Goal: Task Accomplishment & Management: Use online tool/utility

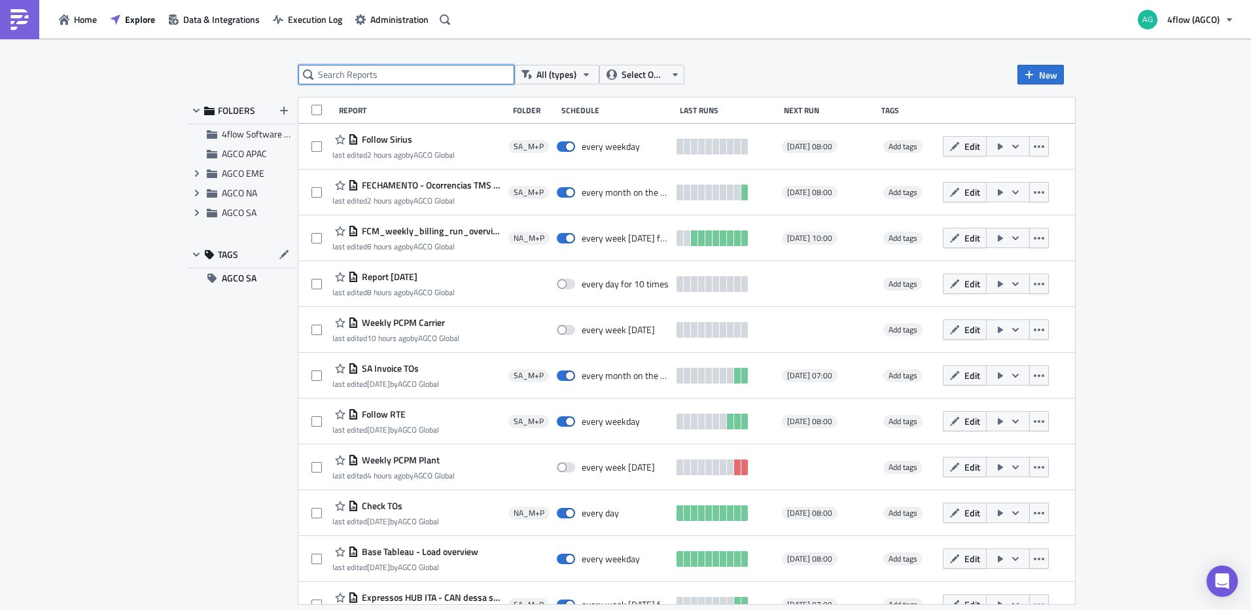
click at [432, 75] on input "text" at bounding box center [406, 75] width 216 height 20
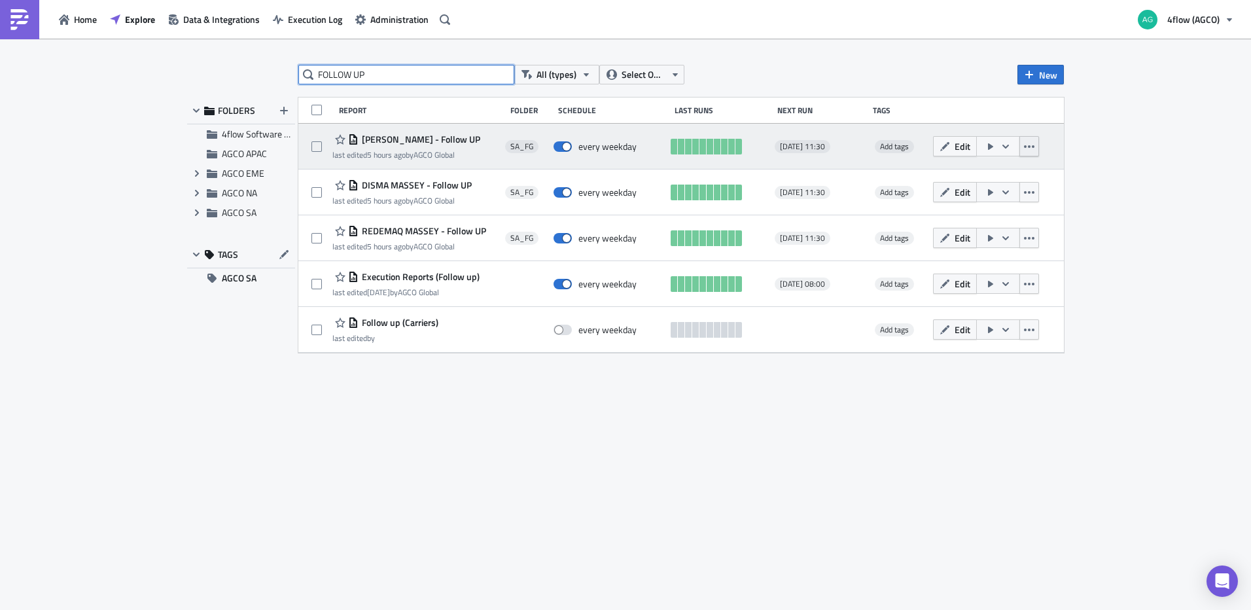
type input "FOLLOW UP"
click at [1028, 145] on icon "button" at bounding box center [1029, 146] width 10 height 10
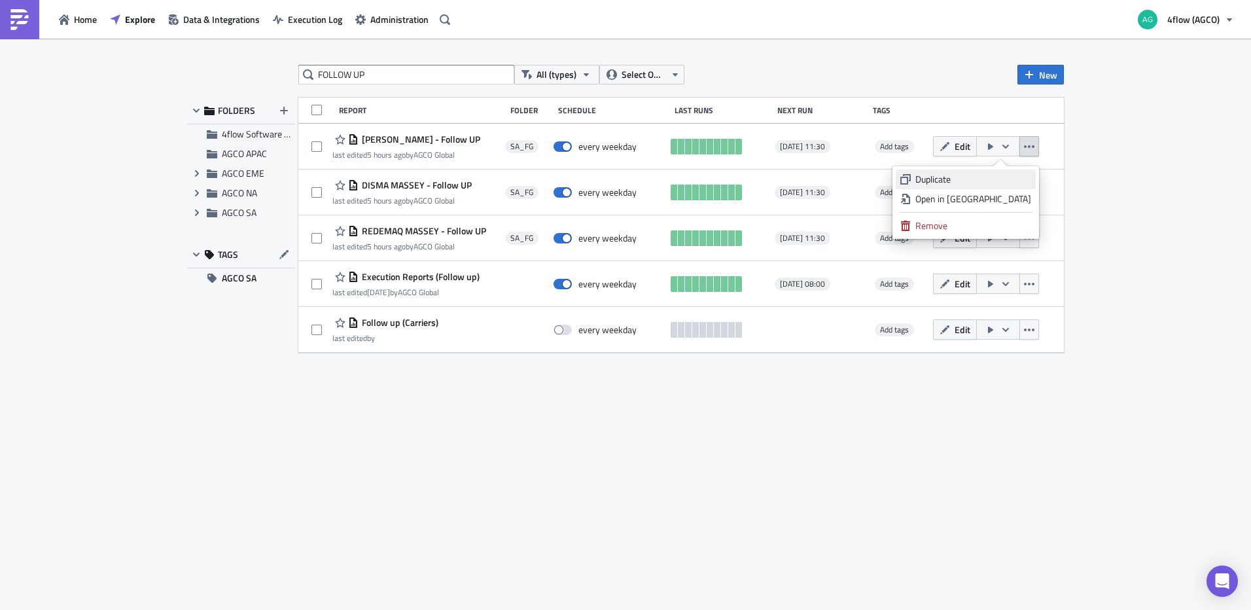
click at [972, 177] on div "Duplicate" at bounding box center [973, 179] width 116 height 13
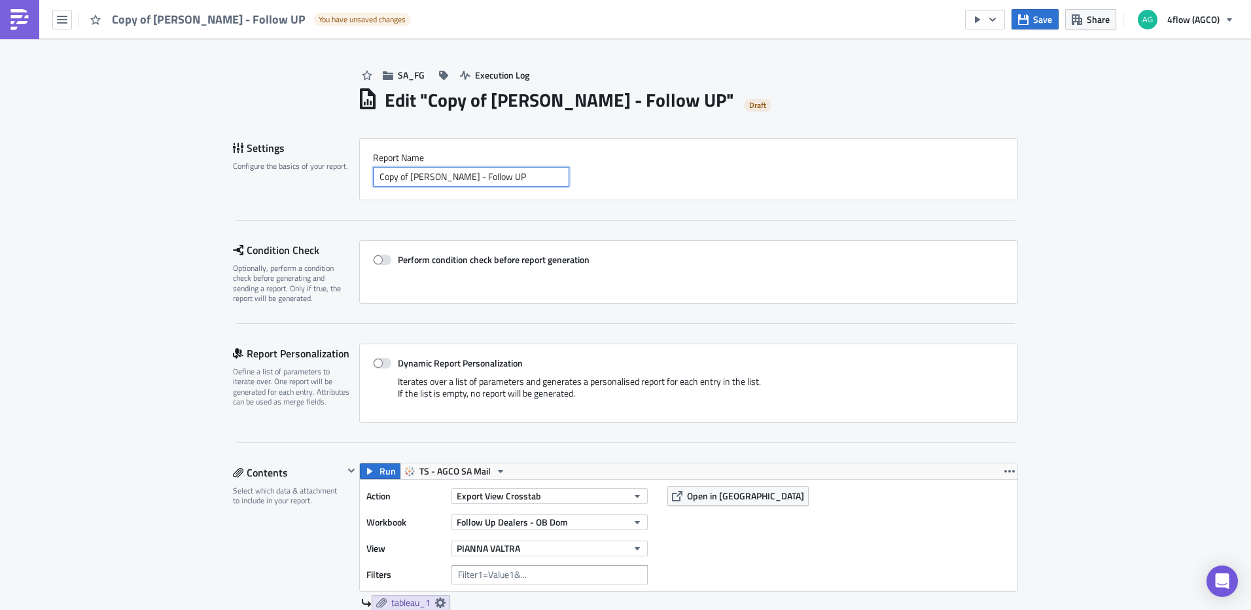
drag, startPoint x: 406, startPoint y: 177, endPoint x: 353, endPoint y: 176, distance: 53.0
click at [353, 176] on div "Settings Configure the basics of your report. Report Nam﻿e Copy of PIANNA VALTR…" at bounding box center [625, 169] width 785 height 62
drag, startPoint x: 469, startPoint y: 176, endPoint x: 343, endPoint y: 173, distance: 125.7
click at [343, 173] on div "Settings Configure the basics of your report. Report Nam﻿e Copy of PIANNA VALTR…" at bounding box center [625, 169] width 785 height 62
type input "FOURMAQ MASSEY - Follow UP"
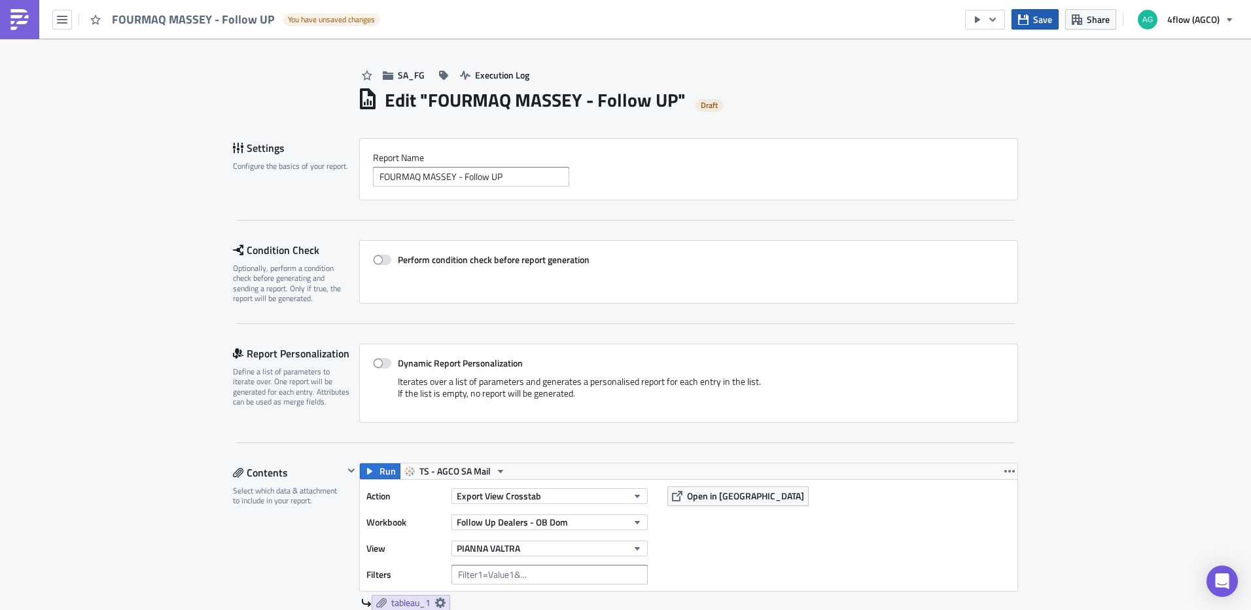
click at [1046, 16] on span "Save" at bounding box center [1042, 19] width 19 height 14
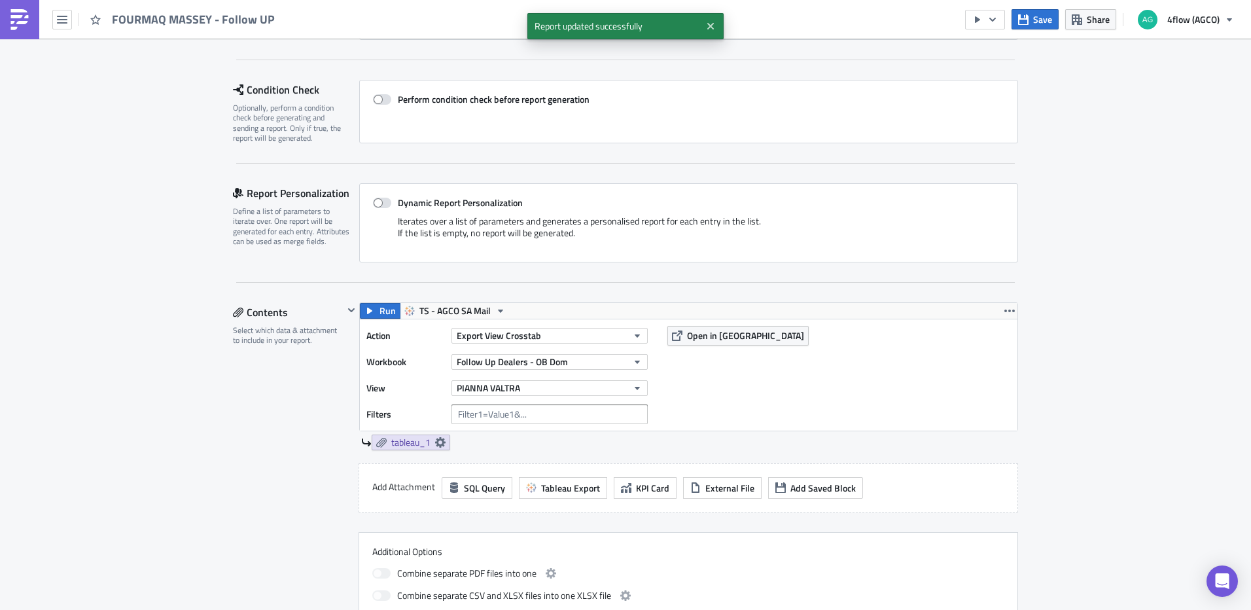
scroll to position [196, 0]
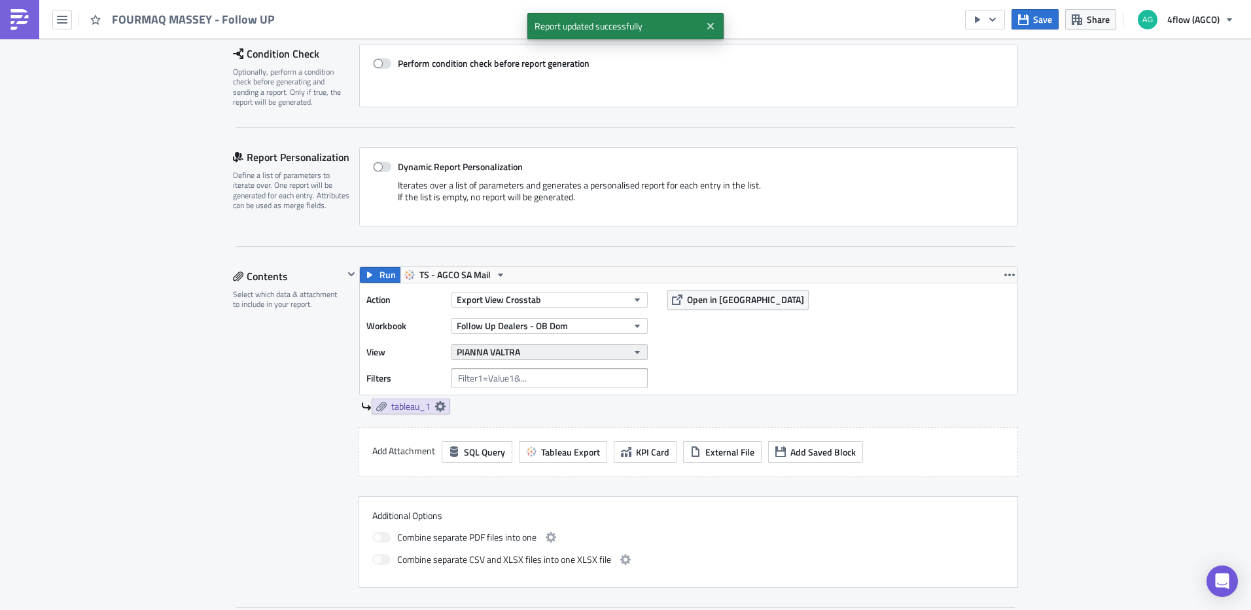
click at [582, 348] on button "PIANNA VALTRA" at bounding box center [550, 352] width 196 height 16
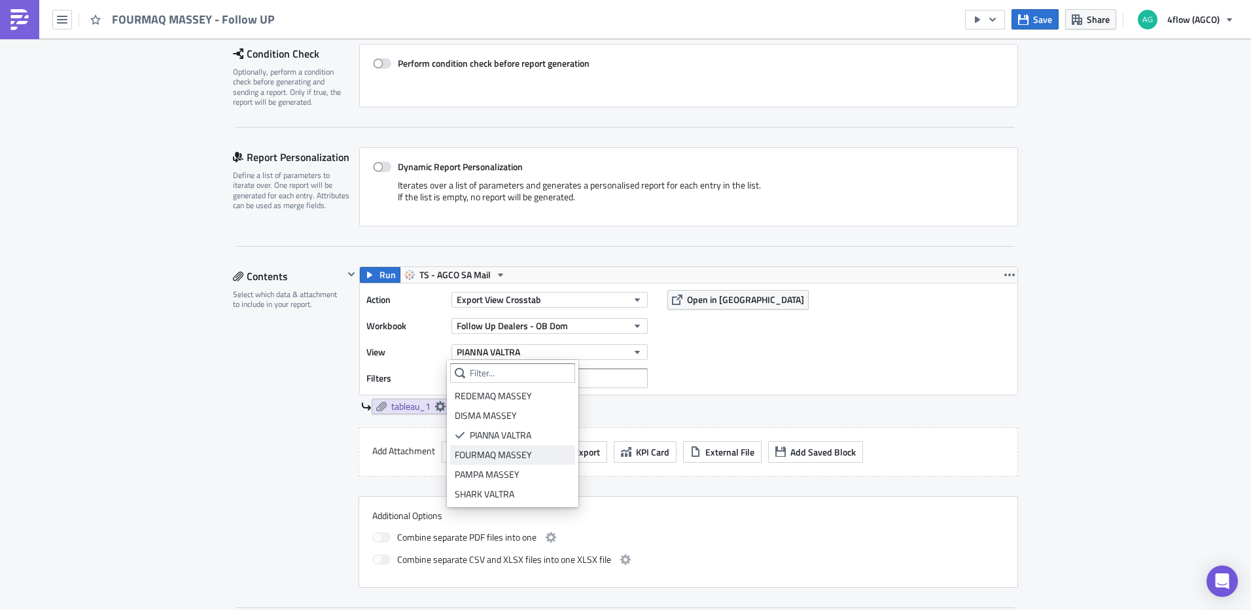
click at [535, 450] on div "FOURMAQ MASSEY" at bounding box center [513, 454] width 116 height 13
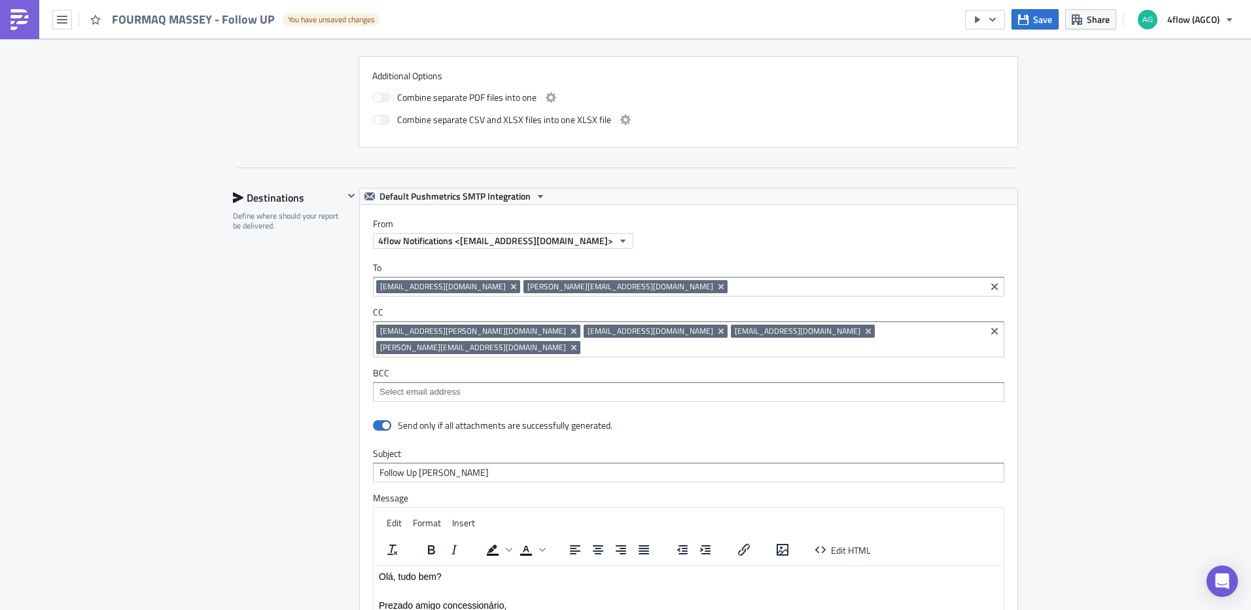
scroll to position [720, 0]
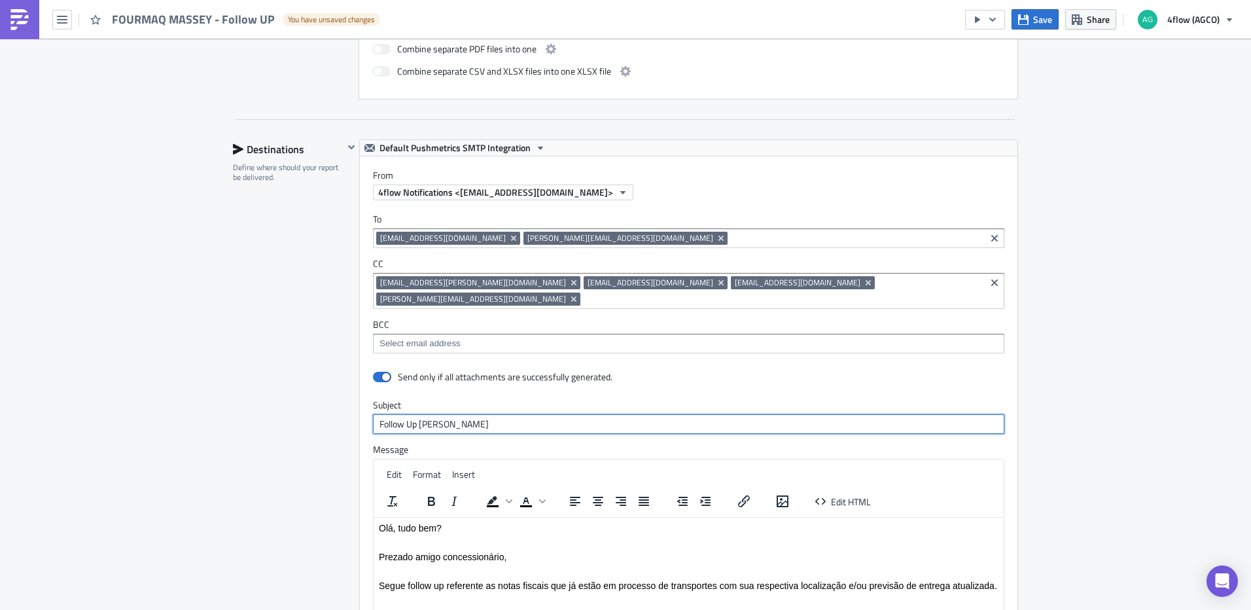
drag, startPoint x: 483, startPoint y: 407, endPoint x: 418, endPoint y: 410, distance: 65.5
click at [418, 414] on input "Follow Up [PERSON_NAME]" at bounding box center [688, 424] width 631 height 20
type input "Follow Up FOURMAQ MASSEY"
click at [348, 147] on icon "button" at bounding box center [351, 147] width 7 height 4
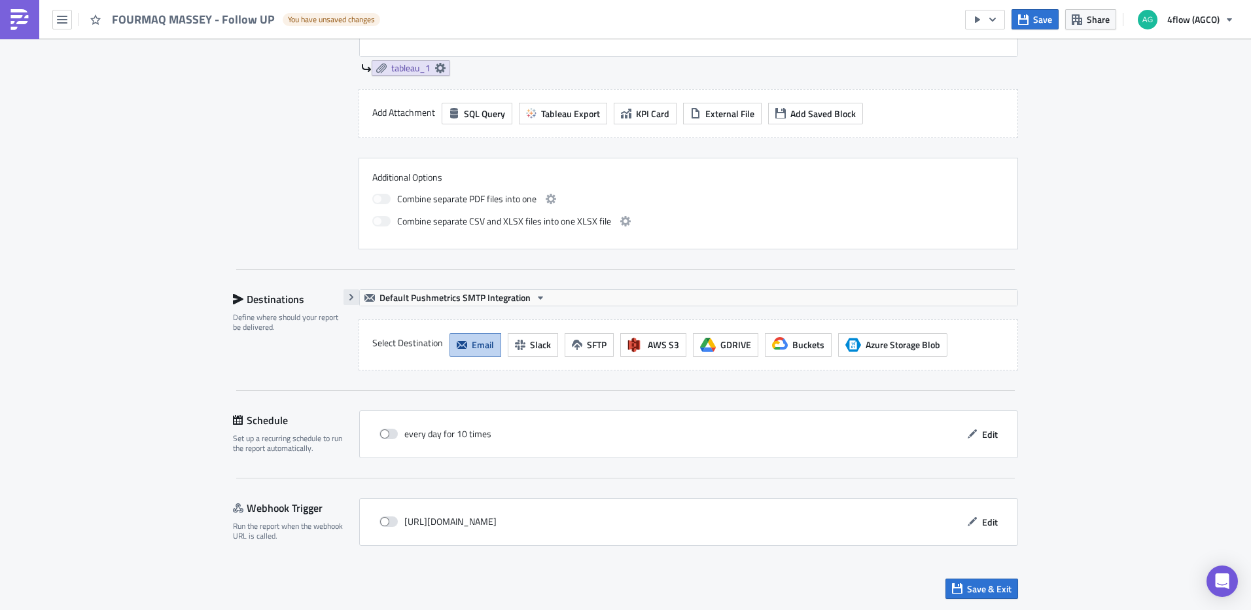
scroll to position [570, 0]
click at [344, 298] on button "button" at bounding box center [352, 297] width 16 height 16
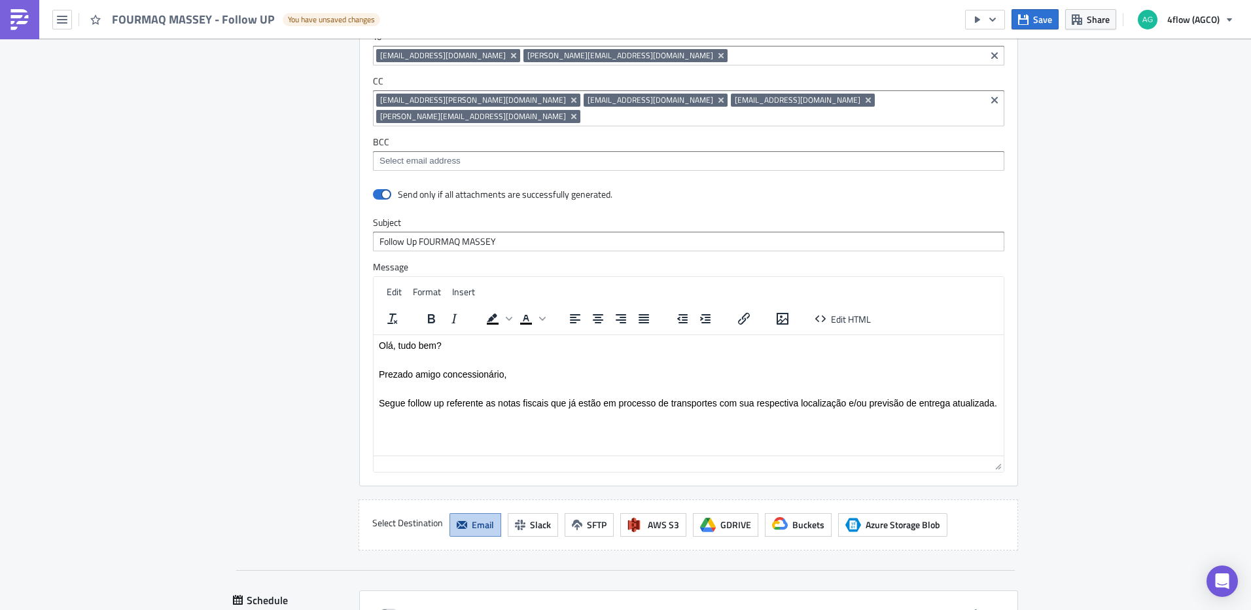
scroll to position [804, 0]
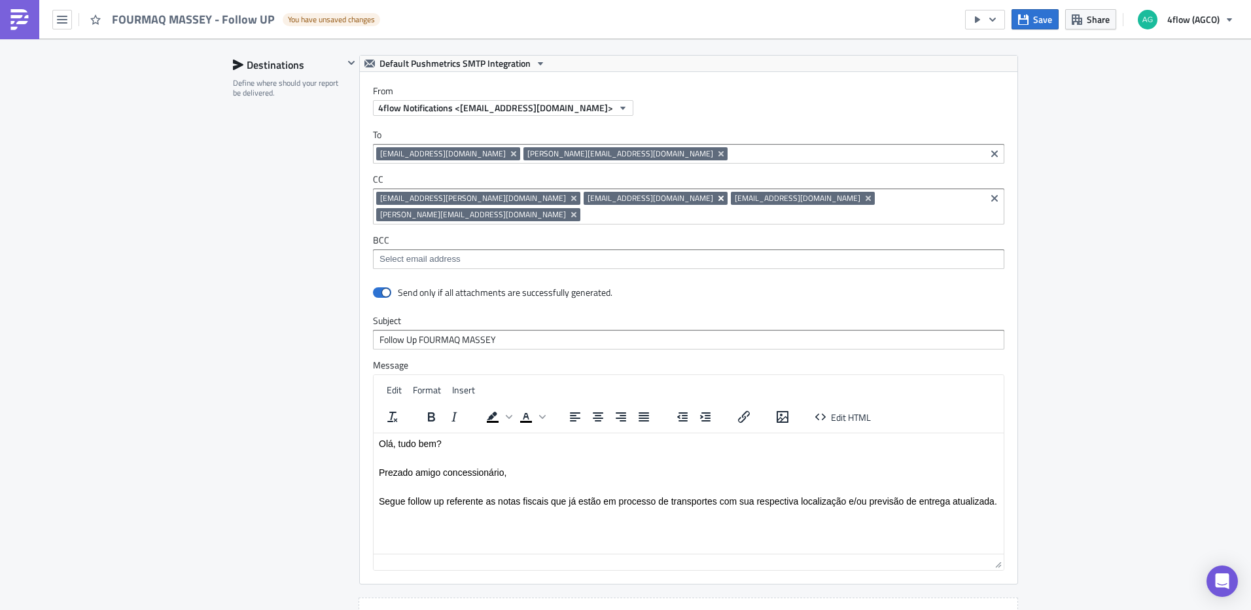
click at [719, 197] on icon "Remove Tag" at bounding box center [721, 198] width 5 height 5
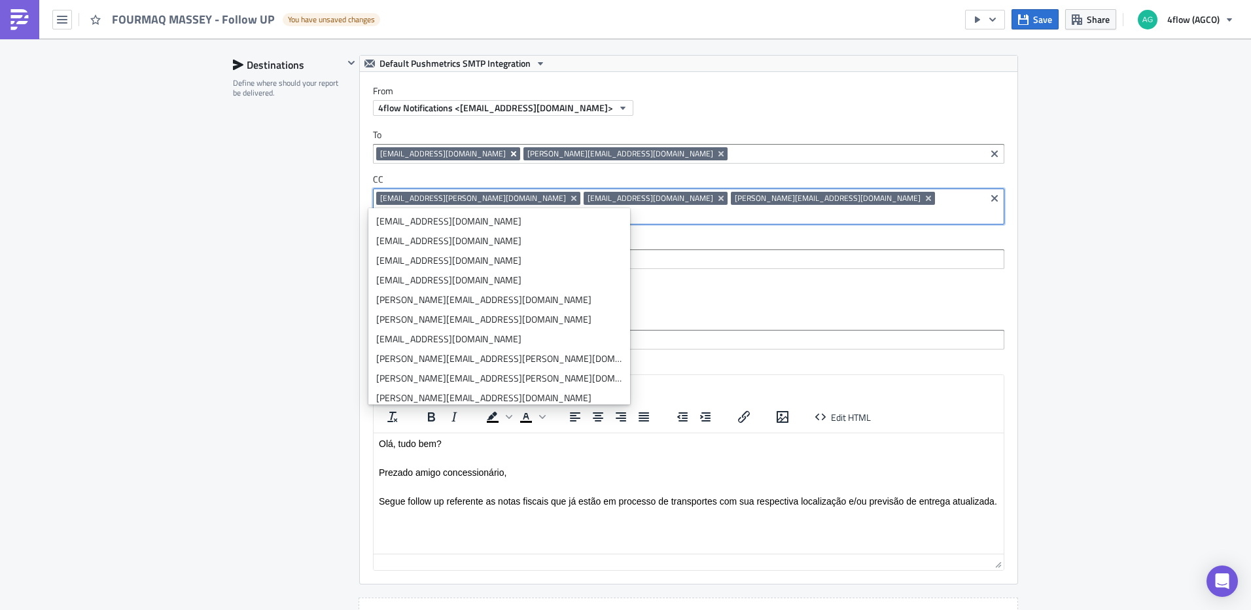
click at [511, 155] on icon "Remove Tag" at bounding box center [513, 153] width 5 height 5
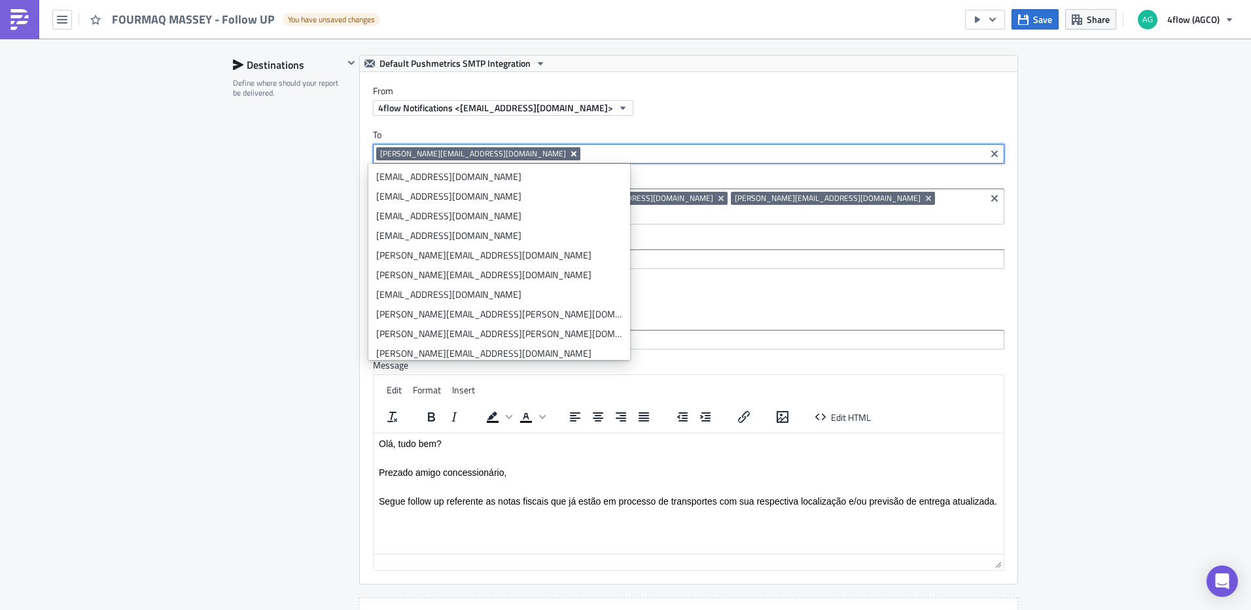
click at [569, 152] on icon "Remove Tag" at bounding box center [574, 154] width 10 height 10
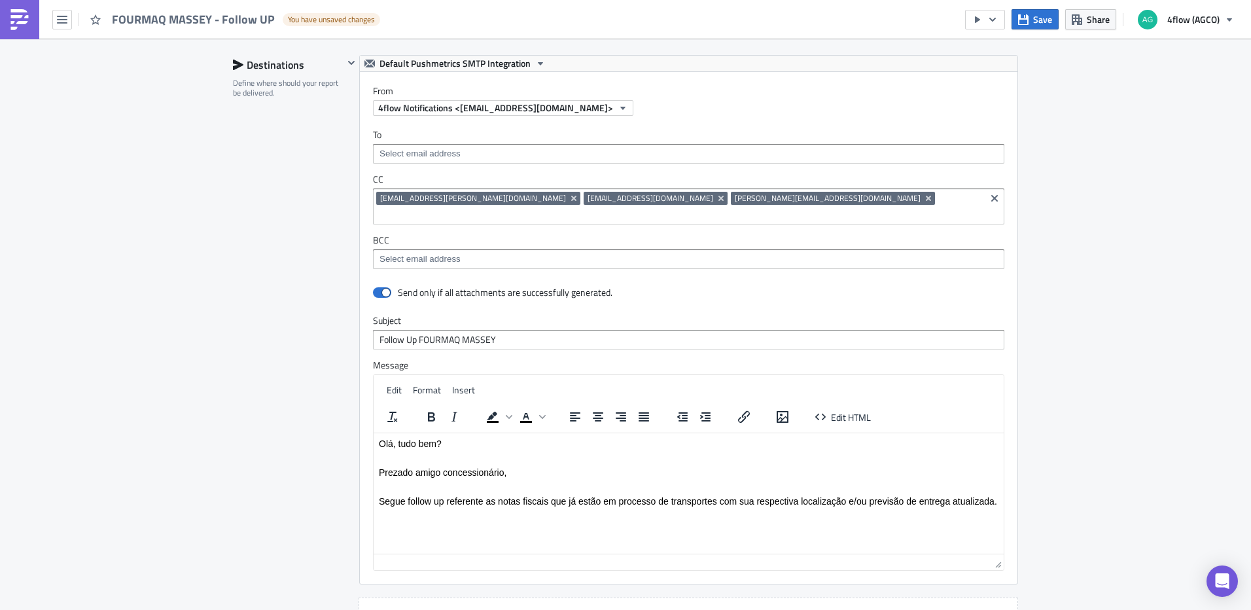
click at [1183, 246] on div "SA_FG Execution Log Edit " FOURMAQ [PERSON_NAME] - Follow UP " Draft Settings C…" at bounding box center [625, 62] width 1251 height 1656
click at [454, 151] on input at bounding box center [688, 153] width 624 height 13
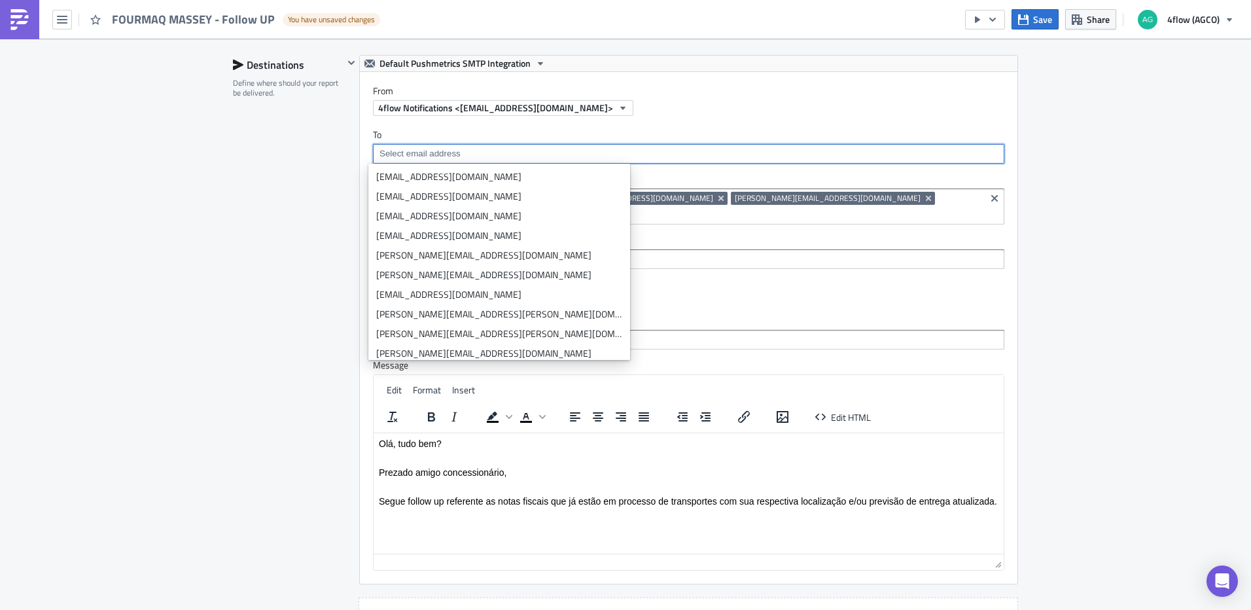
paste input "mailto:[PERSON_NAME][EMAIL_ADDRESS][PERSON_NAME][DOMAIN_NAME]"
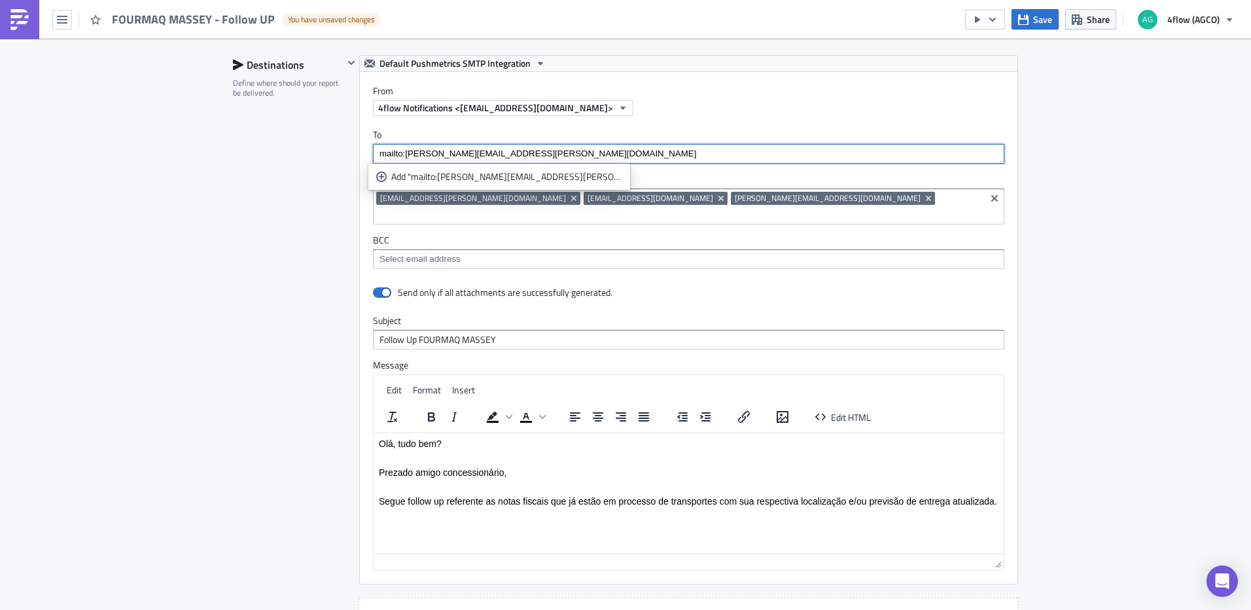
drag, startPoint x: 400, startPoint y: 154, endPoint x: 349, endPoint y: 157, distance: 51.1
click at [349, 157] on div "Default Pushmetrics SMTP Integration From 4flow Notifications <[EMAIL_ADDRESS][…" at bounding box center [681, 319] width 675 height 529
type input "[PERSON_NAME][EMAIL_ADDRESS][PERSON_NAME][DOMAIN_NAME]"
click at [473, 179] on div "Add "[PERSON_NAME][EMAIL_ADDRESS][PERSON_NAME][DOMAIN_NAME]"" at bounding box center [506, 176] width 231 height 13
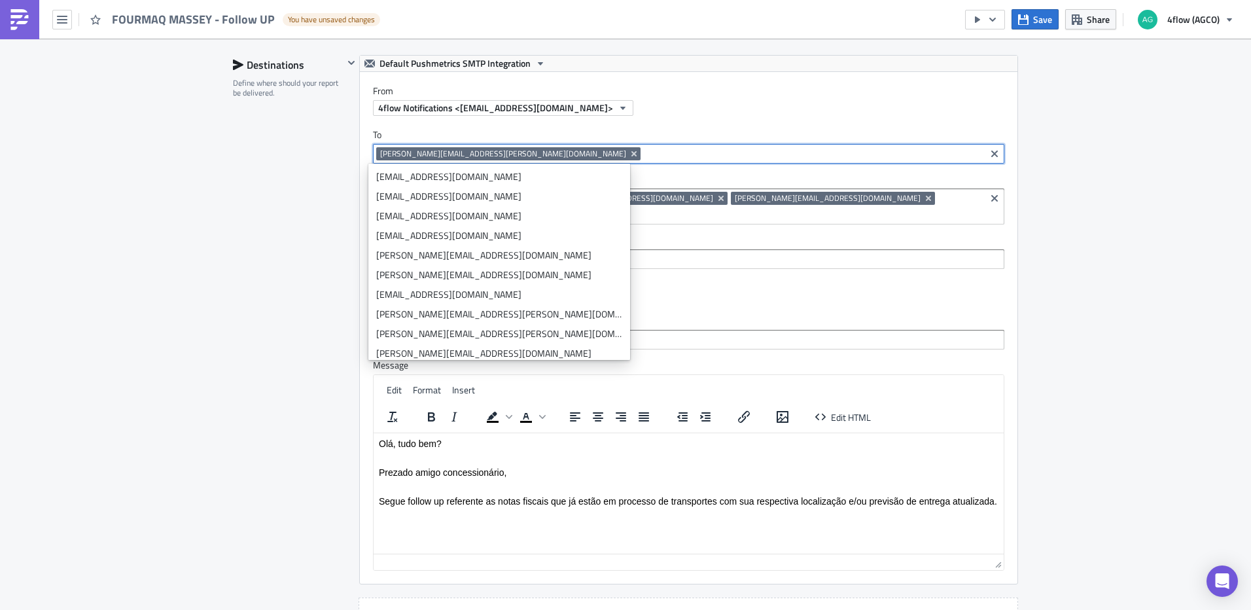
click at [1110, 268] on div "SA_FG Execution Log Edit " FOURMAQ [PERSON_NAME] - Follow UP " Draft Settings C…" at bounding box center [625, 62] width 1251 height 1656
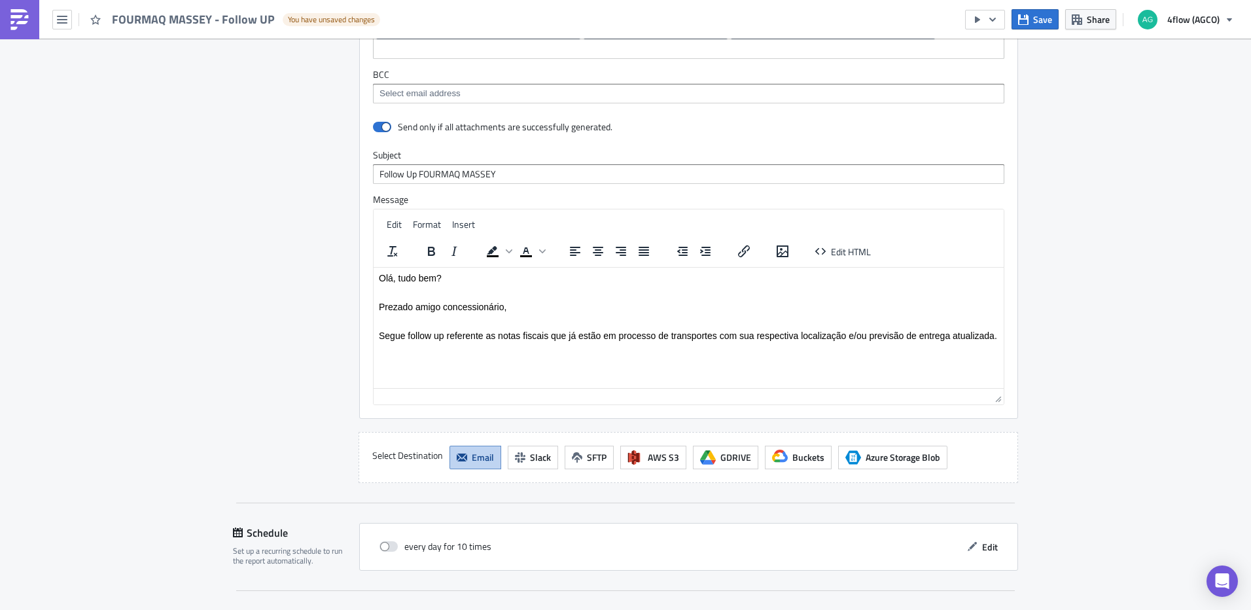
scroll to position [1066, 0]
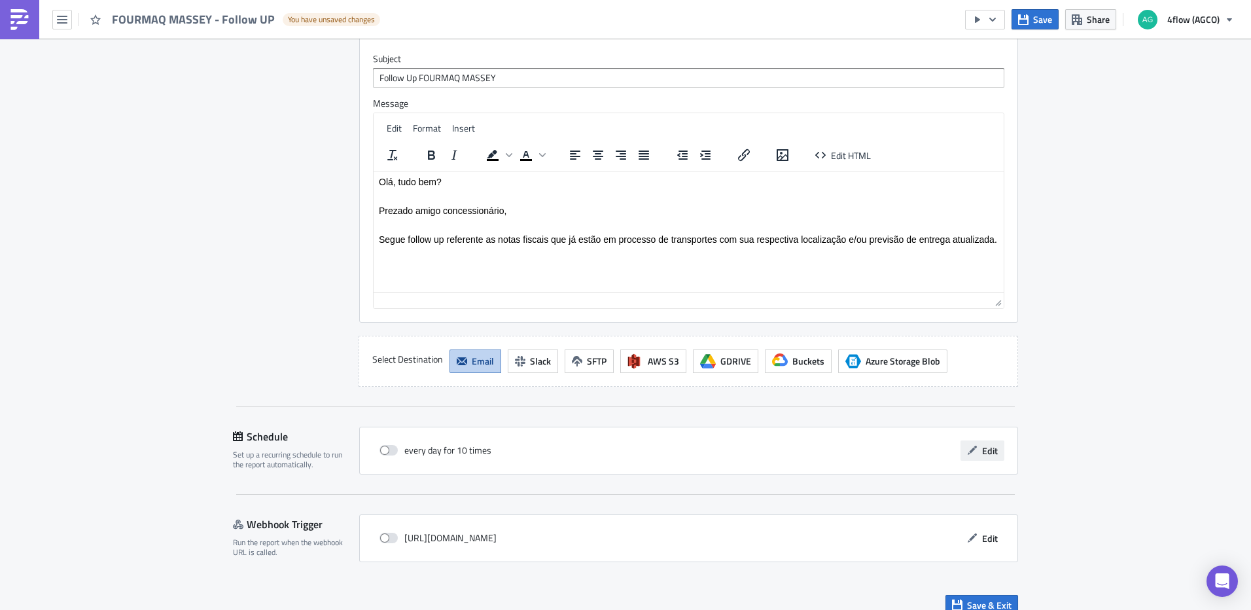
click at [975, 440] on button "Edit" at bounding box center [983, 450] width 44 height 20
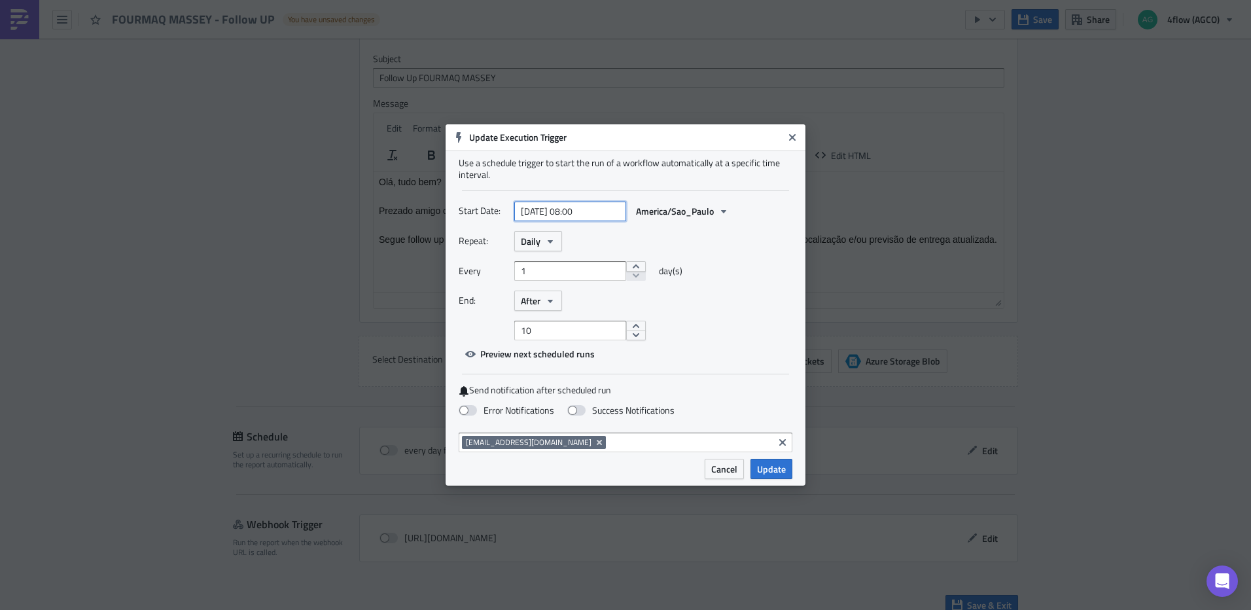
select select "8"
select select "2025"
click at [579, 215] on input "[DATE] 08:00" at bounding box center [570, 212] width 112 height 20
drag, startPoint x: 570, startPoint y: 212, endPoint x: 586, endPoint y: 218, distance: 17.4
click at [571, 212] on input "[DATE] 11:30" at bounding box center [570, 212] width 112 height 20
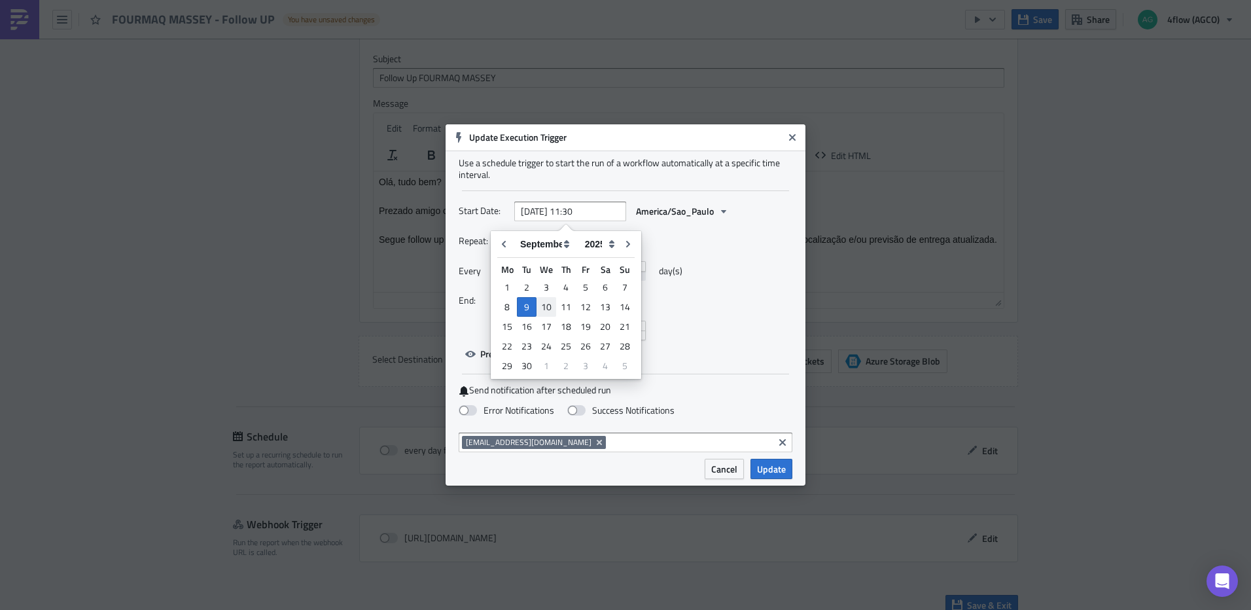
click at [547, 310] on div "10" at bounding box center [547, 307] width 20 height 18
type input "[DATE] 11:30"
click at [545, 246] on icon "button" at bounding box center [550, 241] width 10 height 10
click at [552, 307] on div "Weekly" at bounding box center [576, 303] width 109 height 13
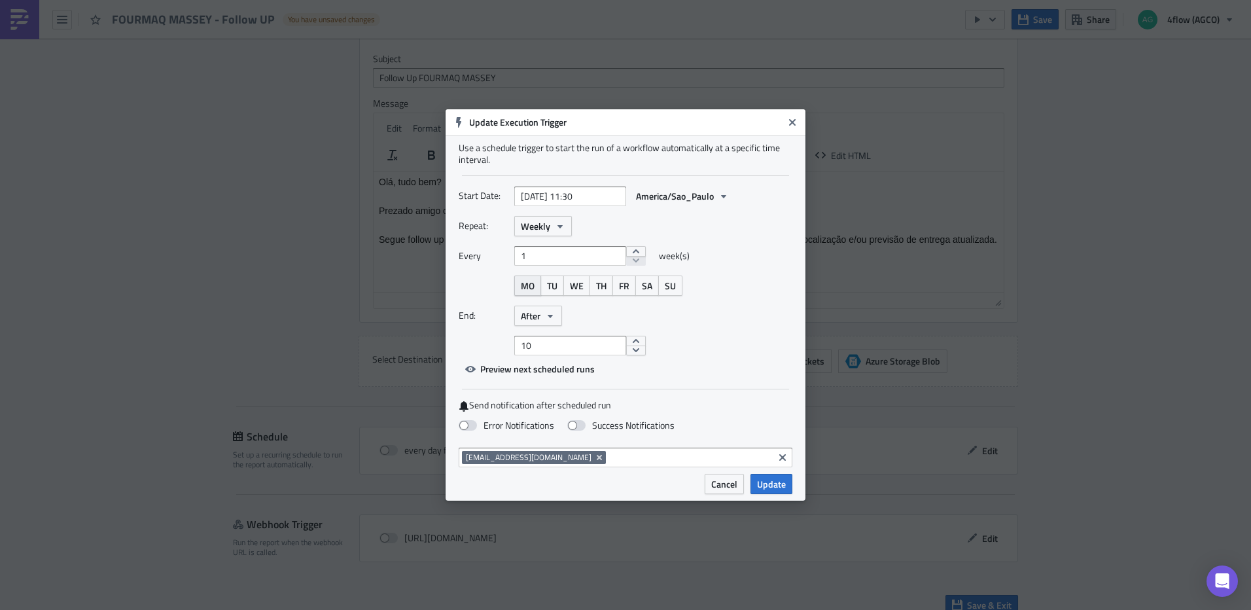
click at [533, 294] on button "MO" at bounding box center [527, 286] width 27 height 20
click at [546, 291] on button "TU" at bounding box center [553, 286] width 24 height 20
click at [585, 291] on button "WE" at bounding box center [576, 286] width 27 height 20
click at [609, 291] on button "TH" at bounding box center [602, 286] width 24 height 20
click at [630, 290] on button "FR" at bounding box center [625, 286] width 24 height 20
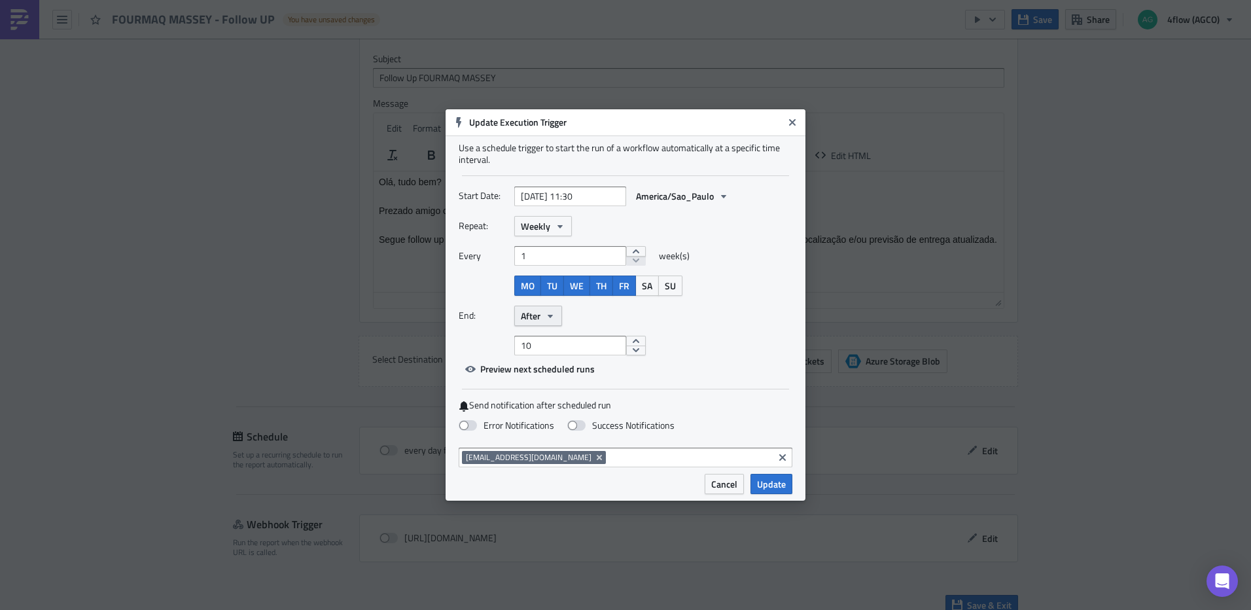
click at [548, 321] on icon "button" at bounding box center [550, 316] width 10 height 10
click at [547, 335] on div "Never" at bounding box center [576, 338] width 109 height 13
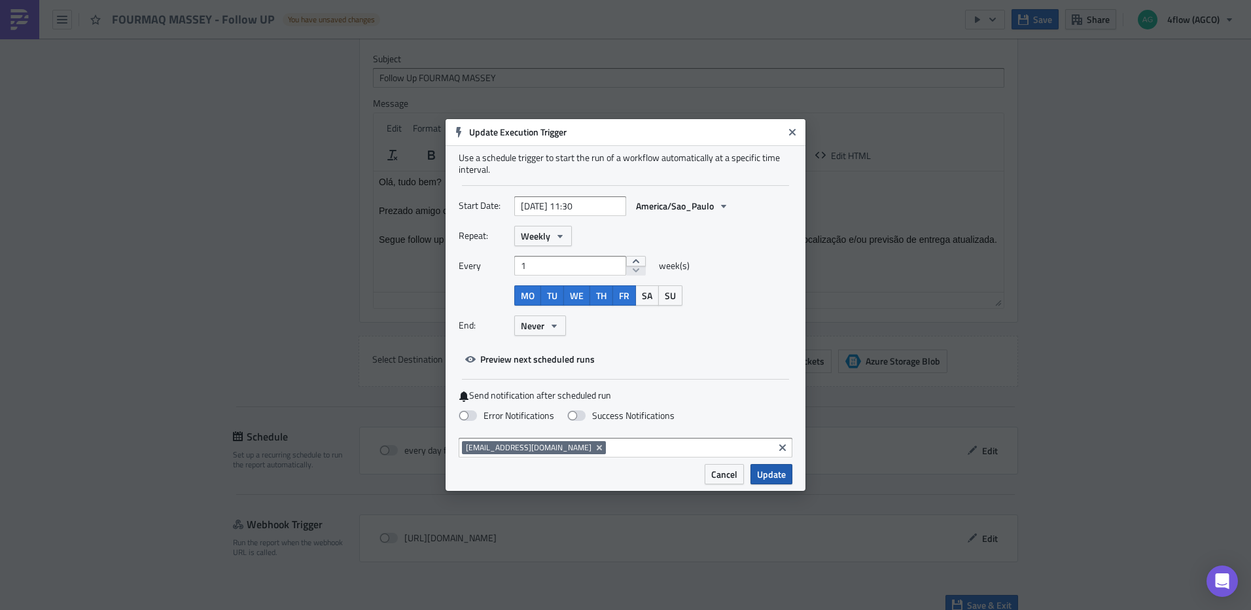
click at [777, 478] on span "Update" at bounding box center [771, 474] width 29 height 14
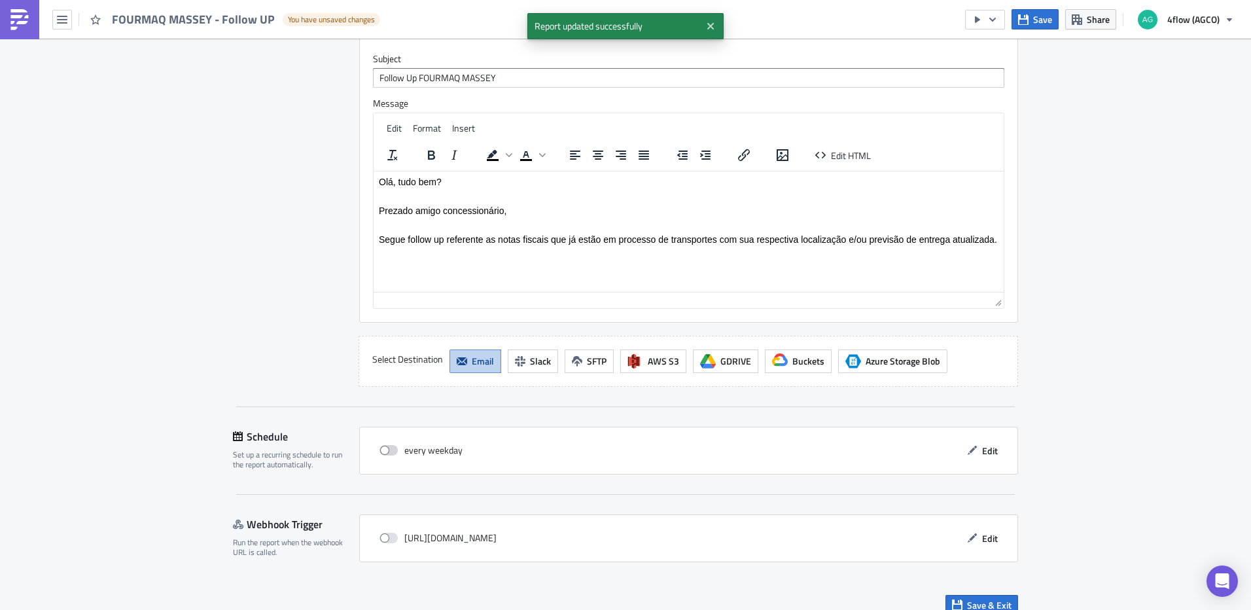
click at [388, 445] on span at bounding box center [389, 450] width 18 height 10
click at [388, 446] on input "checkbox" at bounding box center [386, 450] width 9 height 9
checkbox input "true"
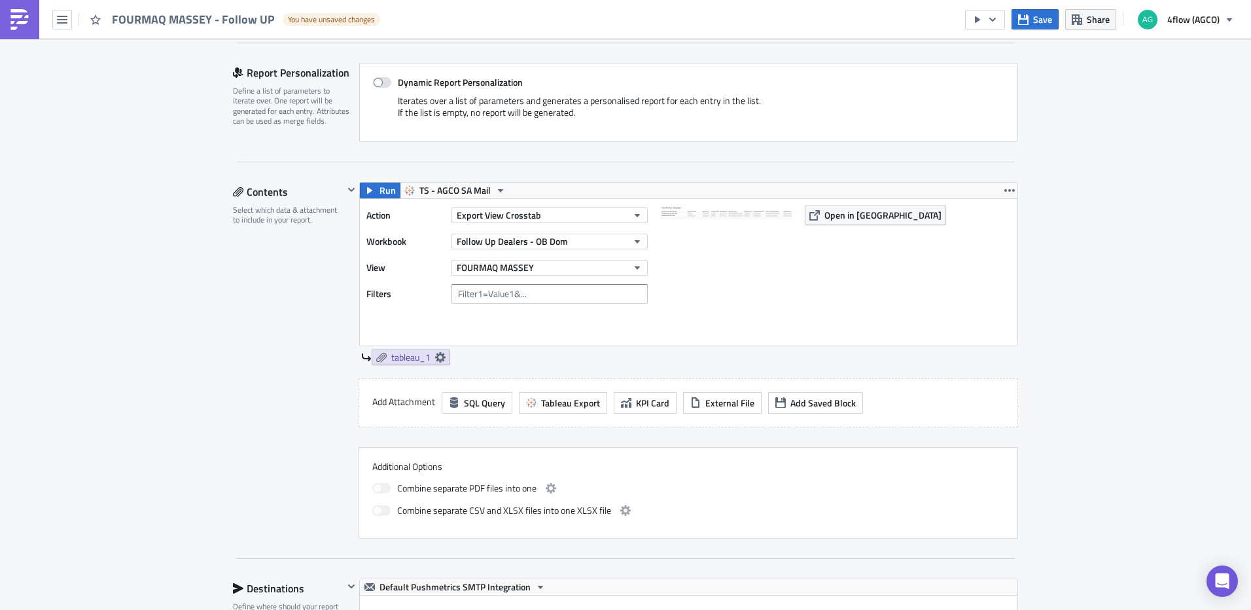
scroll to position [201, 0]
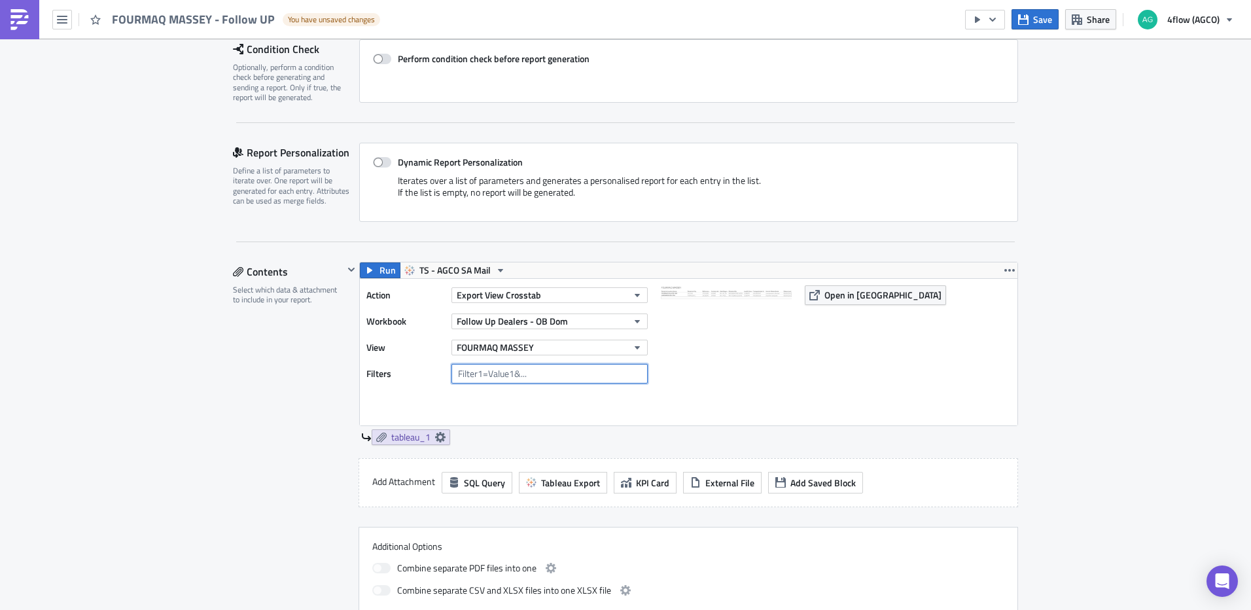
click at [595, 373] on input "text" at bounding box center [550, 374] width 196 height 20
click at [535, 374] on input "text" at bounding box center [550, 374] width 196 height 20
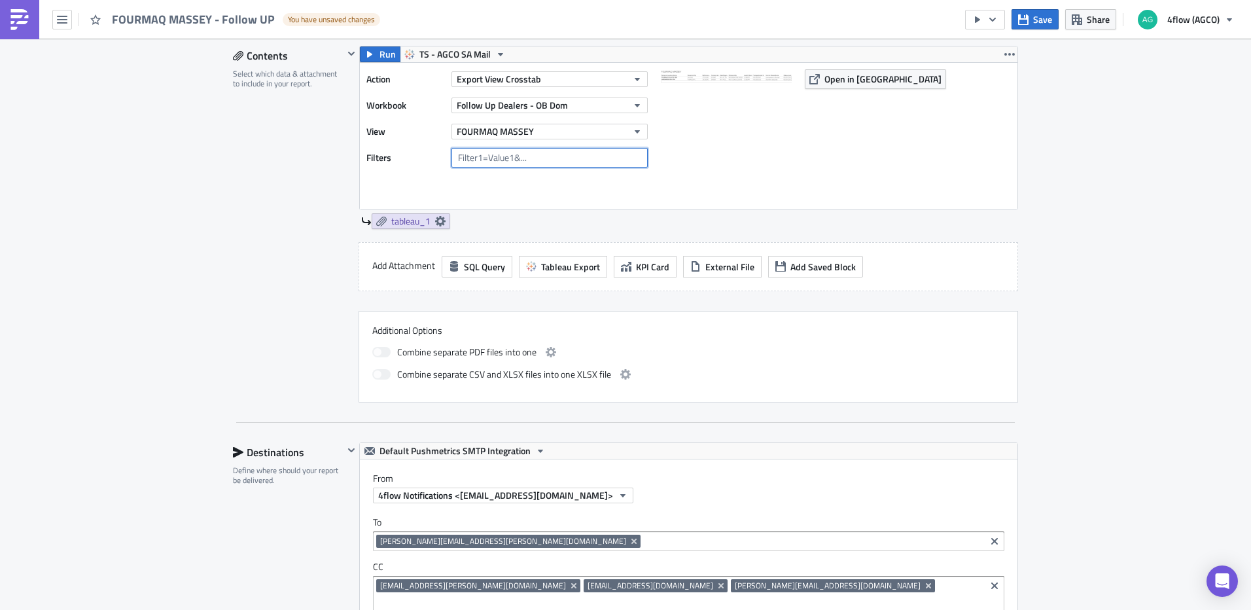
scroll to position [428, 0]
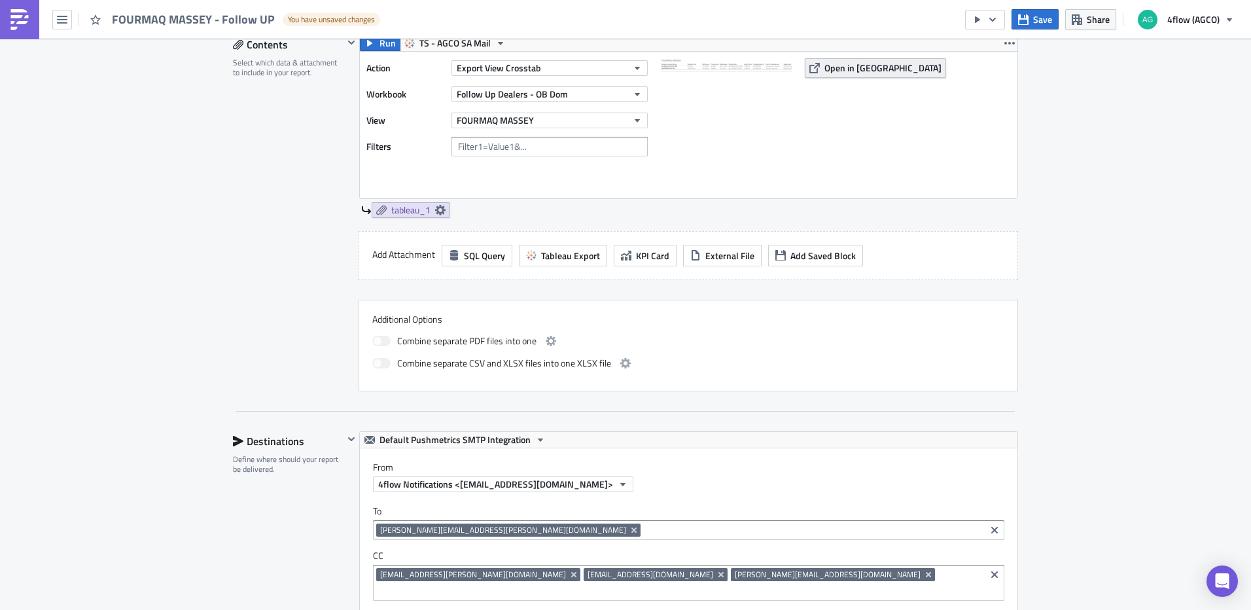
click at [856, 77] on button "Open in [GEOGRAPHIC_DATA]" at bounding box center [875, 68] width 141 height 20
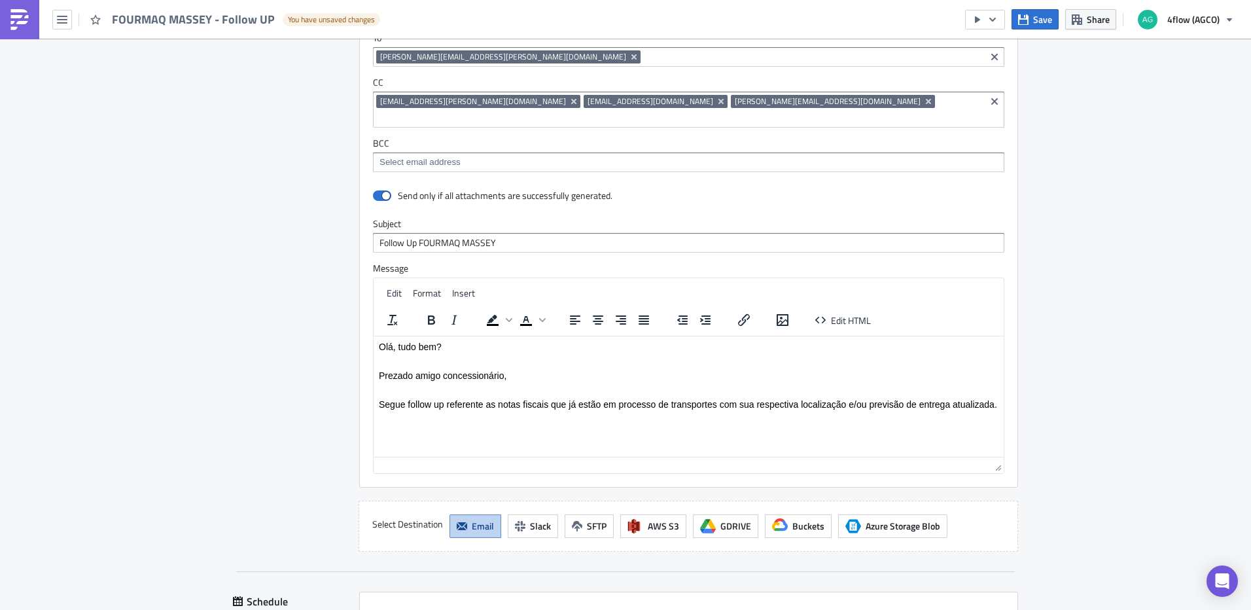
scroll to position [1066, 0]
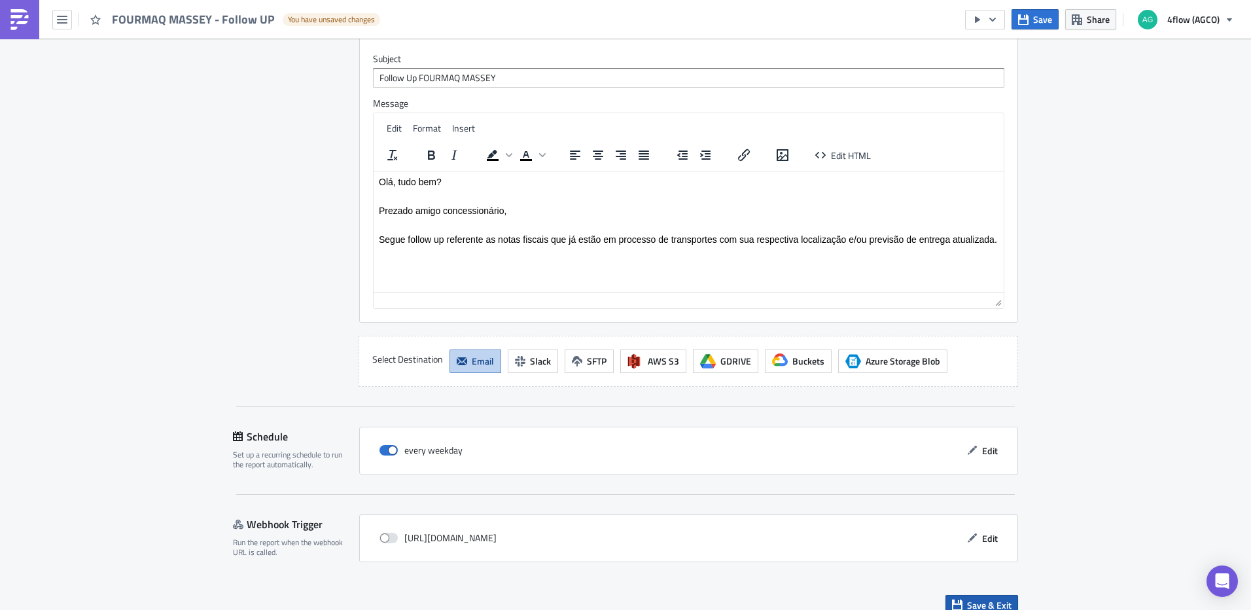
click at [967, 598] on span "Save & Exit" at bounding box center [989, 605] width 44 height 14
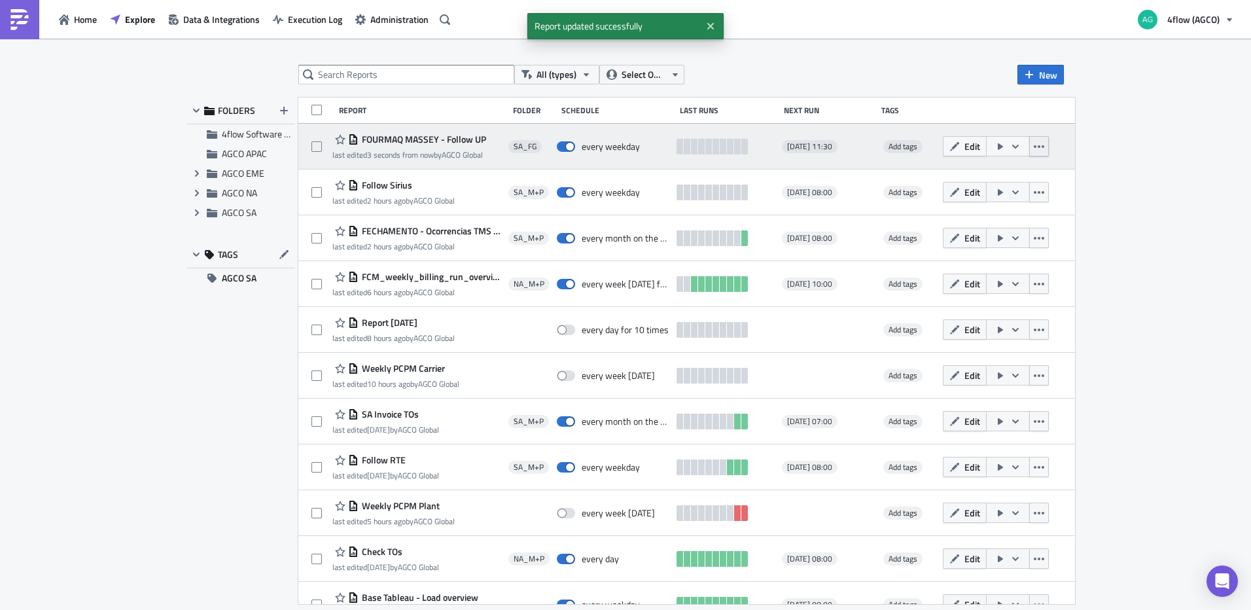
click at [1044, 150] on icon "button" at bounding box center [1039, 146] width 10 height 10
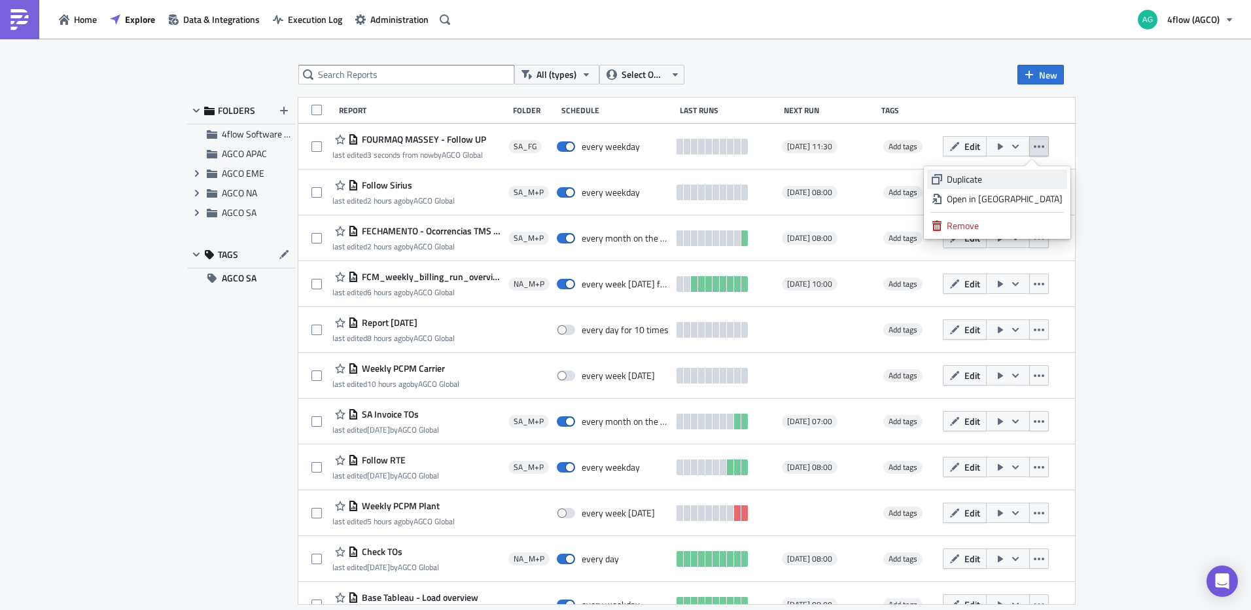
click at [1015, 176] on div "Duplicate" at bounding box center [1005, 179] width 116 height 13
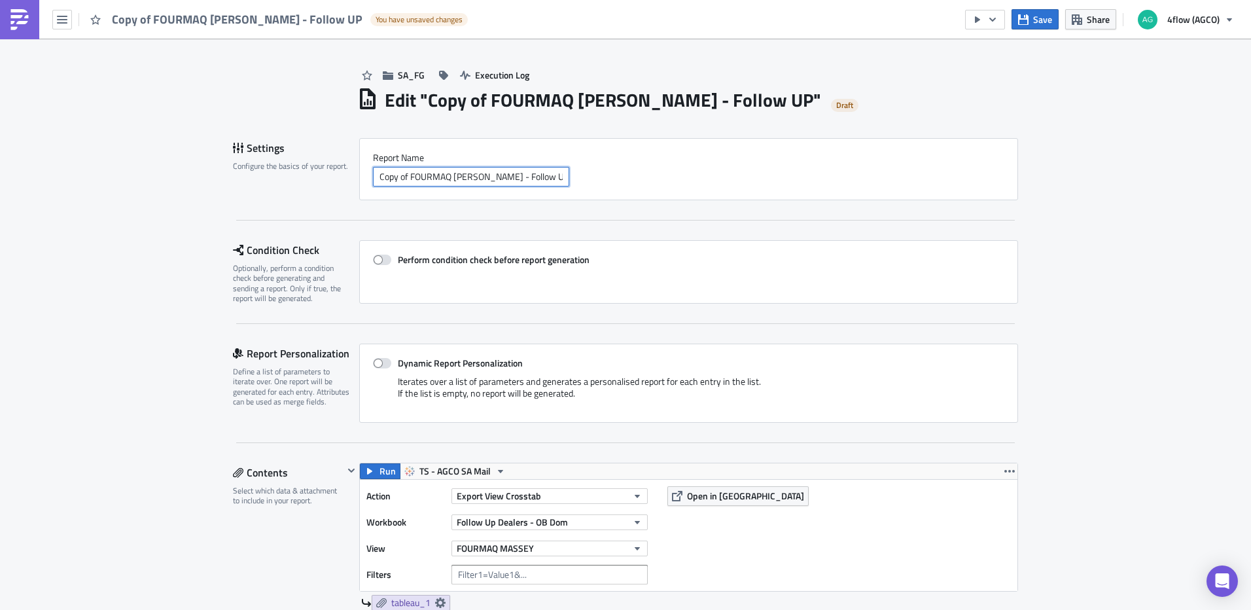
drag, startPoint x: 404, startPoint y: 177, endPoint x: 328, endPoint y: 187, distance: 76.5
click at [328, 187] on div "Settings Configure the basics of your report. Report Nam﻿e Copy of FOURMAQ [PER…" at bounding box center [625, 169] width 785 height 62
click at [445, 179] on input "PAMPA FOURMAQ [PERSON_NAME] - Follow UP" at bounding box center [471, 177] width 196 height 20
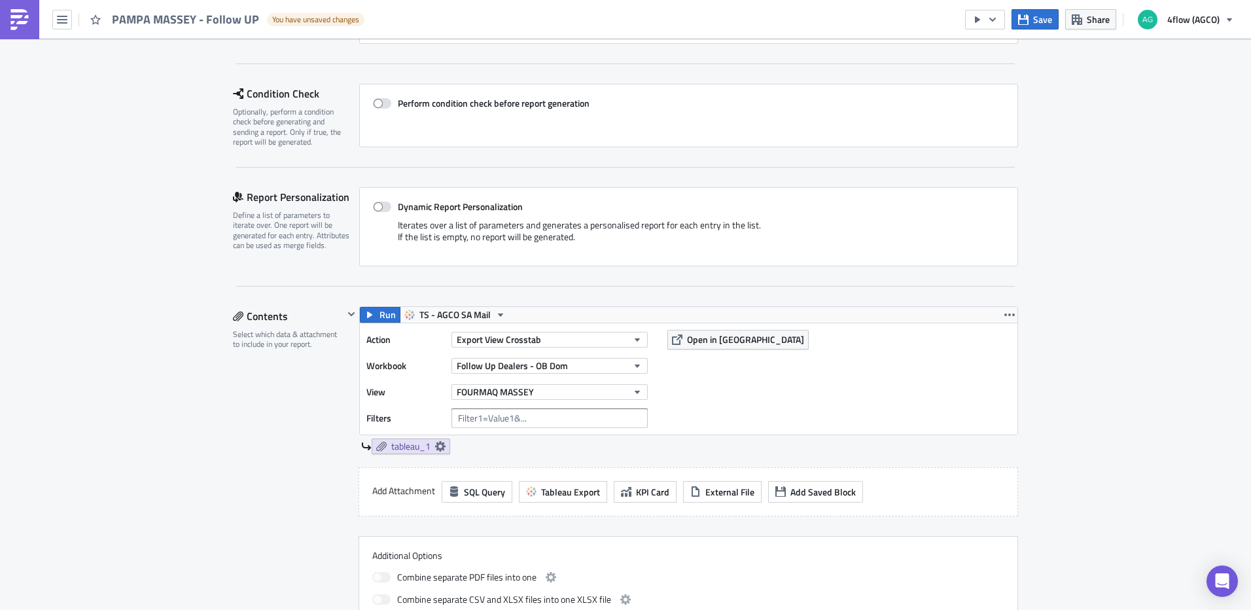
scroll to position [196, 0]
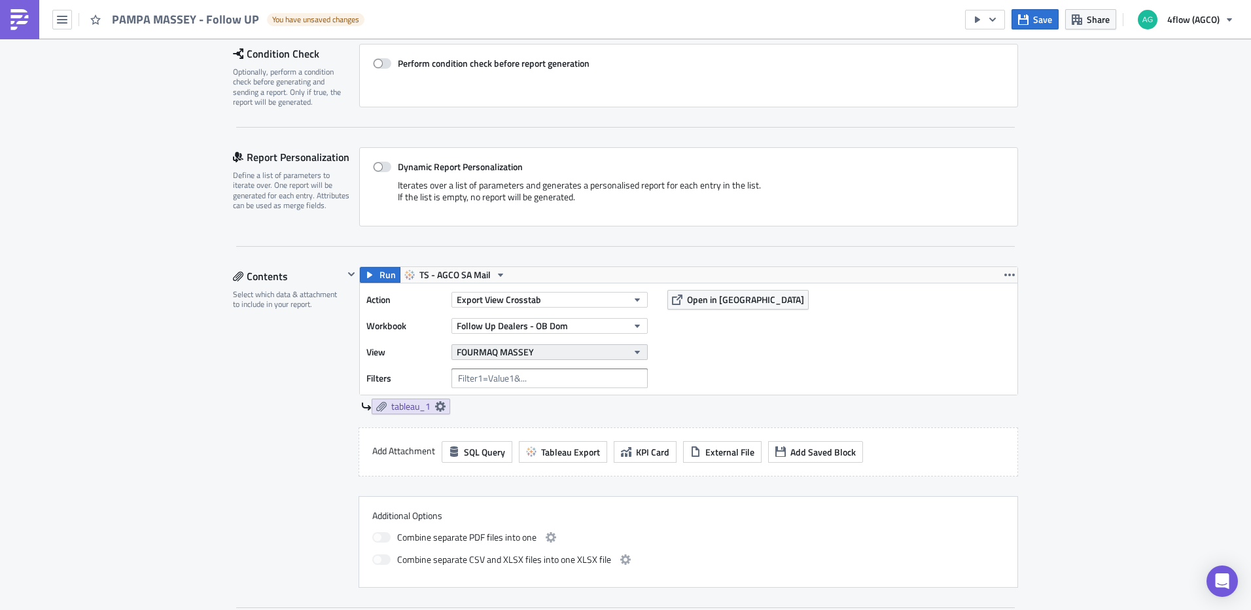
type input "PAMPA MASSEY - Follow UP"
click at [594, 352] on button "FOURMAQ MASSEY" at bounding box center [550, 352] width 196 height 16
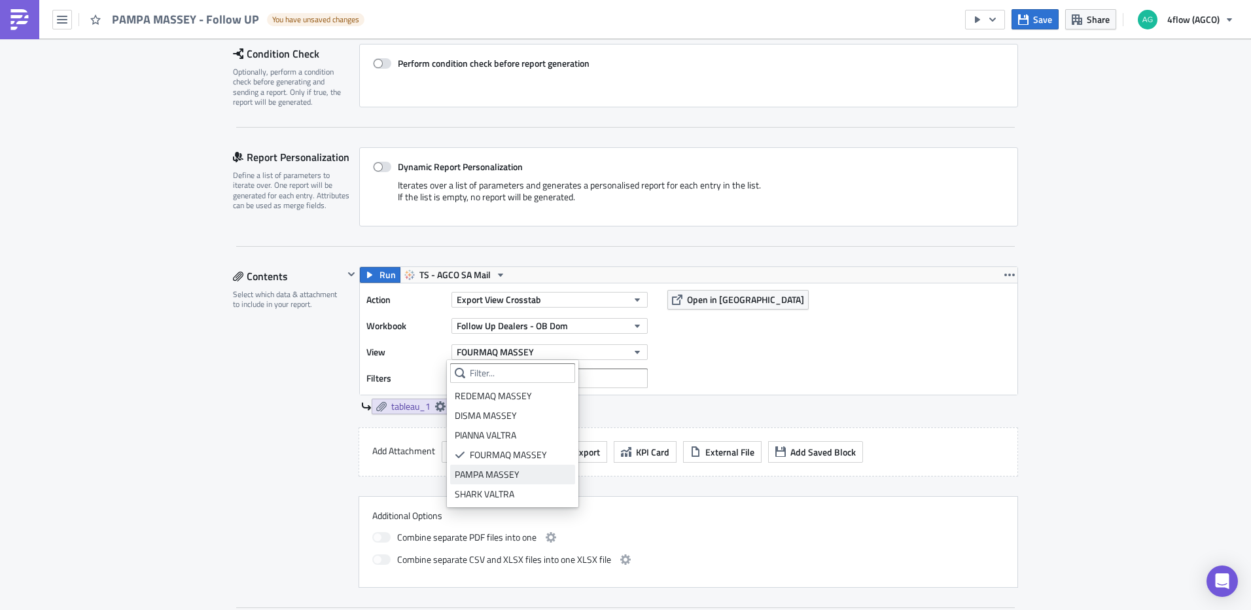
click at [522, 471] on div "PAMPA MASSEY" at bounding box center [513, 474] width 116 height 13
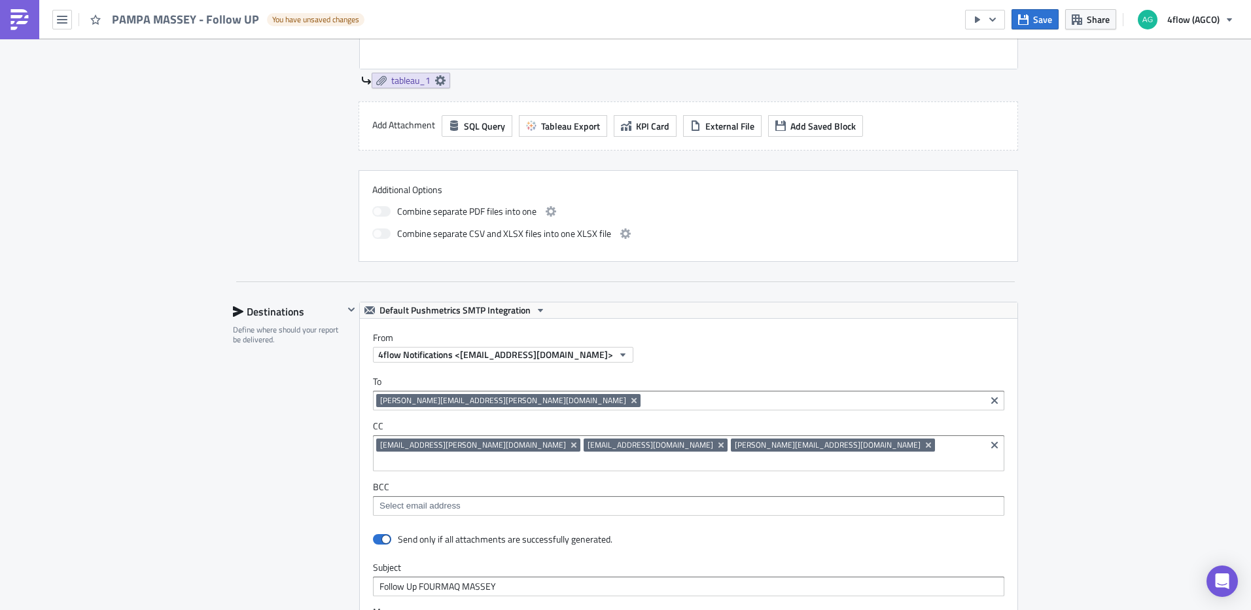
scroll to position [589, 0]
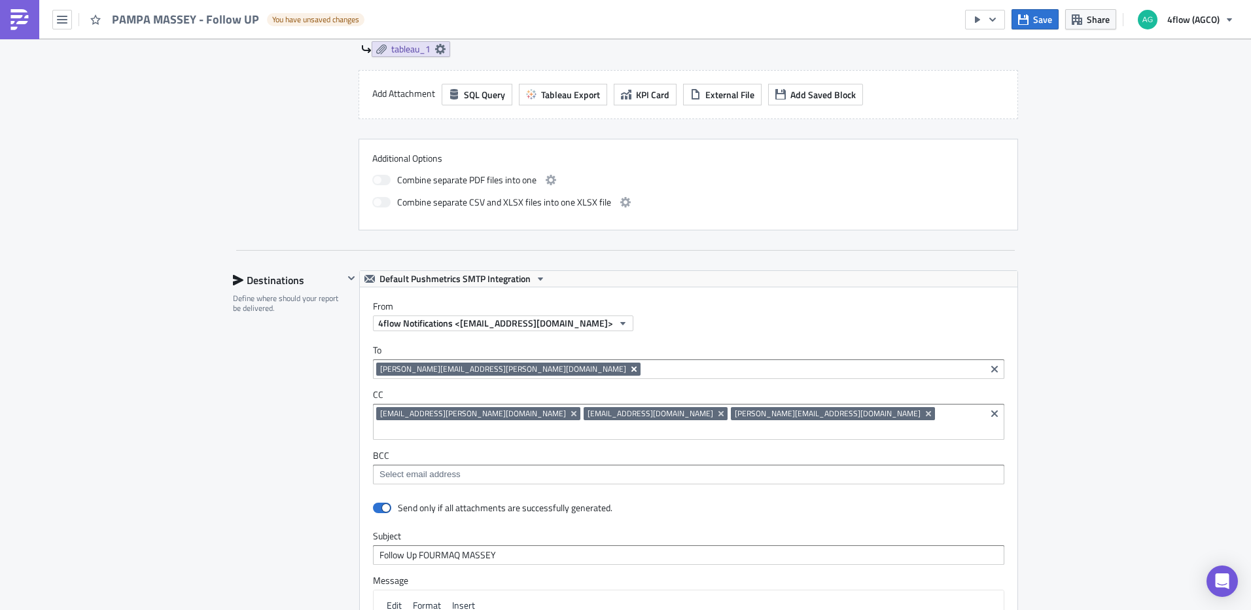
click at [631, 370] on icon "Remove Tag" at bounding box center [633, 368] width 5 height 5
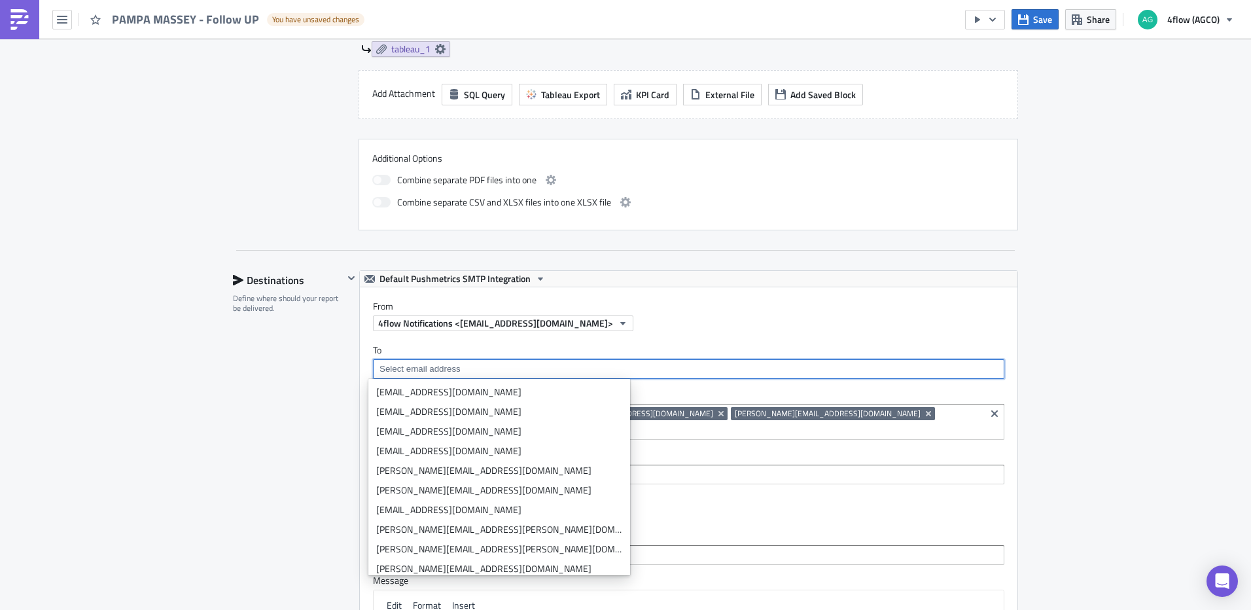
click at [438, 372] on input at bounding box center [688, 369] width 624 height 13
paste input "mailto:[PERSON_NAME][EMAIL_ADDRESS][DOMAIN_NAME]"
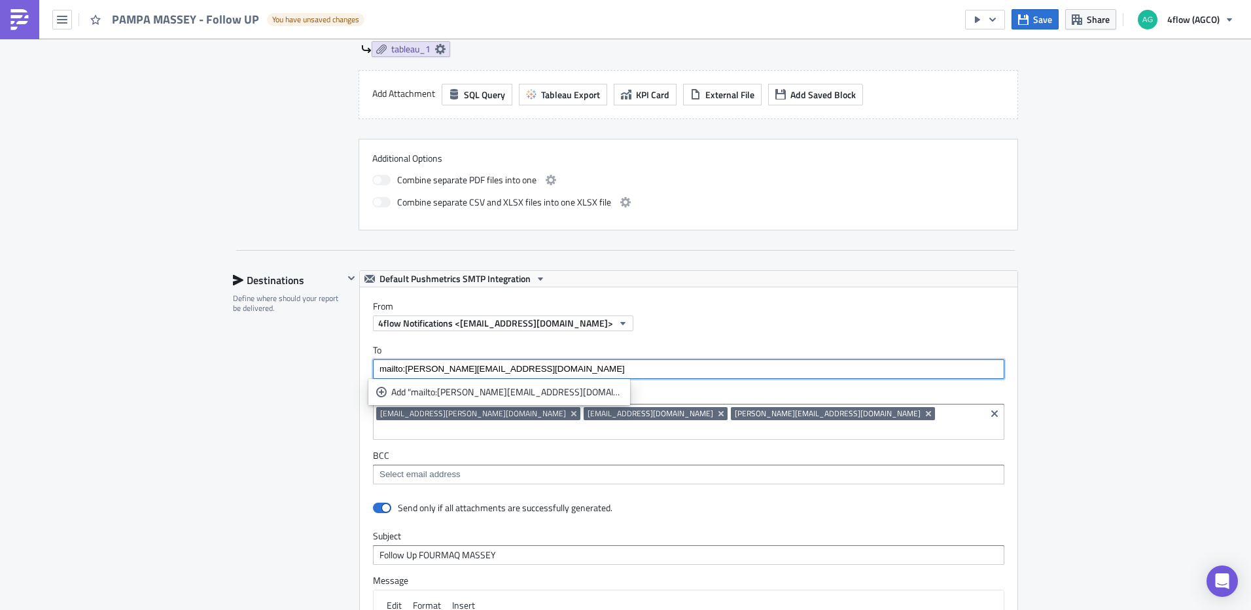
drag, startPoint x: 400, startPoint y: 372, endPoint x: 334, endPoint y: 372, distance: 66.1
click at [334, 372] on div "Destinations Define where should your report be delivered. Default Pushmetrics …" at bounding box center [625, 567] width 785 height 594
type input "[EMAIL_ADDRESS][DOMAIN_NAME]"
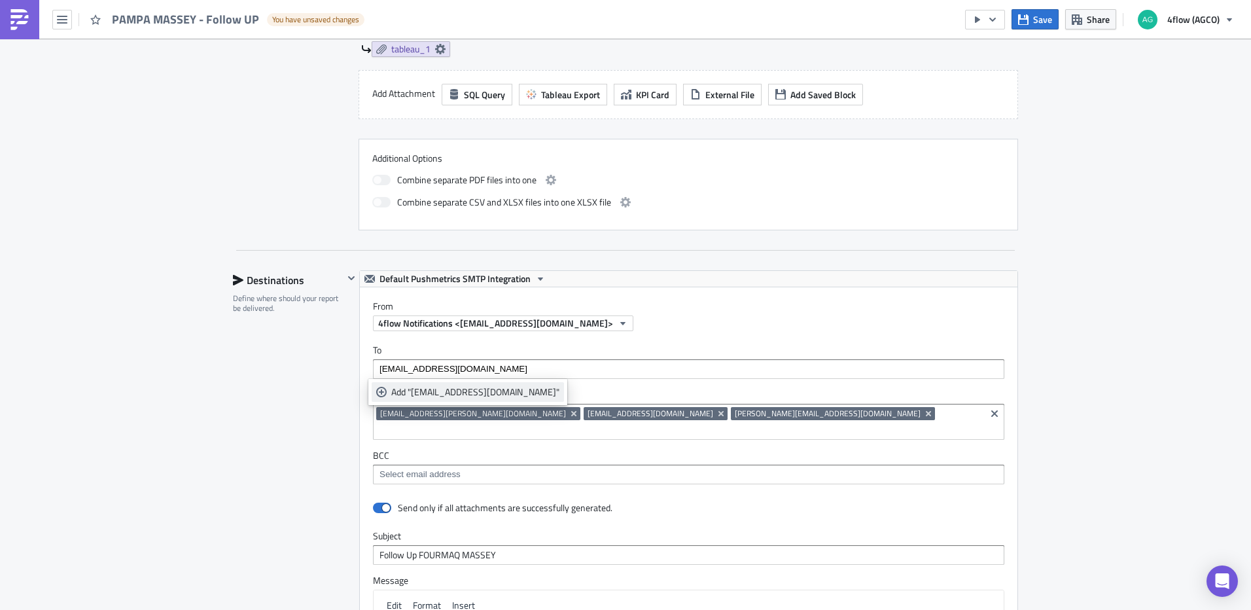
click at [444, 397] on div "Add "[EMAIL_ADDRESS][DOMAIN_NAME]"" at bounding box center [475, 391] width 168 height 13
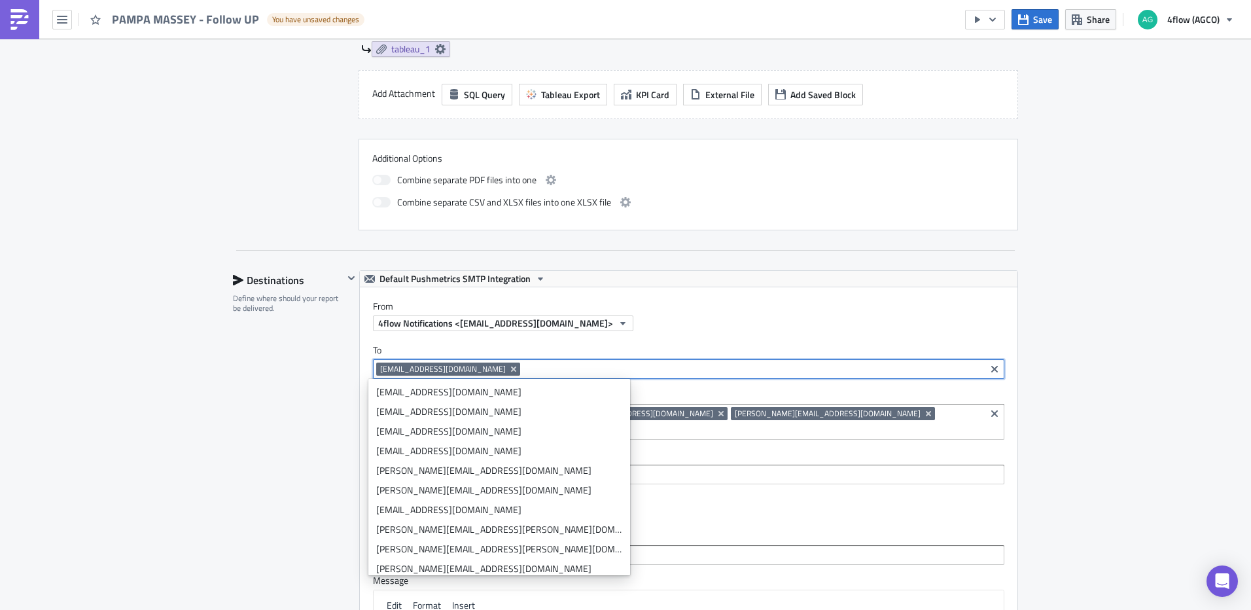
click at [1150, 377] on div "SA_FG Execution Log Edit " PAMPA [PERSON_NAME] - Follow UP " Draft Settings Con…" at bounding box center [625, 278] width 1251 height 1656
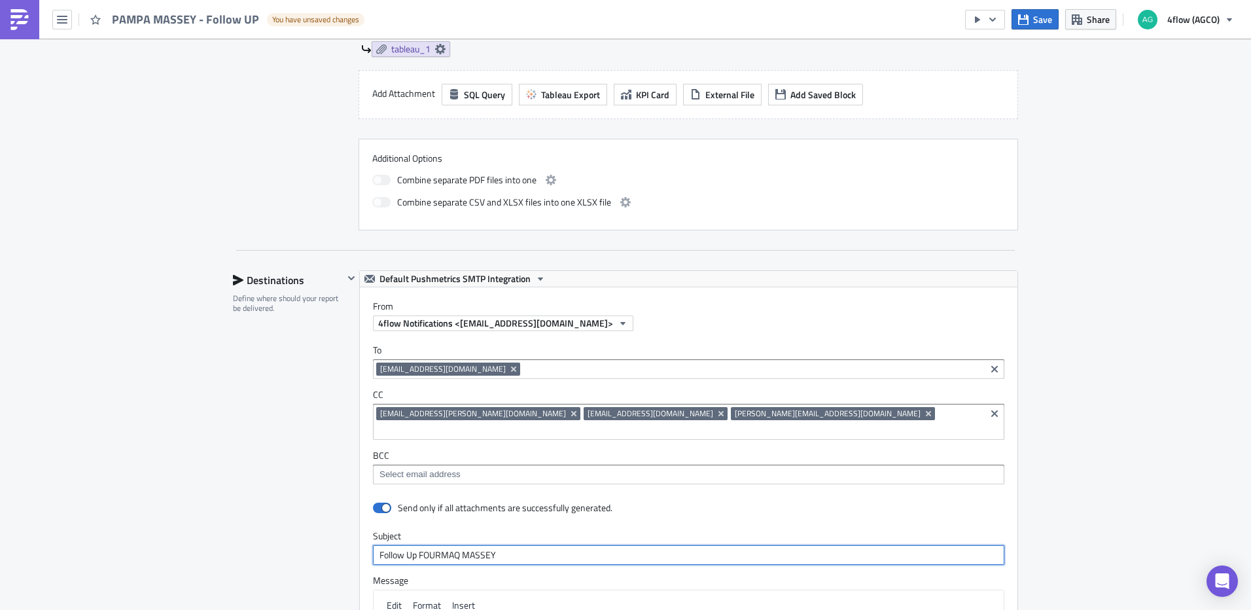
drag, startPoint x: 460, startPoint y: 539, endPoint x: 417, endPoint y: 538, distance: 43.2
click at [417, 545] on input "Follow Up FOURMAQ MASSEY" at bounding box center [688, 555] width 631 height 20
type input "Follow Up PAMPA MASSEY"
click at [1043, 20] on span "Save" at bounding box center [1042, 19] width 19 height 14
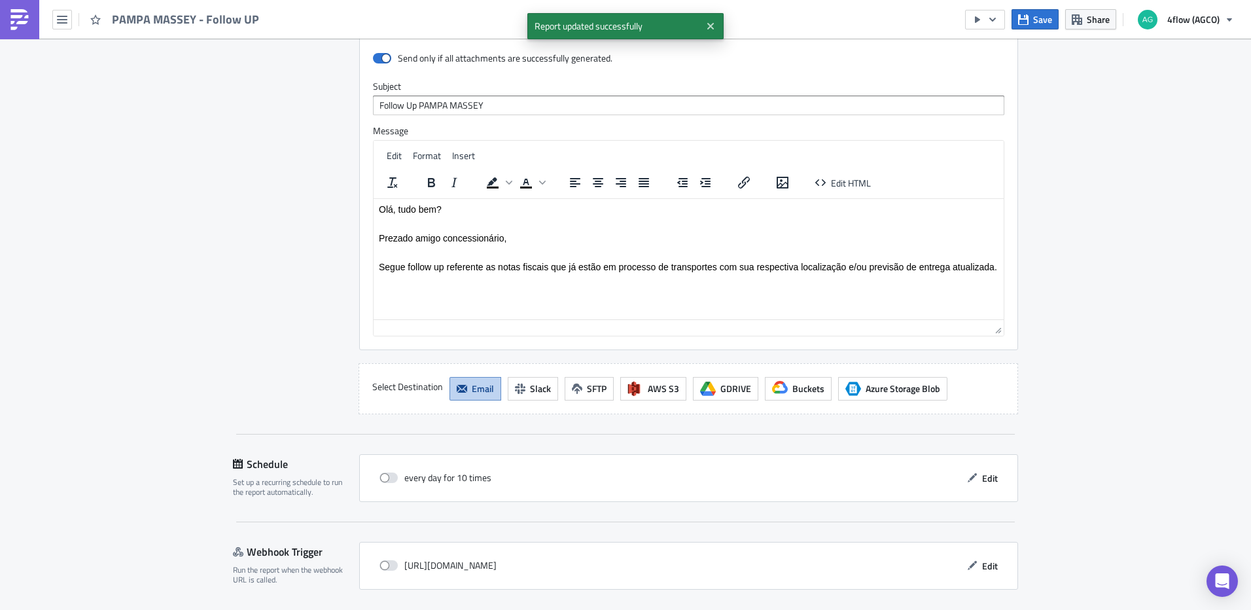
scroll to position [1066, 0]
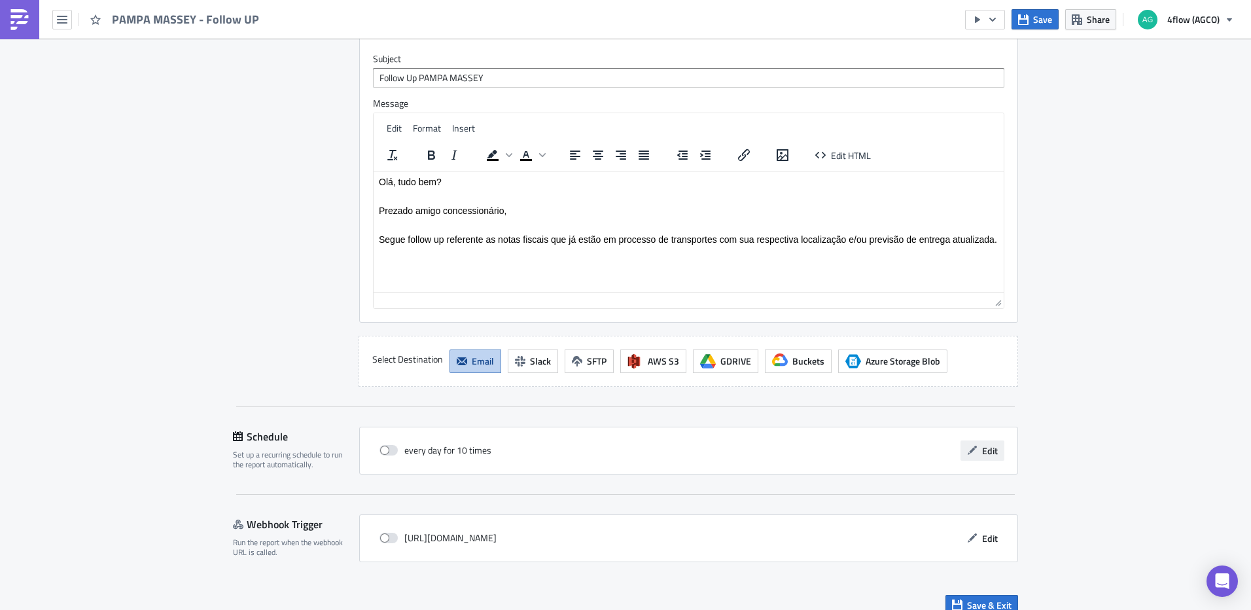
click at [985, 444] on button "Edit" at bounding box center [983, 450] width 44 height 20
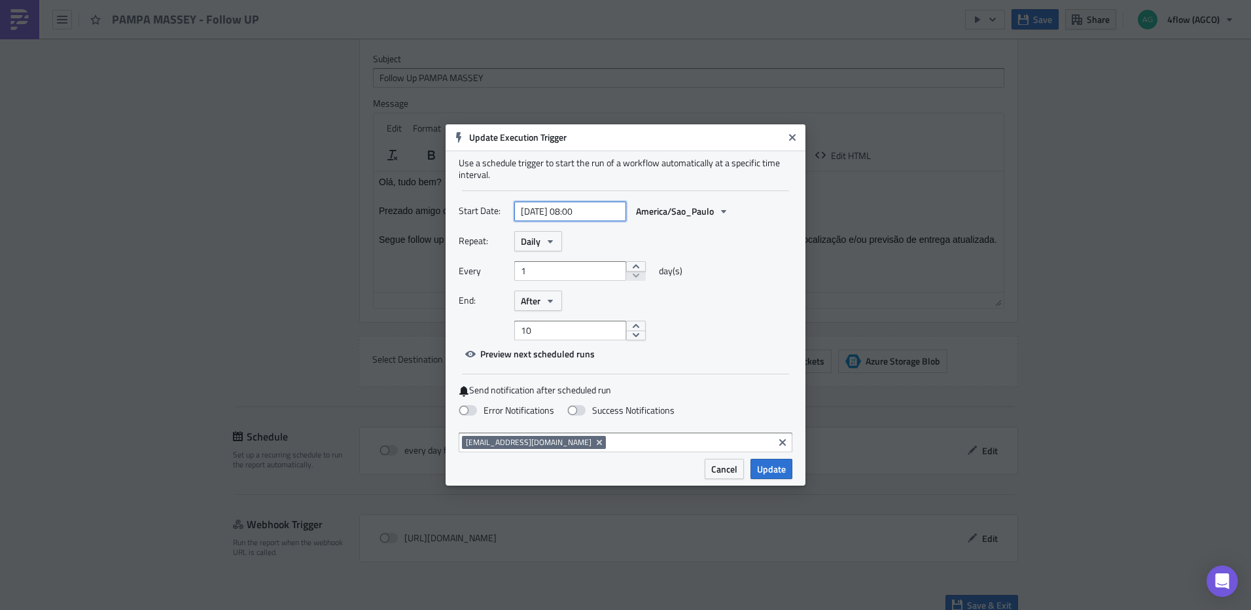
click at [605, 212] on input "[DATE] 08:00" at bounding box center [570, 212] width 112 height 20
select select "8"
select select "2025"
click at [548, 308] on div "10" at bounding box center [547, 307] width 20 height 18
type input "[DATE] 08:00"
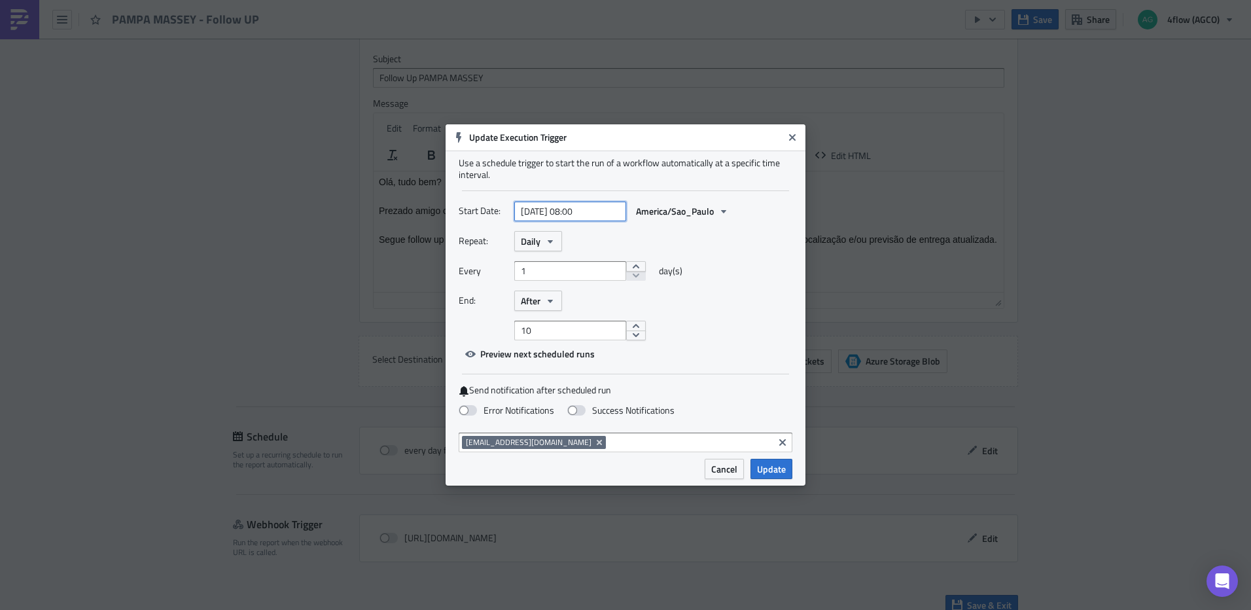
select select "8"
select select "2025"
click at [582, 211] on input "[DATE] 08:00" at bounding box center [570, 212] width 112 height 20
type input "[DATE] 11:30"
click at [741, 256] on div "Repeat: Daily Every 1 day(s) End: After 10" at bounding box center [626, 285] width 334 height 109
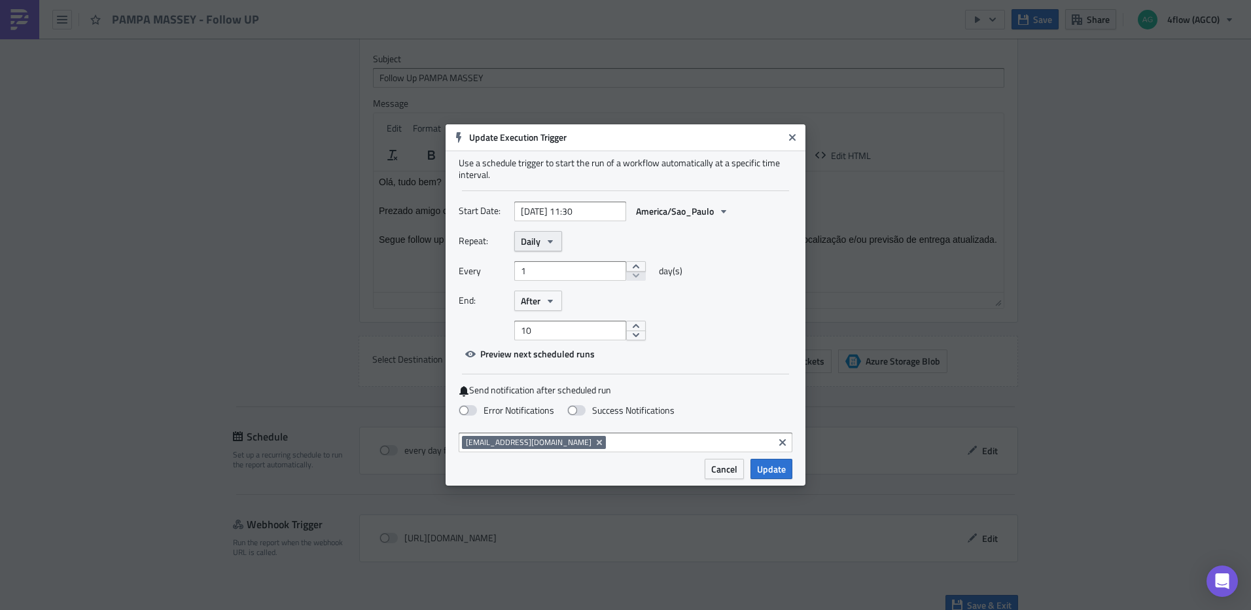
click at [550, 248] on button "Daily" at bounding box center [538, 241] width 48 height 20
click at [556, 297] on div "Weekly" at bounding box center [576, 303] width 109 height 13
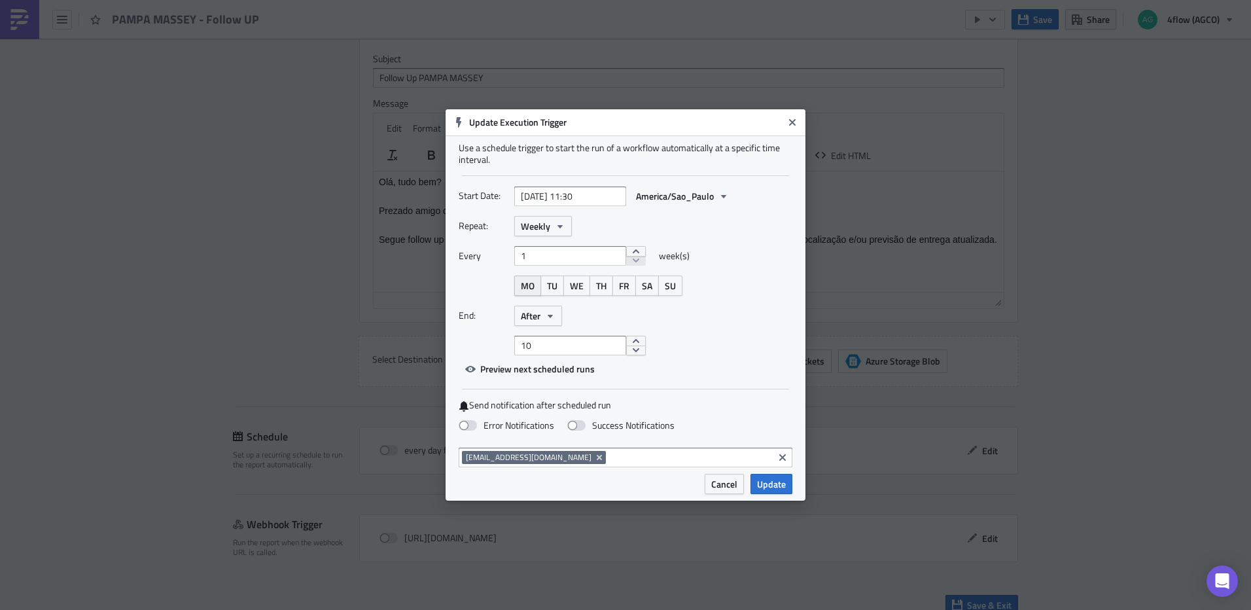
drag, startPoint x: 529, startPoint y: 279, endPoint x: 557, endPoint y: 287, distance: 29.0
click at [529, 280] on span "MO" at bounding box center [528, 286] width 14 height 14
click at [558, 287] on span "TU" at bounding box center [552, 286] width 10 height 14
click at [576, 287] on span "WE" at bounding box center [577, 286] width 14 height 14
click at [604, 287] on span "TH" at bounding box center [601, 286] width 10 height 14
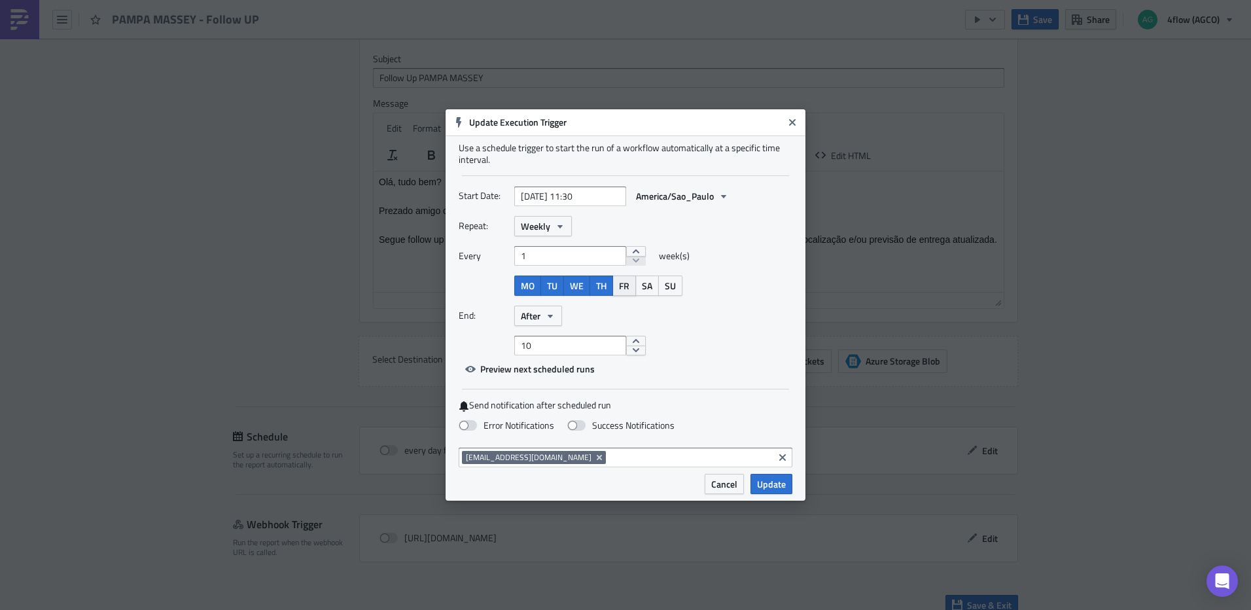
click at [622, 286] on span "FR" at bounding box center [624, 286] width 10 height 14
click at [548, 327] on div "Repeat: Weekly Every 1 week(s) MO TU WE TH FR SA SU End: After 10" at bounding box center [626, 285] width 334 height 139
click at [546, 319] on icon "button" at bounding box center [550, 316] width 10 height 10
click at [551, 338] on div "Never" at bounding box center [576, 338] width 109 height 13
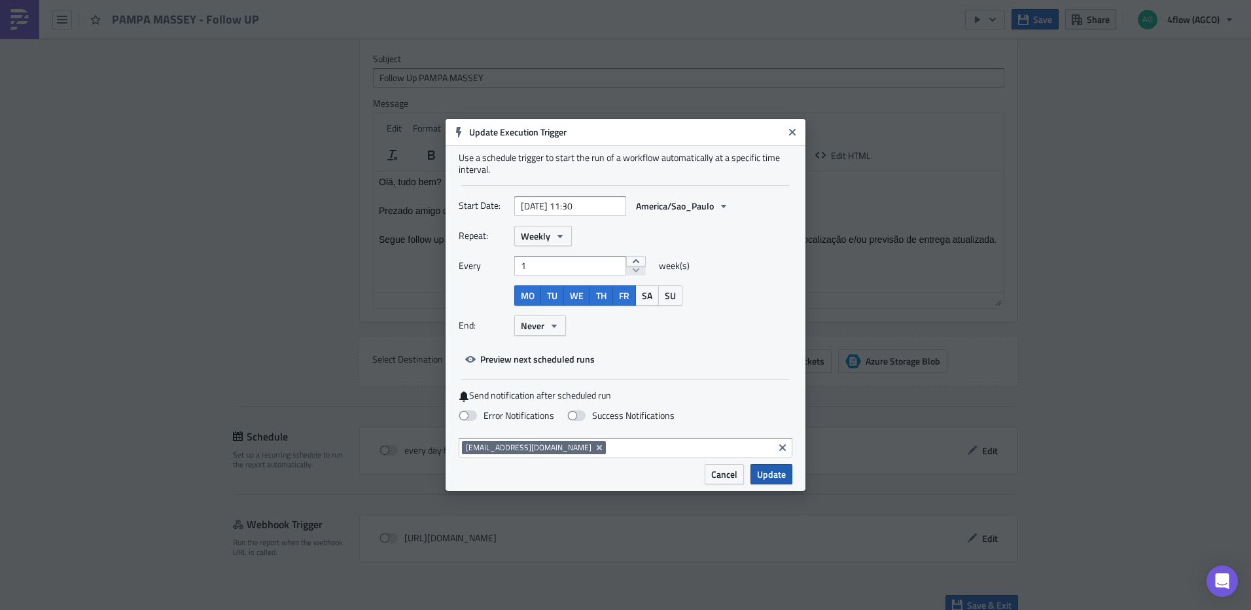
click at [780, 471] on span "Update" at bounding box center [771, 474] width 29 height 14
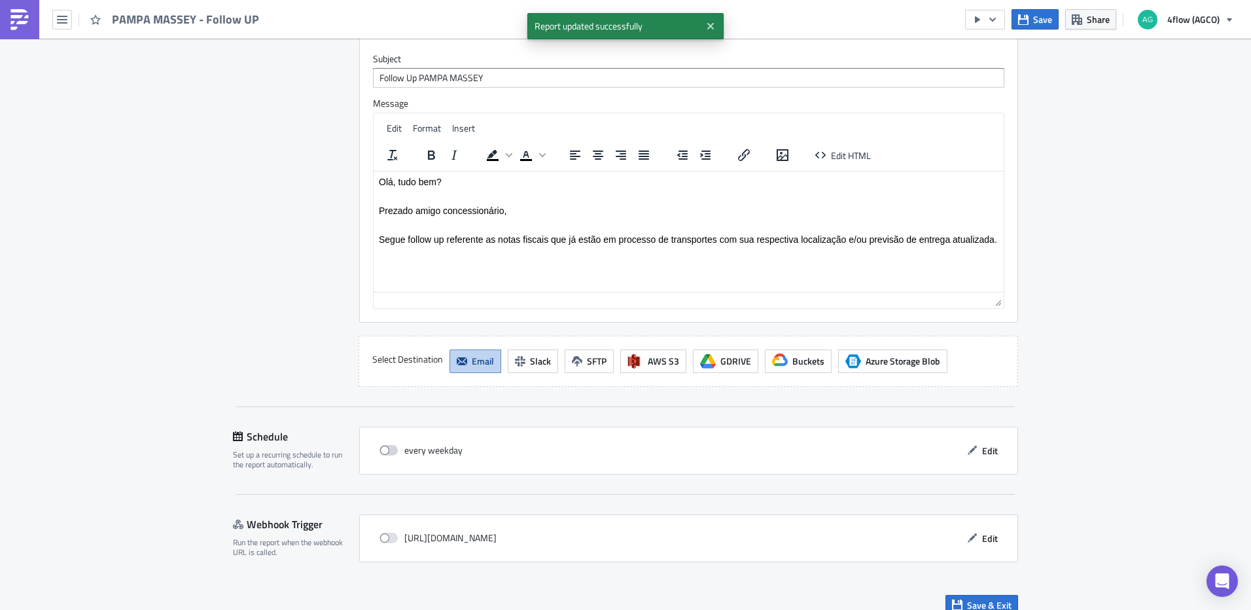
click at [385, 445] on span at bounding box center [389, 450] width 18 height 10
click at [385, 446] on input "checkbox" at bounding box center [386, 450] width 9 height 9
checkbox input "true"
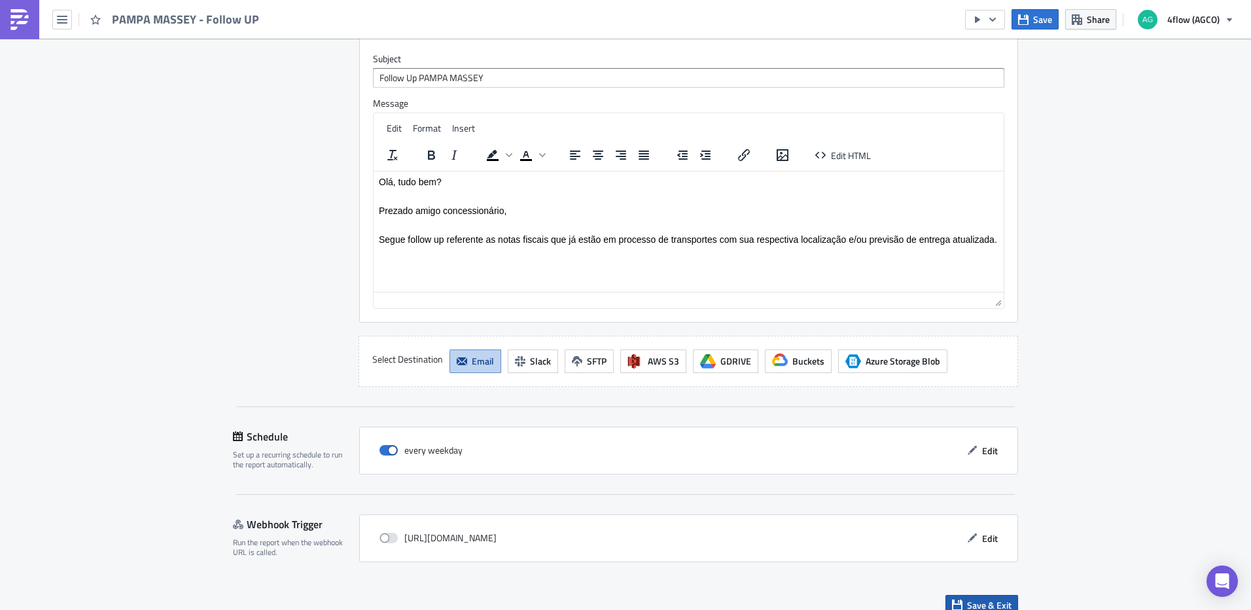
click at [1001, 598] on span "Save & Exit" at bounding box center [989, 605] width 44 height 14
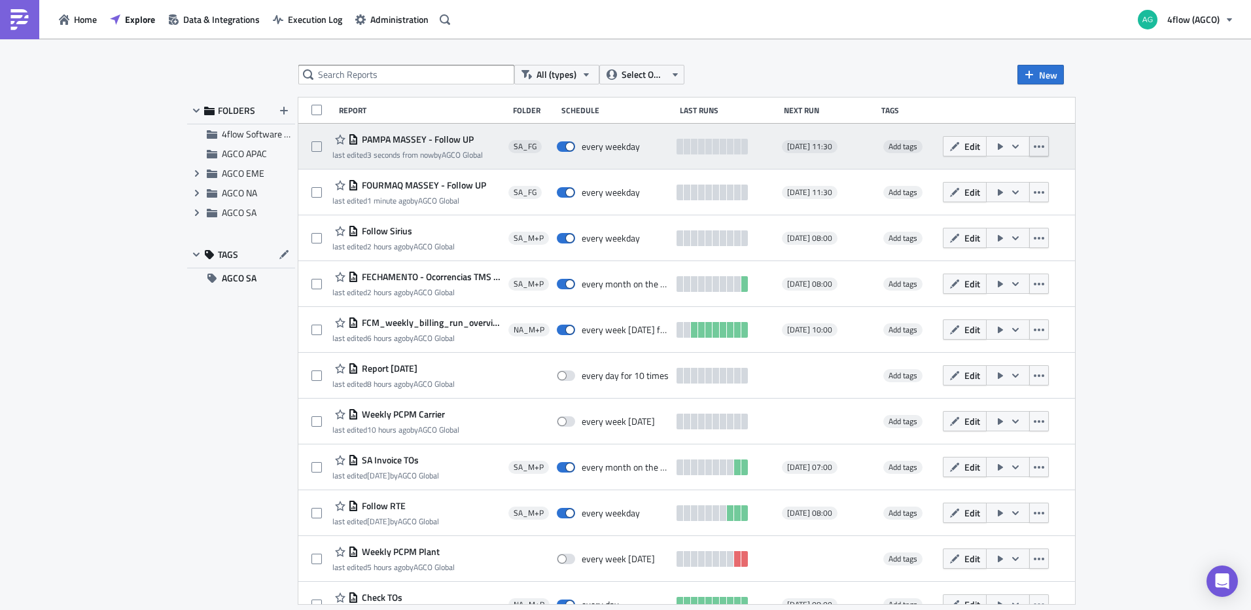
click at [1044, 149] on icon "button" at bounding box center [1039, 146] width 10 height 10
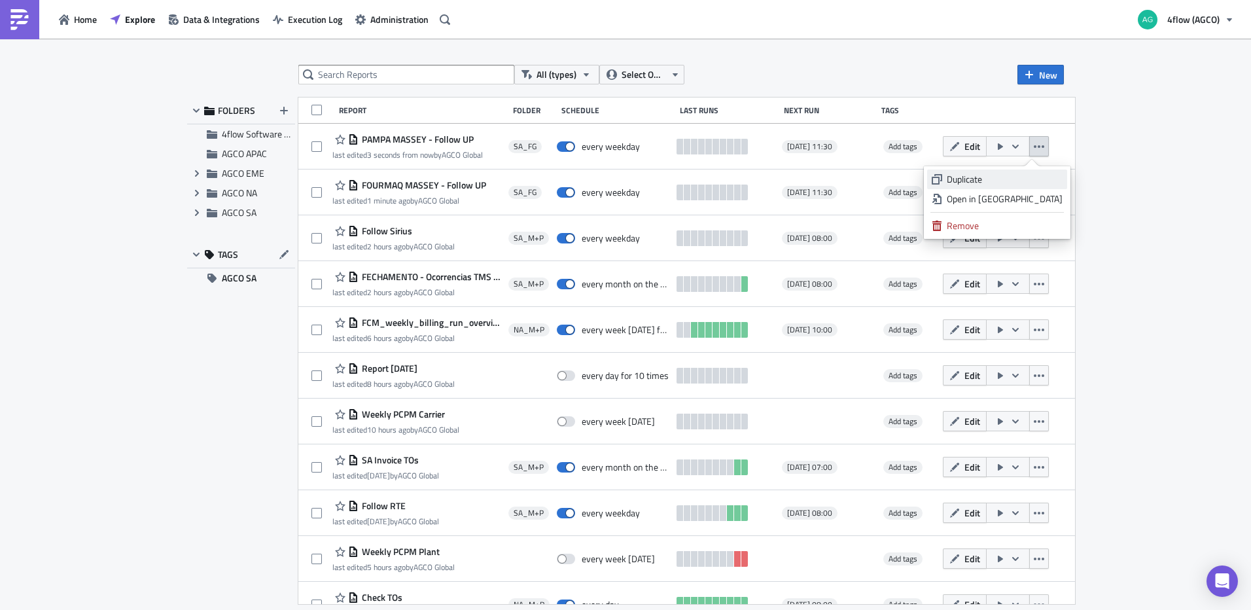
click at [1022, 175] on div "Duplicate" at bounding box center [1005, 179] width 116 height 13
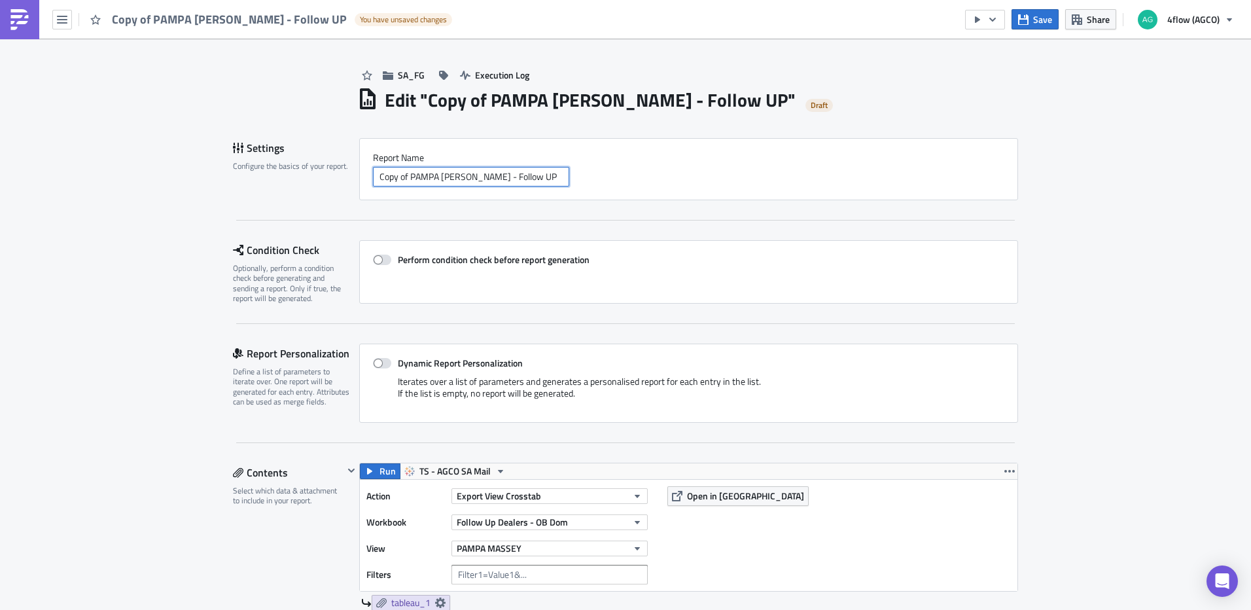
drag, startPoint x: 405, startPoint y: 177, endPoint x: 346, endPoint y: 177, distance: 58.9
click at [346, 177] on div "Settings Configure the basics of your report. Report Nam﻿e Copy of PAMPA [PERSO…" at bounding box center [625, 169] width 785 height 62
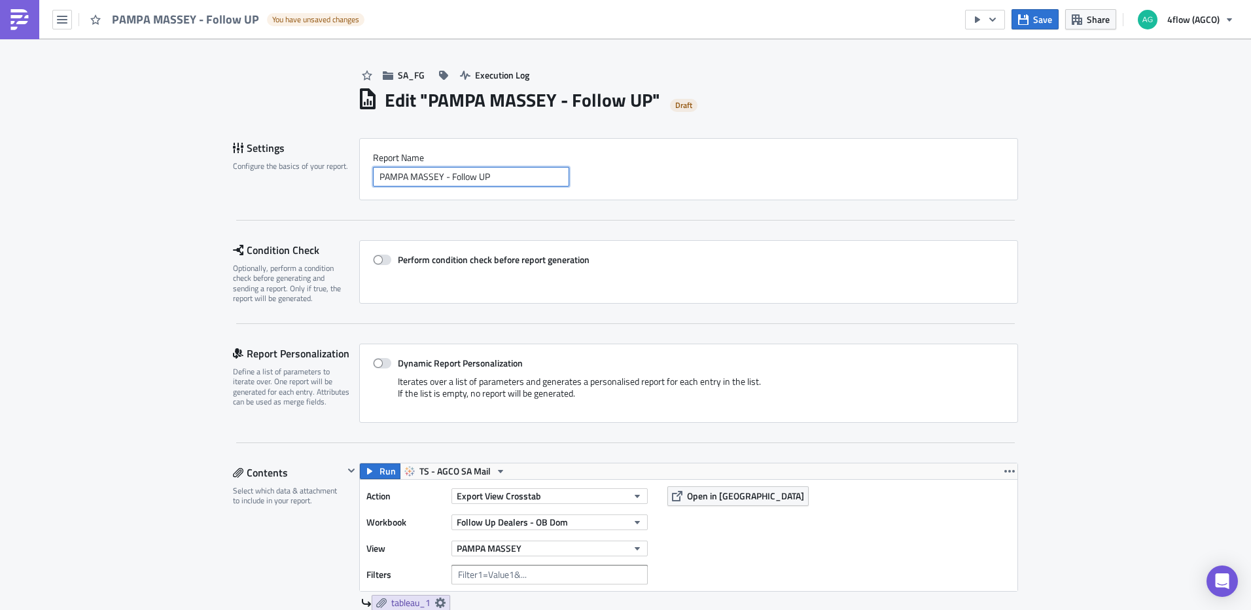
drag, startPoint x: 439, startPoint y: 179, endPoint x: 323, endPoint y: 179, distance: 116.5
click at [323, 179] on div "Settings Configure the basics of your report. Report Nam﻿e PAMPA [PERSON_NAME] …" at bounding box center [625, 169] width 785 height 62
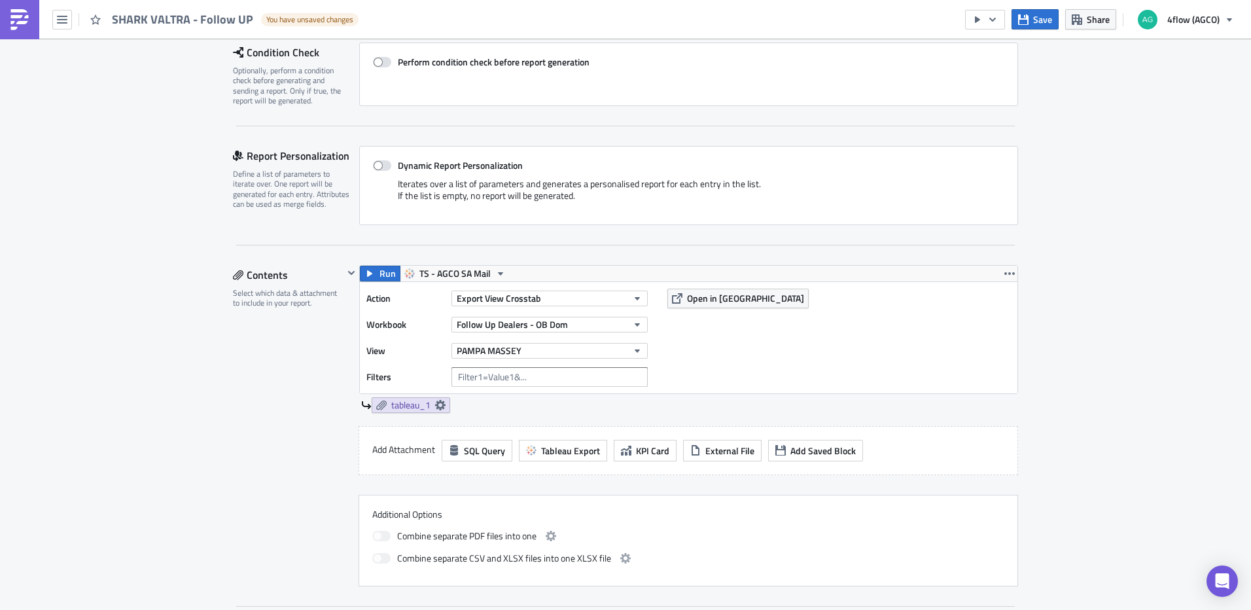
scroll to position [262, 0]
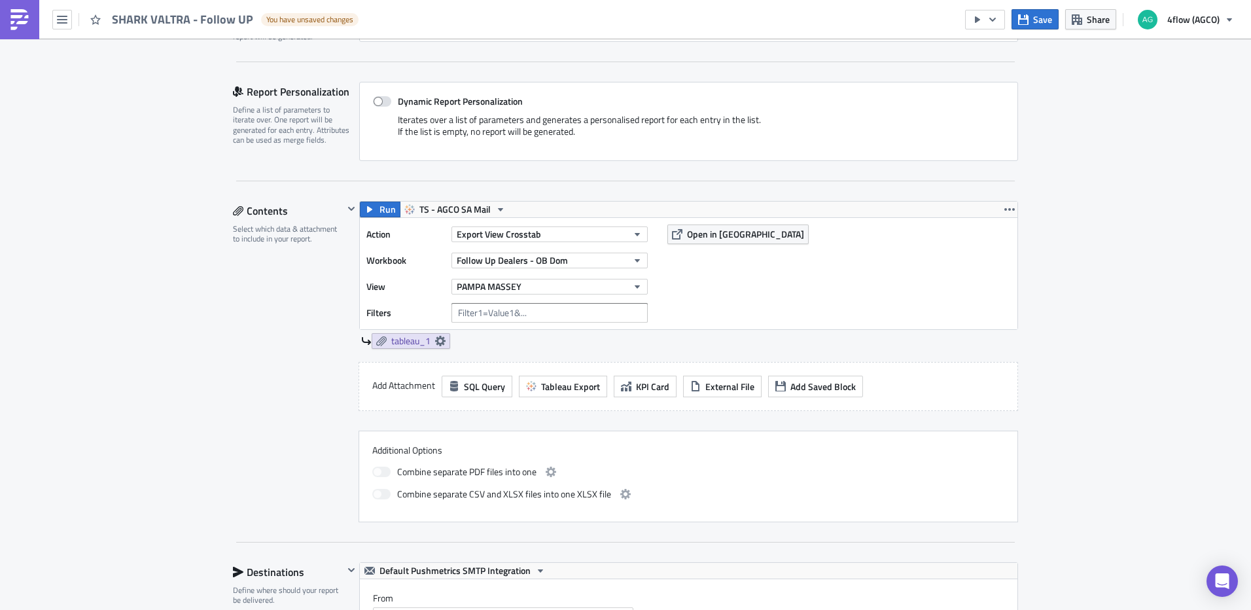
type input "SHARK VALTRA - Follow UP"
click at [586, 296] on div "PAMPA MASSEY" at bounding box center [550, 287] width 196 height 20
click at [587, 289] on button "PAMPA MASSEY" at bounding box center [550, 287] width 196 height 16
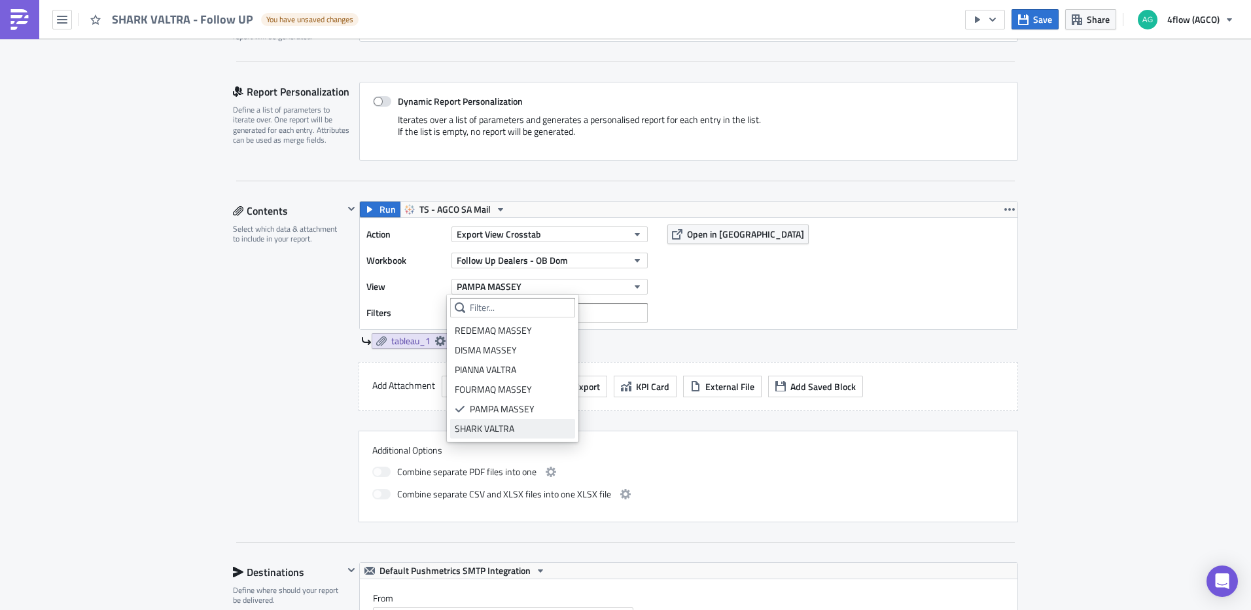
click at [537, 426] on div "SHARK VALTRA" at bounding box center [513, 428] width 116 height 13
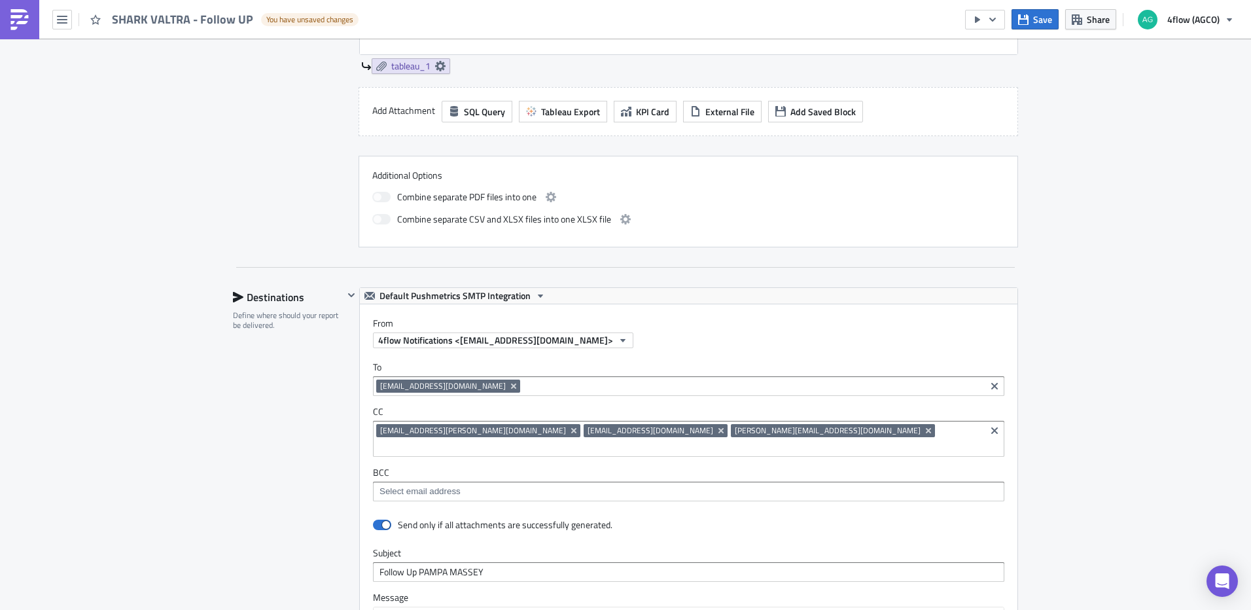
scroll to position [589, 0]
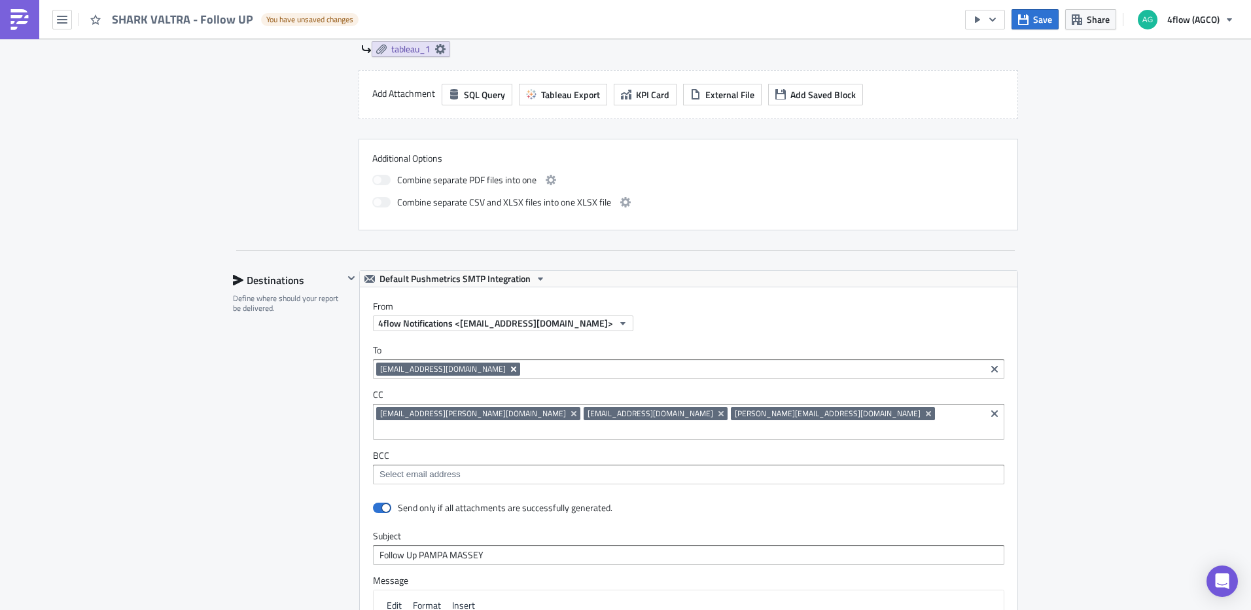
click at [508, 371] on icon "Remove Tag" at bounding box center [513, 369] width 10 height 10
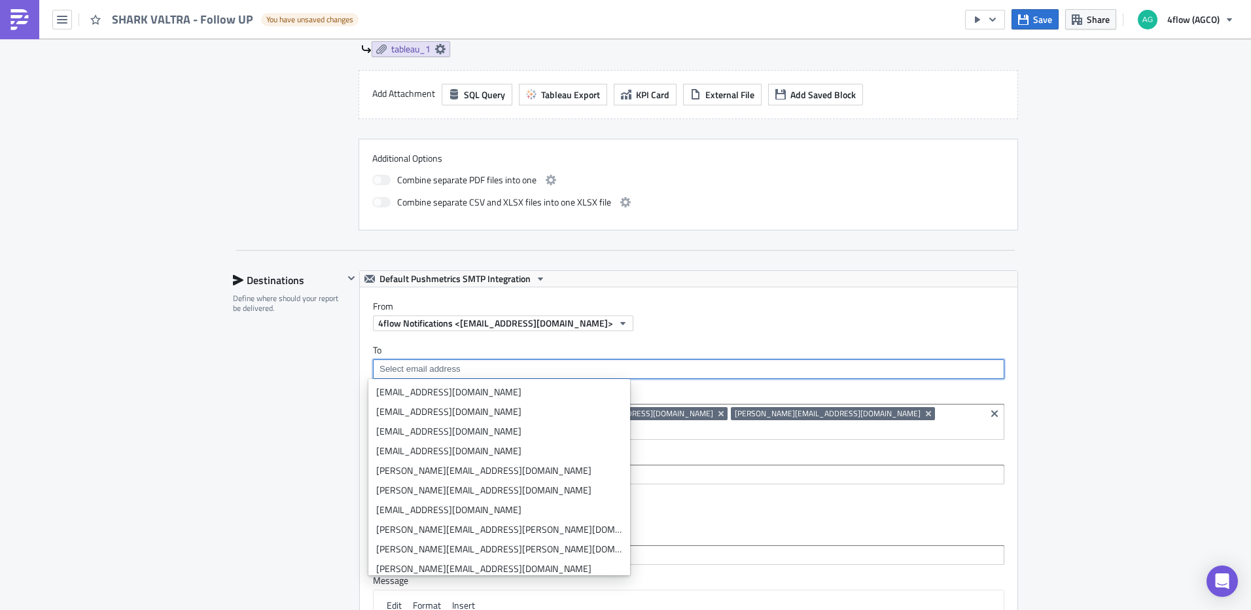
click at [432, 370] on input at bounding box center [688, 369] width 624 height 13
paste input "mailto:[PERSON_NAME][EMAIL_ADDRESS][PERSON_NAME][DOMAIN_NAME]"
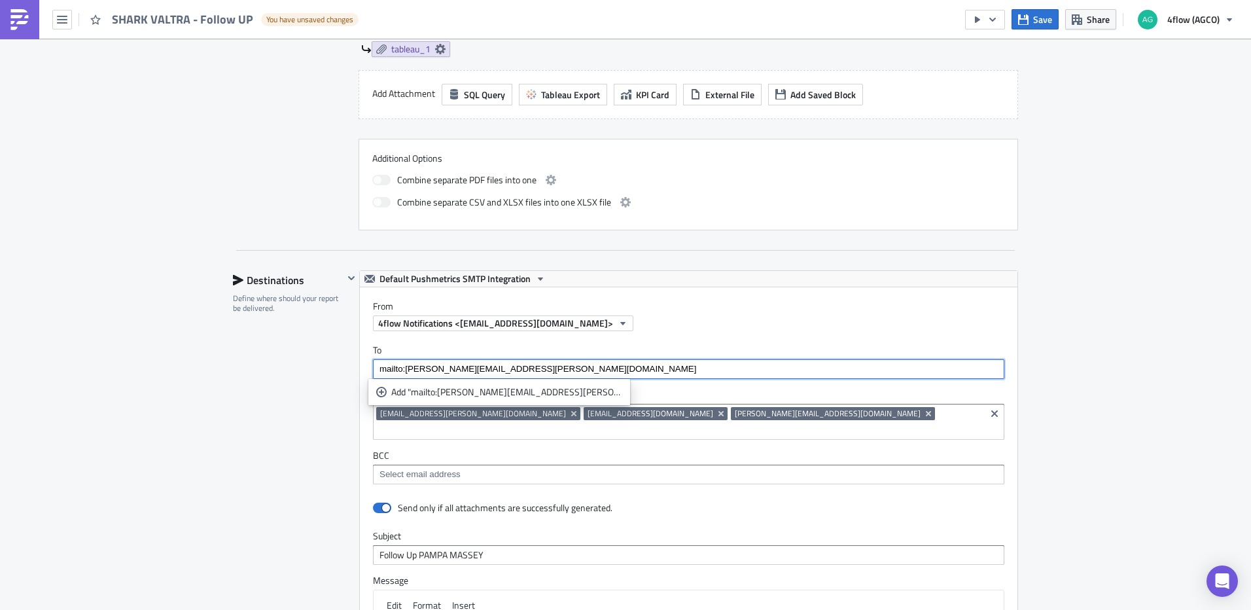
drag, startPoint x: 400, startPoint y: 368, endPoint x: 347, endPoint y: 374, distance: 52.7
click at [347, 374] on div "Default Pushmetrics SMTP Integration From 4flow Notifications <[EMAIL_ADDRESS][…" at bounding box center [681, 534] width 675 height 529
type input "[PERSON_NAME][EMAIL_ADDRESS][PERSON_NAME][DOMAIN_NAME]"
click at [443, 395] on div "Add "[PERSON_NAME][EMAIL_ADDRESS][PERSON_NAME][DOMAIN_NAME]"" at bounding box center [506, 391] width 231 height 13
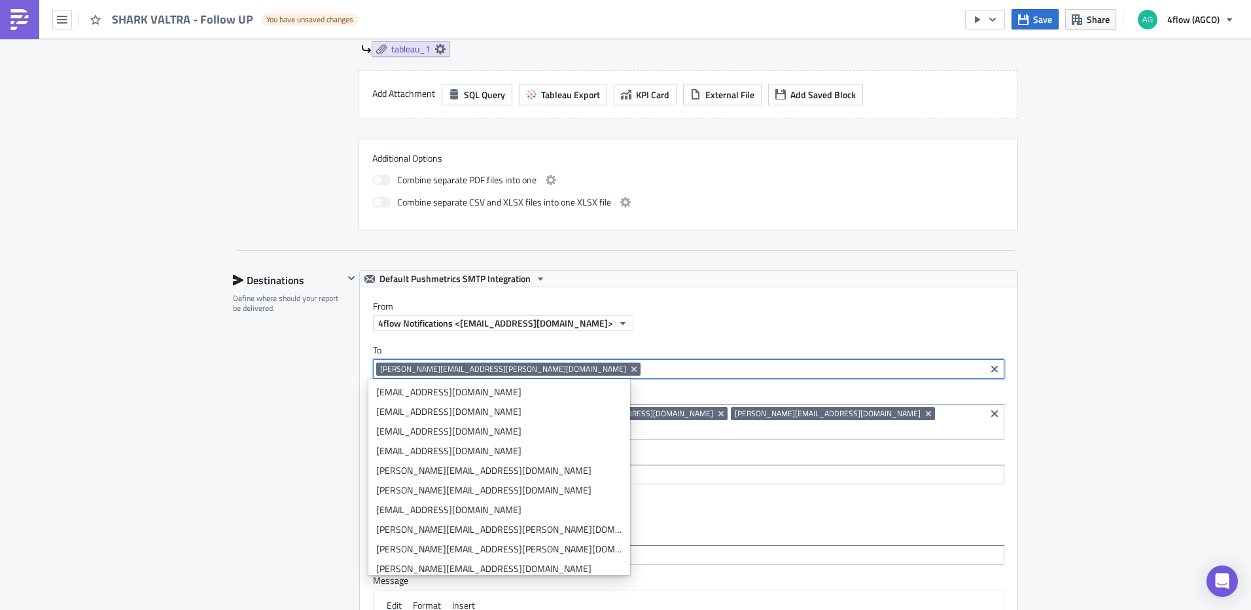
click at [1046, 373] on div "SA_FG Execution Log Edit " SHARK VALTRA - Follow UP " Draft Settings Configure …" at bounding box center [625, 278] width 1251 height 1656
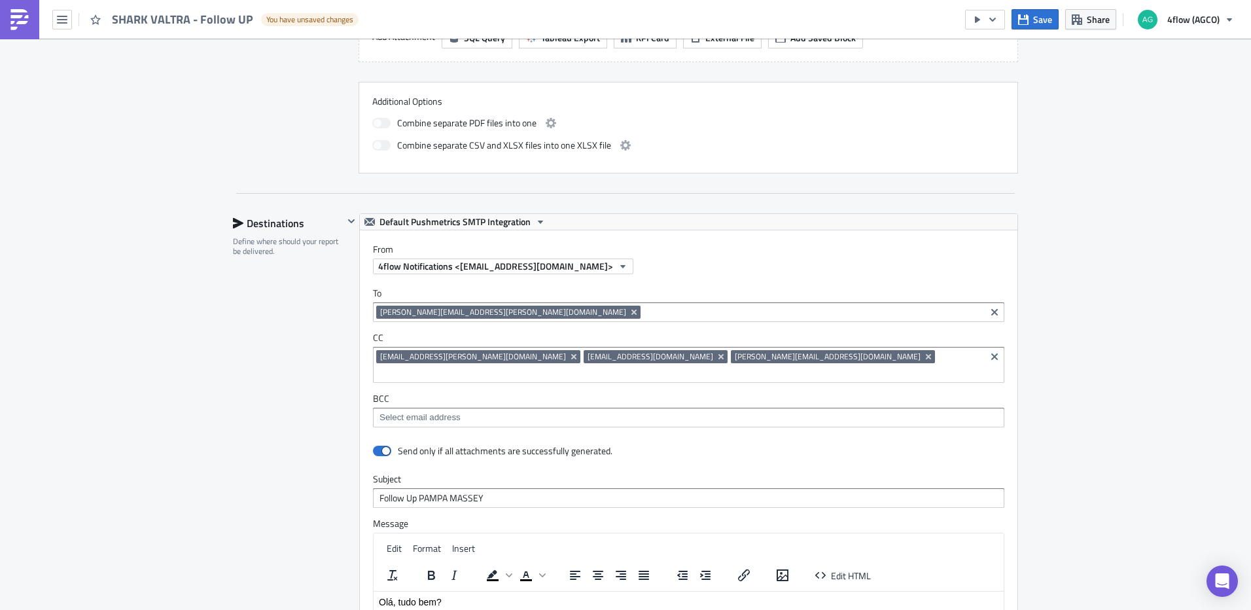
scroll to position [720, 0]
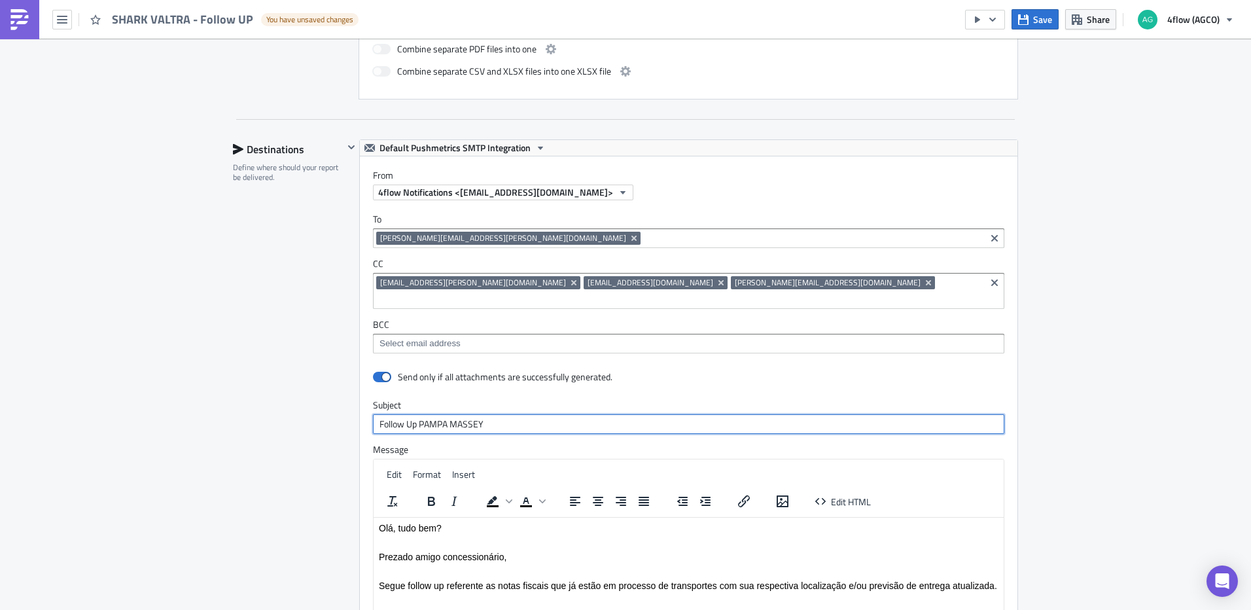
drag, startPoint x: 488, startPoint y: 405, endPoint x: 416, endPoint y: 407, distance: 72.0
click at [416, 414] on input "Follow Up PAMPA MASSEY" at bounding box center [688, 424] width 631 height 20
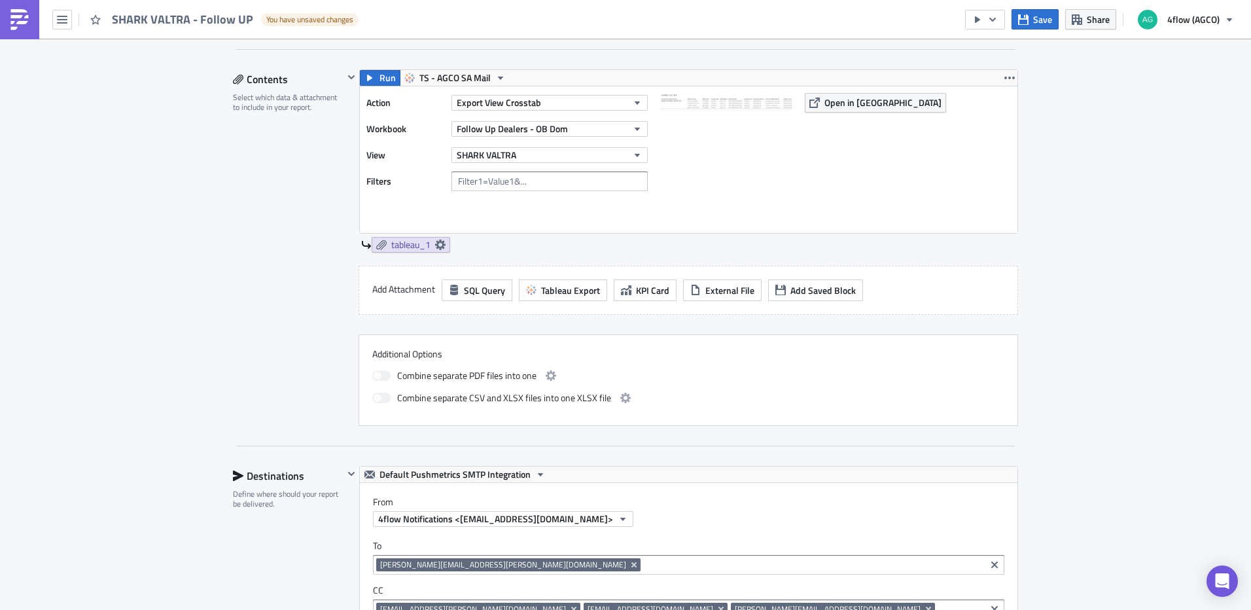
scroll to position [393, 0]
type input "Follow Up SHARK VALTRA"
click at [835, 107] on span "Open in [GEOGRAPHIC_DATA]" at bounding box center [883, 103] width 117 height 14
click at [1036, 26] on button "Save" at bounding box center [1035, 19] width 47 height 20
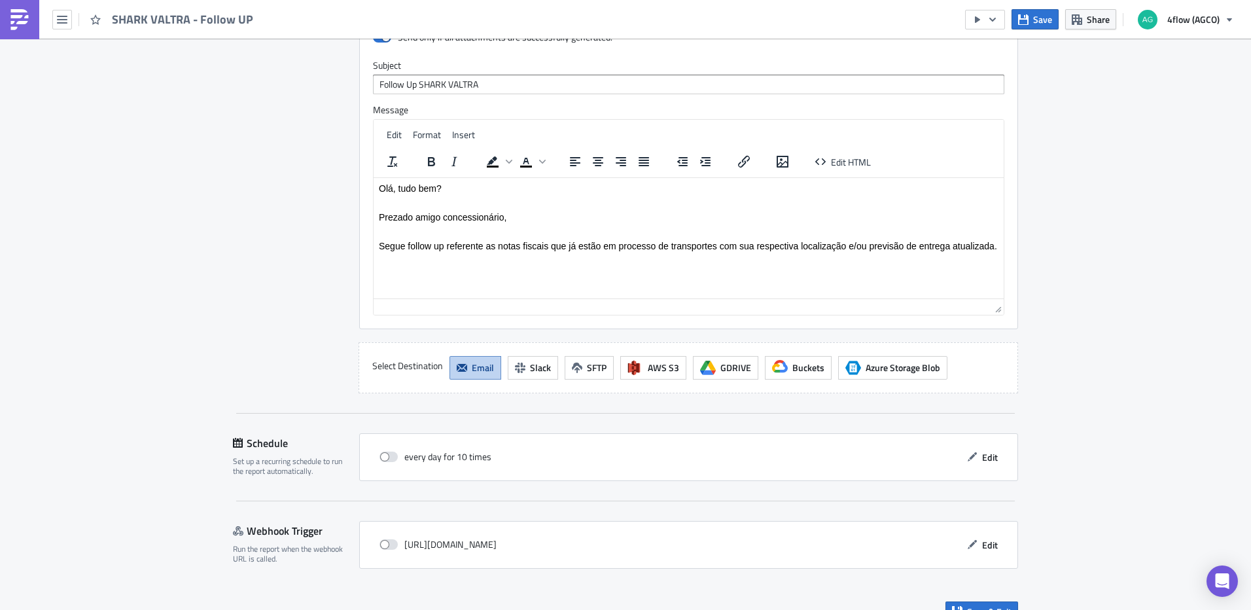
scroll to position [1066, 0]
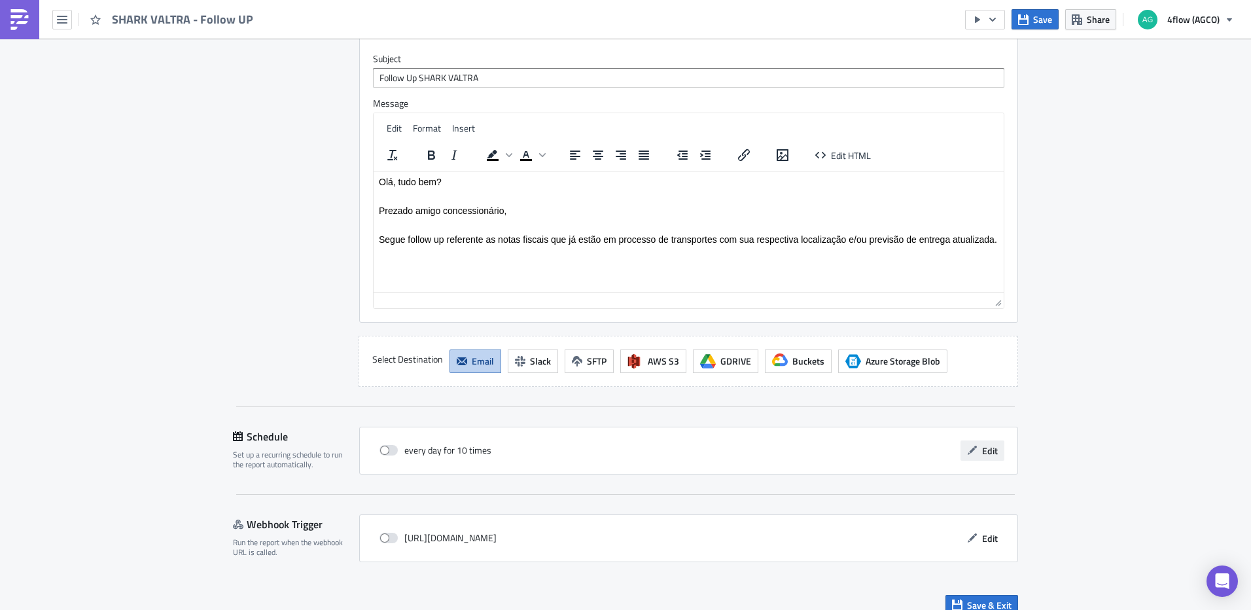
click at [986, 444] on button "Edit" at bounding box center [983, 450] width 44 height 20
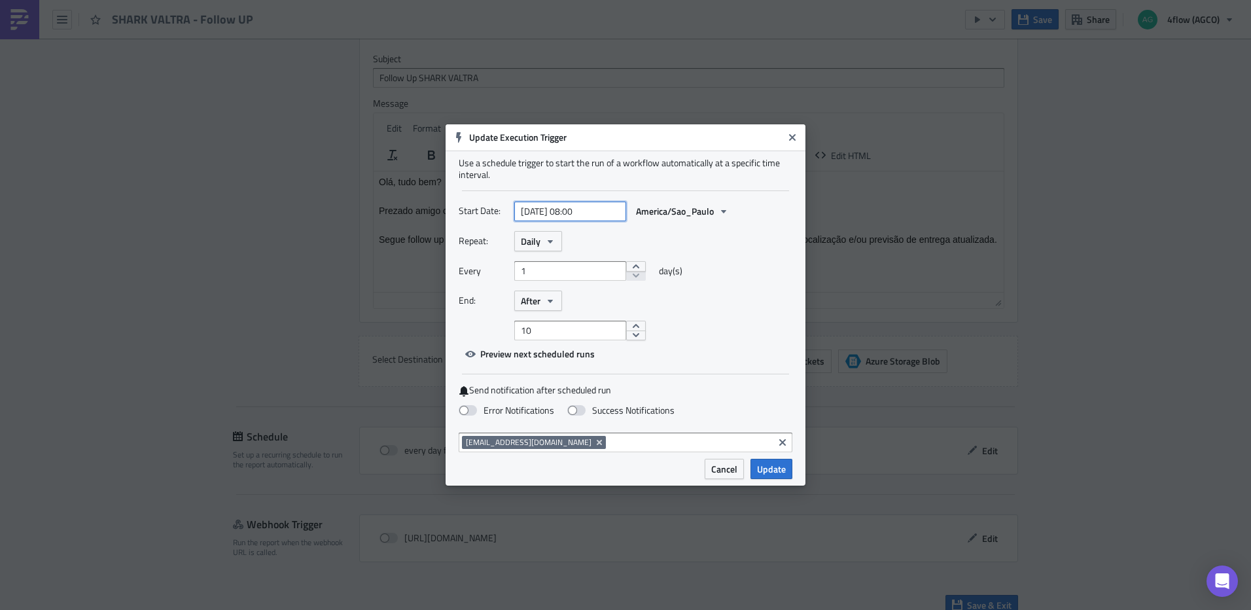
click at [570, 212] on input "[DATE] 08:00" at bounding box center [570, 212] width 112 height 20
select select "8"
select select "2025"
click at [553, 306] on div "10" at bounding box center [547, 307] width 20 height 18
type input "[DATE] 08:00"
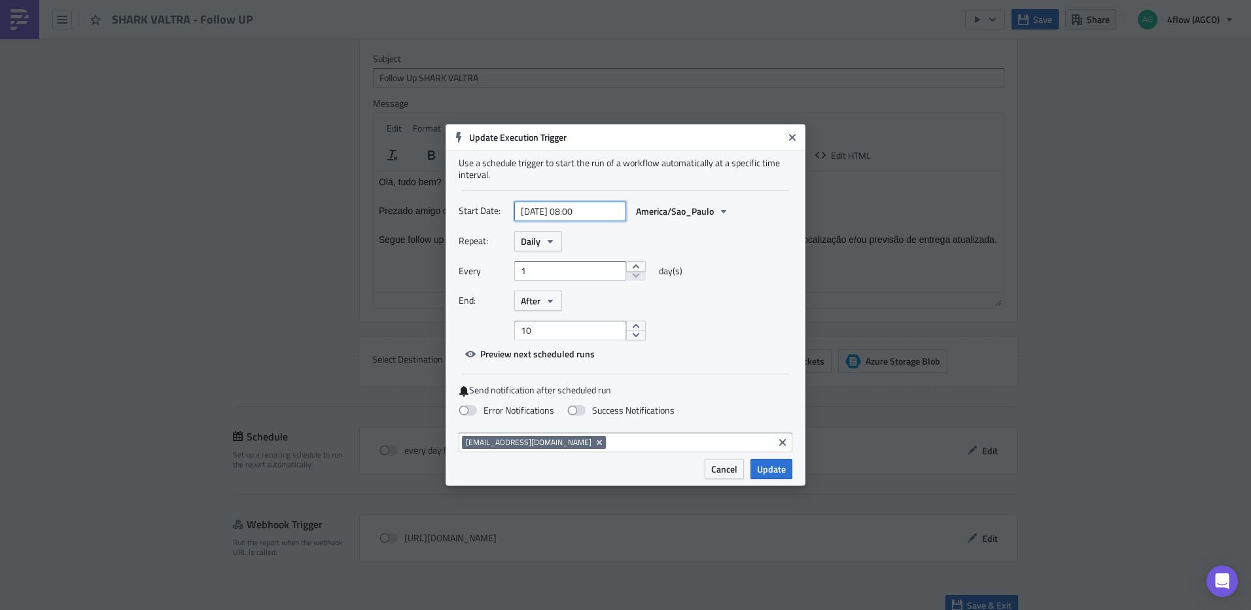
click at [580, 209] on input "[DATE] 08:00" at bounding box center [570, 212] width 112 height 20
select select "8"
select select "2025"
type input "[DATE] 11:30"
click at [793, 276] on div "Use a schedule trigger to start the run of a workflow automatically at a specif…" at bounding box center [626, 305] width 360 height 308
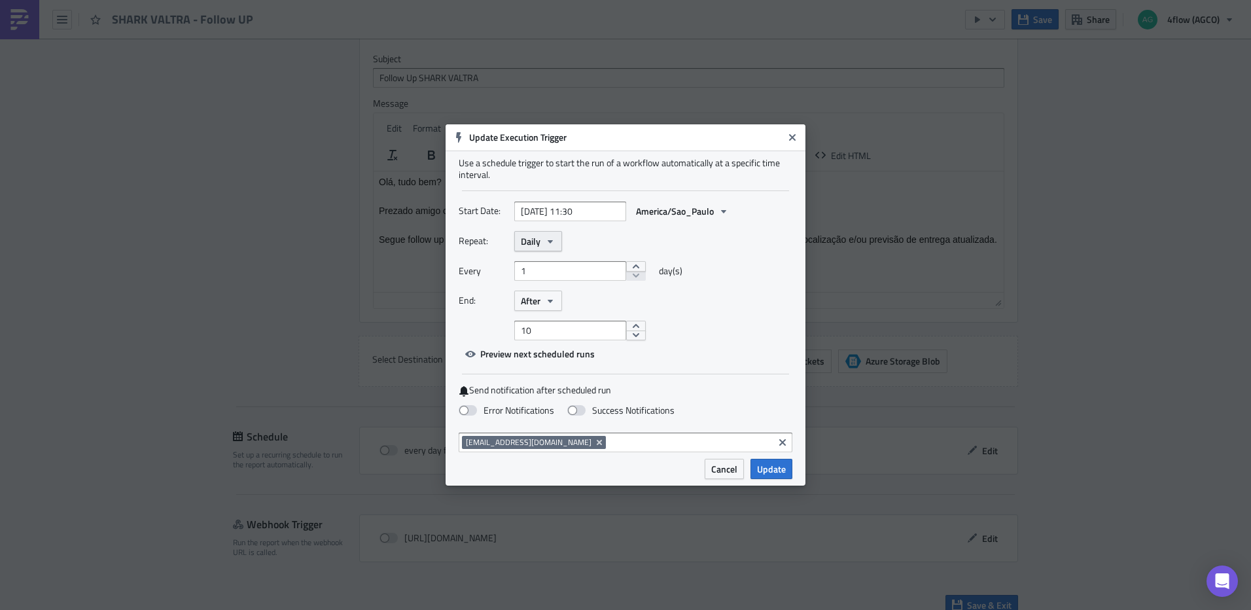
click at [540, 241] on span "Daily" at bounding box center [531, 241] width 20 height 14
click at [545, 305] on div "Weekly" at bounding box center [576, 303] width 109 height 13
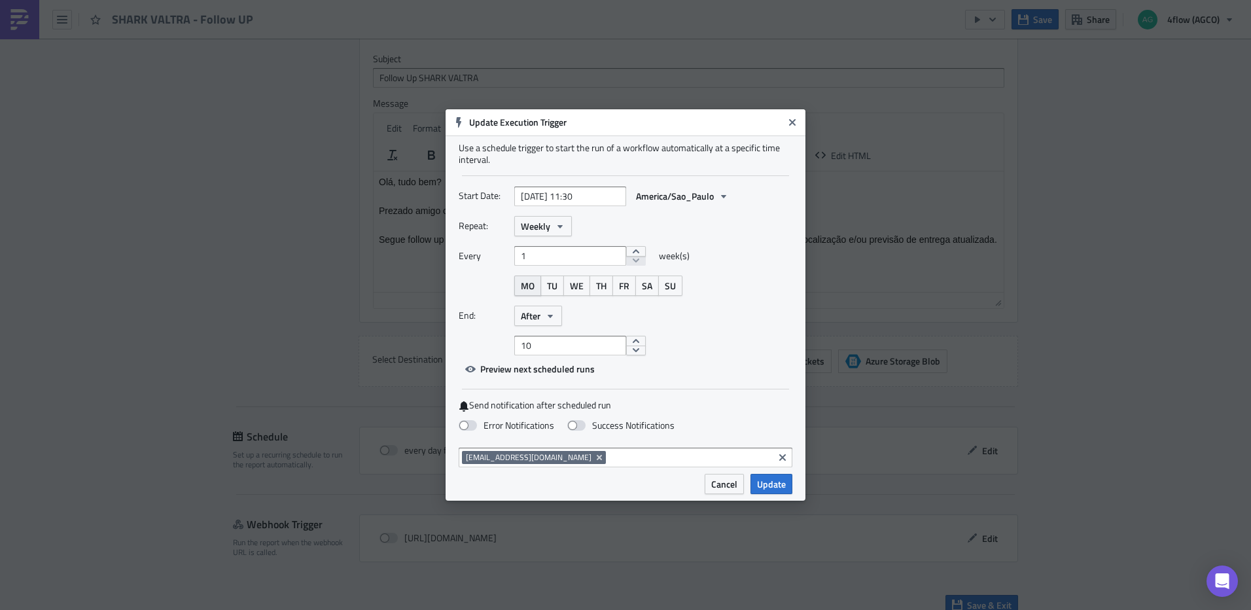
click at [537, 291] on button "MO" at bounding box center [527, 286] width 27 height 20
click at [563, 289] on button "TU" at bounding box center [553, 286] width 24 height 20
click at [578, 288] on span "WE" at bounding box center [577, 286] width 14 height 14
click at [603, 288] on span "TH" at bounding box center [601, 286] width 10 height 14
click at [628, 289] on span "FR" at bounding box center [624, 286] width 10 height 14
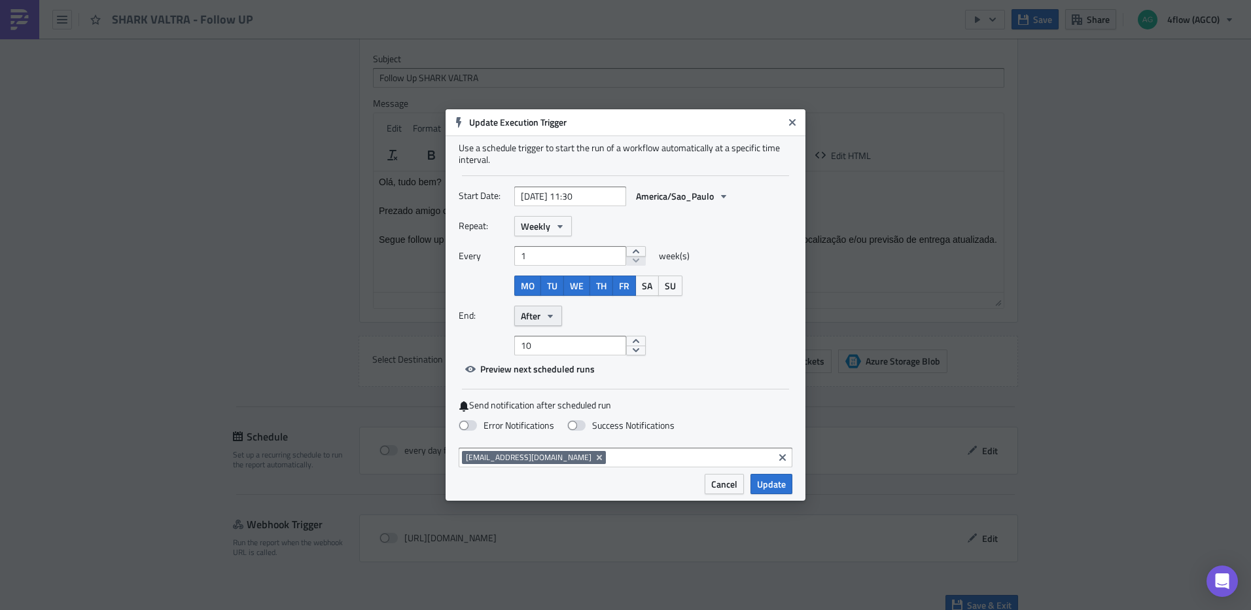
click at [562, 318] on button "After" at bounding box center [538, 316] width 48 height 20
click at [559, 333] on div "Never" at bounding box center [576, 338] width 109 height 13
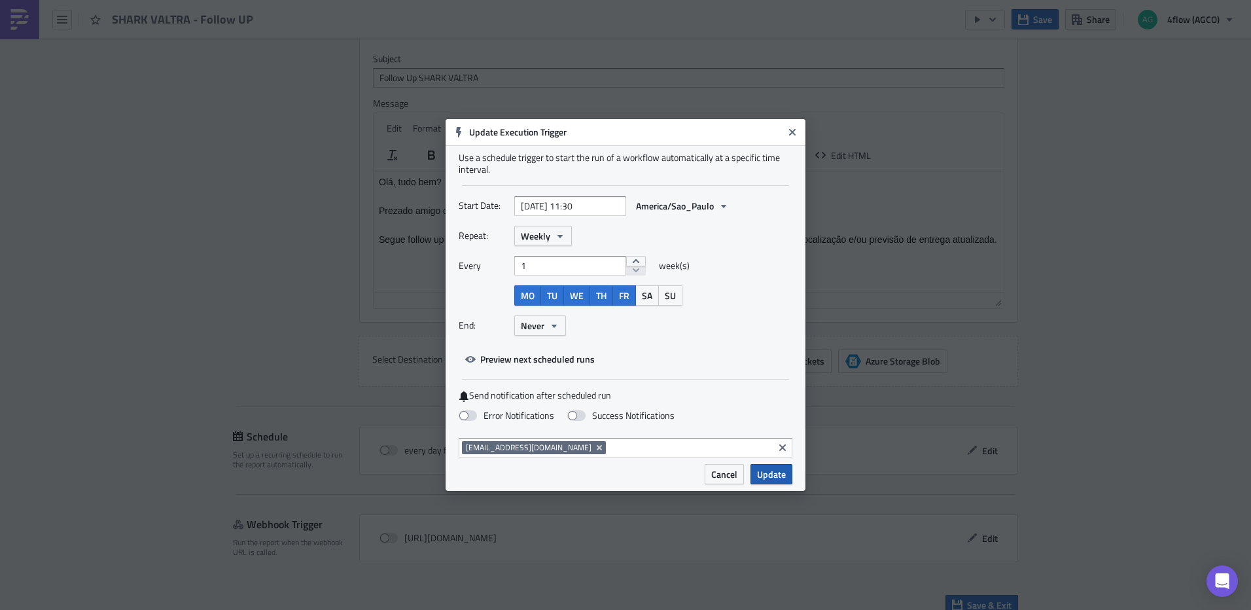
click at [784, 471] on span "Update" at bounding box center [771, 474] width 29 height 14
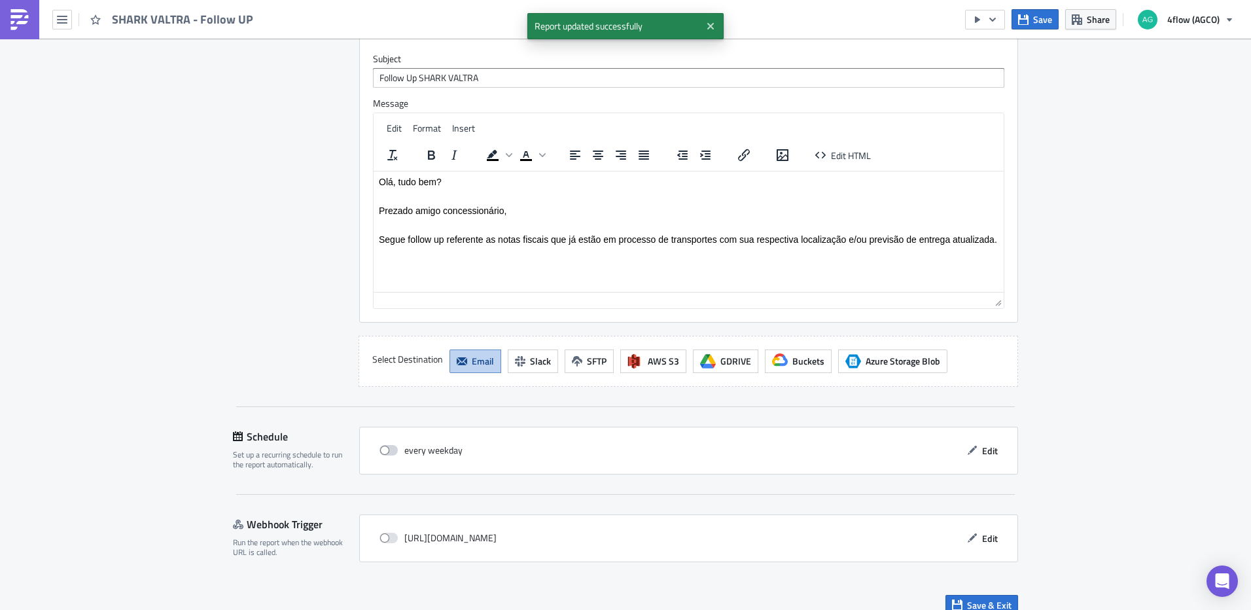
click at [380, 445] on span at bounding box center [389, 450] width 18 height 10
click at [382, 446] on input "checkbox" at bounding box center [386, 450] width 9 height 9
checkbox input "true"
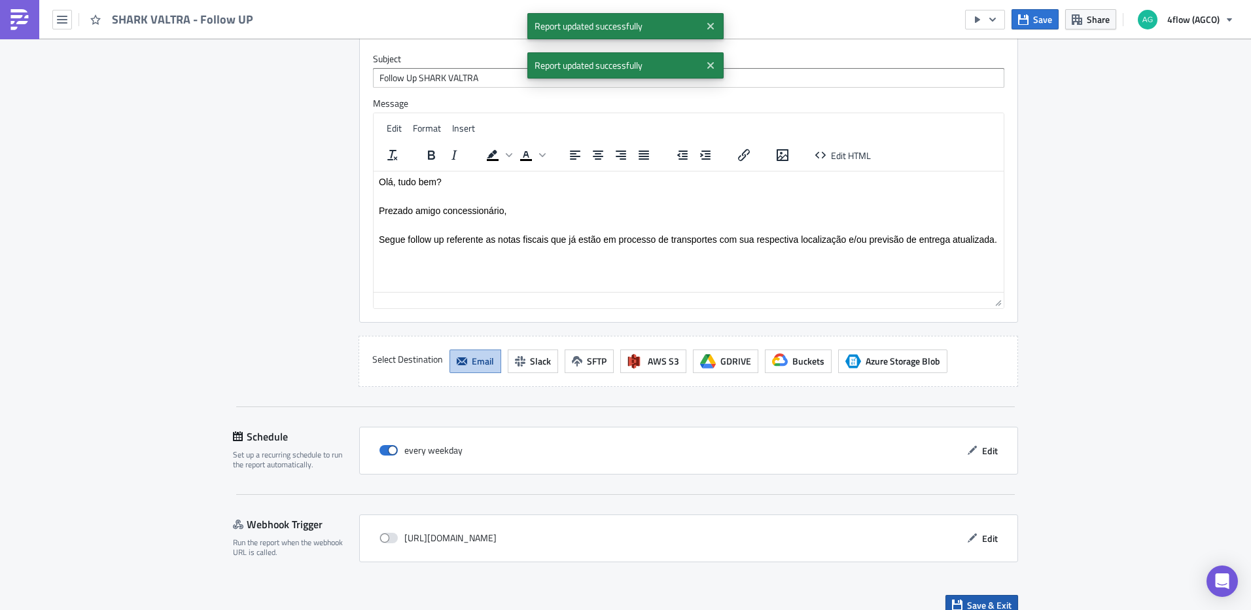
click at [967, 598] on span "Save & Exit" at bounding box center [989, 605] width 44 height 14
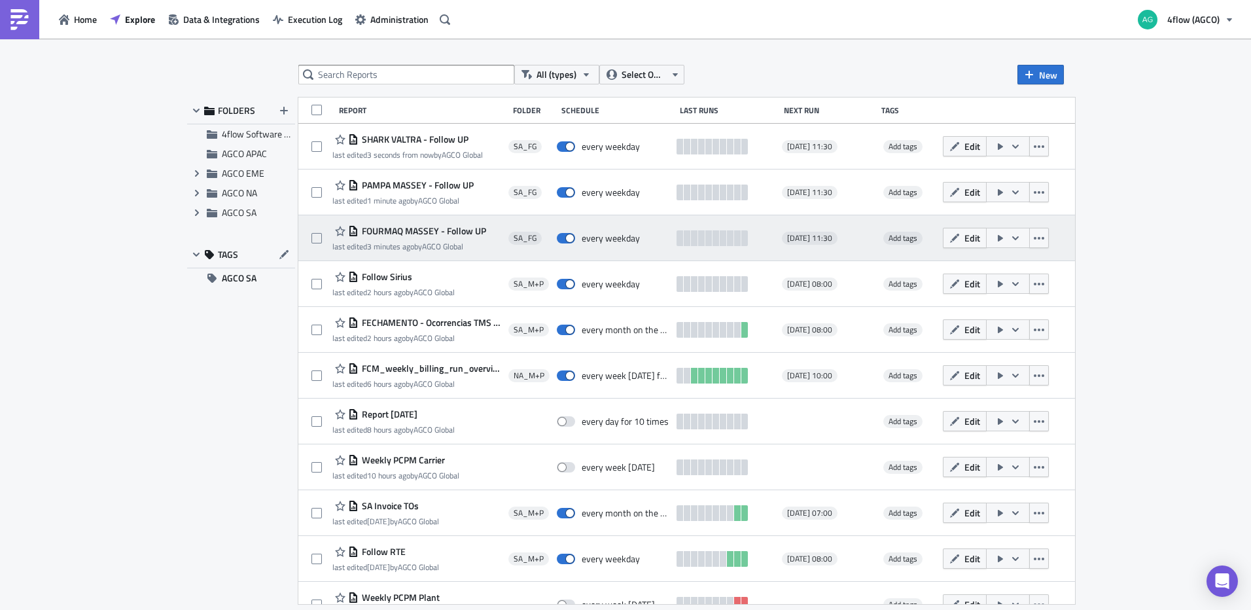
click at [1021, 239] on icon "button" at bounding box center [1015, 238] width 10 height 10
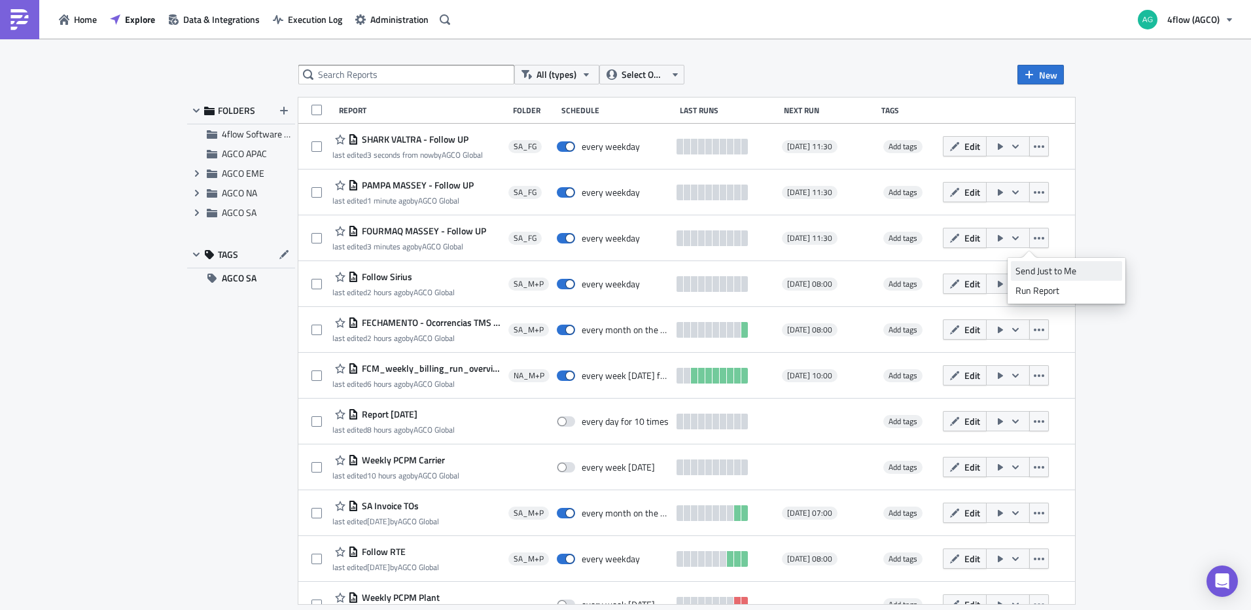
click at [1044, 274] on div "Send Just to Me" at bounding box center [1067, 270] width 102 height 13
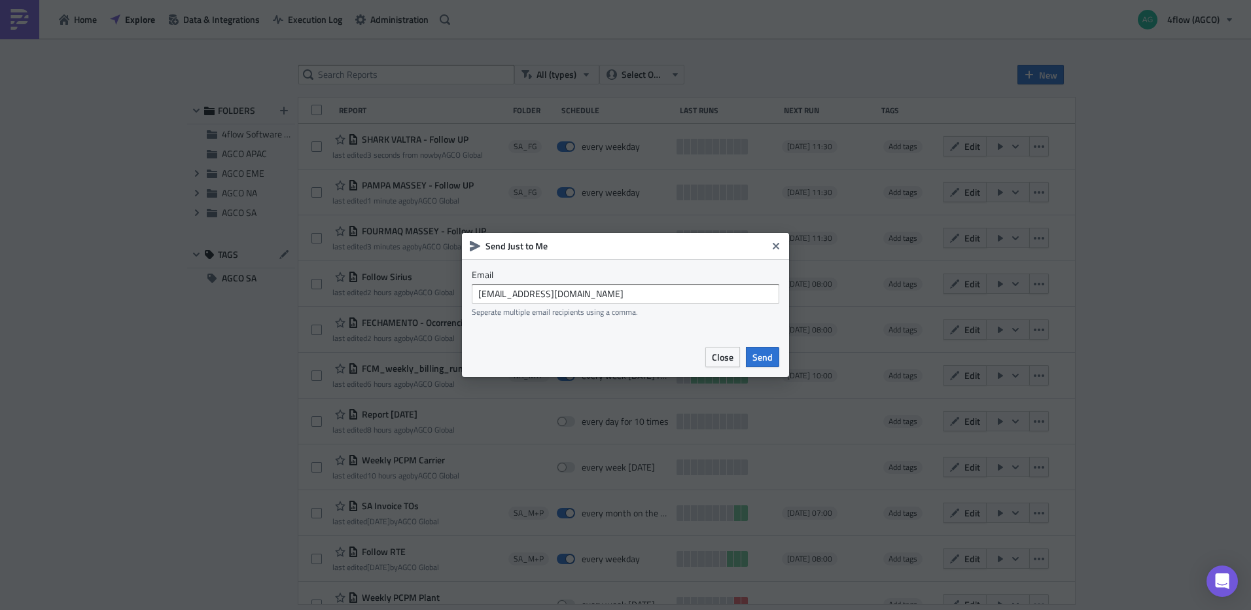
click at [637, 277] on label "Email" at bounding box center [626, 275] width 308 height 12
click at [643, 293] on input "[EMAIL_ADDRESS][DOMAIN_NAME]" at bounding box center [626, 294] width 308 height 20
type input "[EMAIL_ADDRESS][DOMAIN_NAME]"
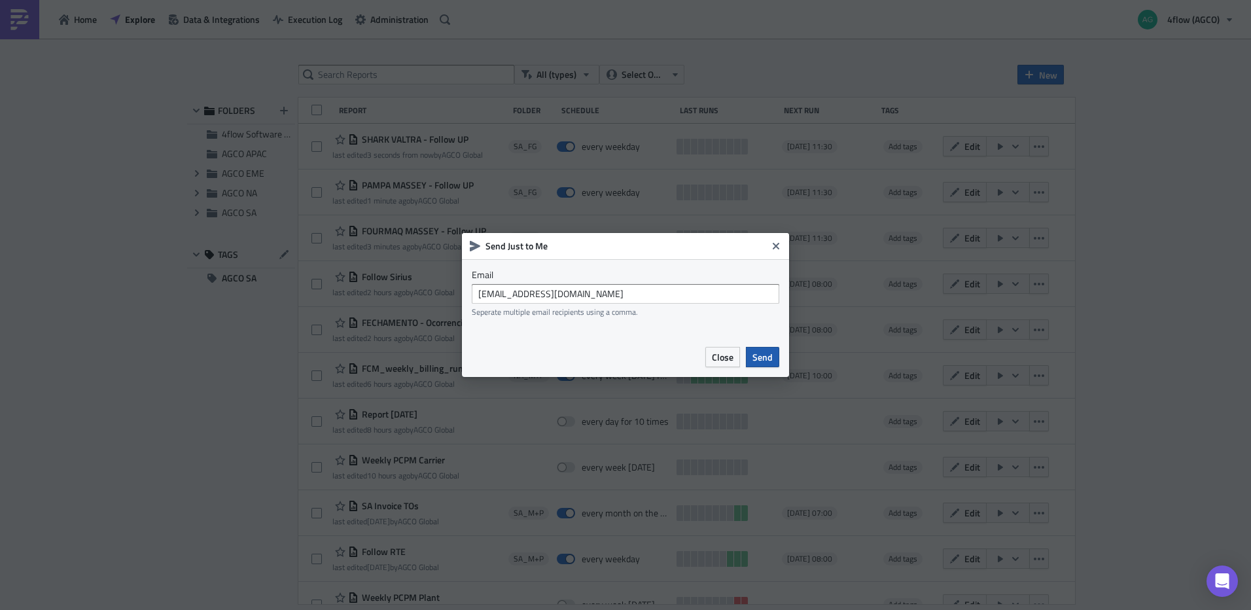
click at [760, 354] on span "Send" at bounding box center [763, 357] width 20 height 14
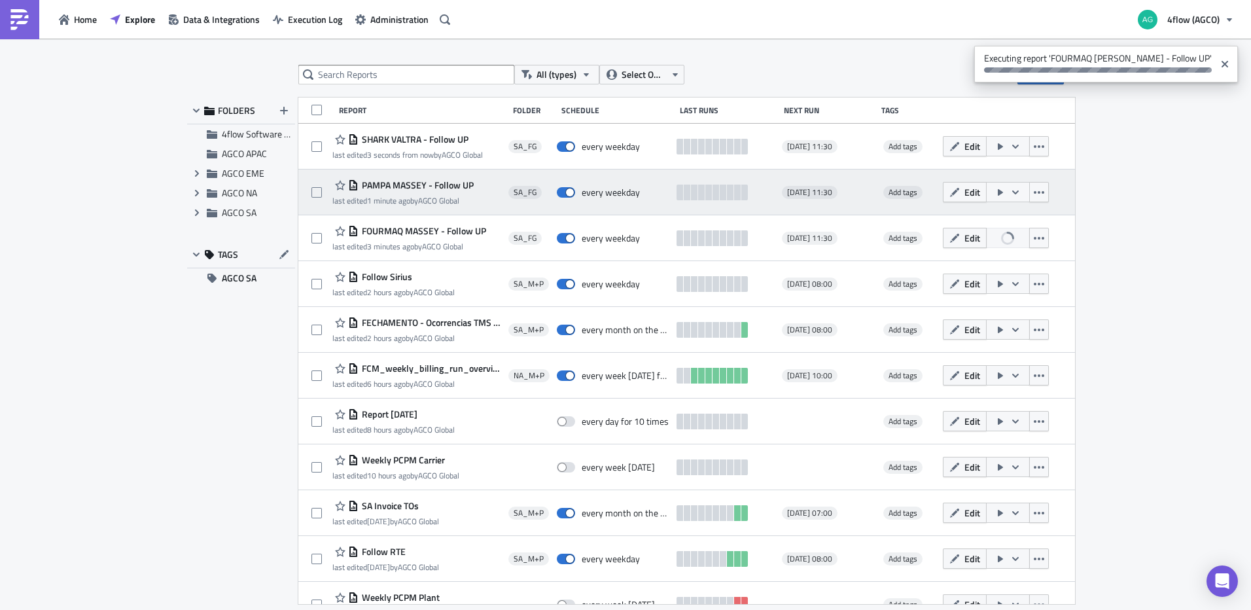
click at [1030, 195] on button "button" at bounding box center [1008, 192] width 44 height 20
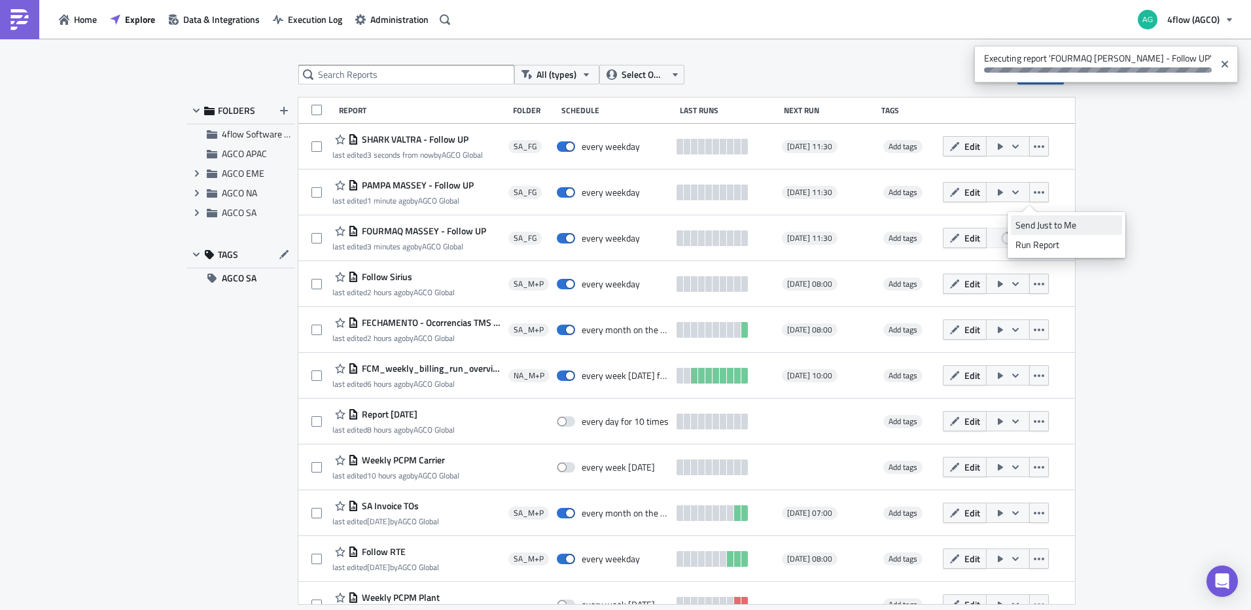
click at [1044, 226] on div "Send Just to Me" at bounding box center [1067, 225] width 102 height 13
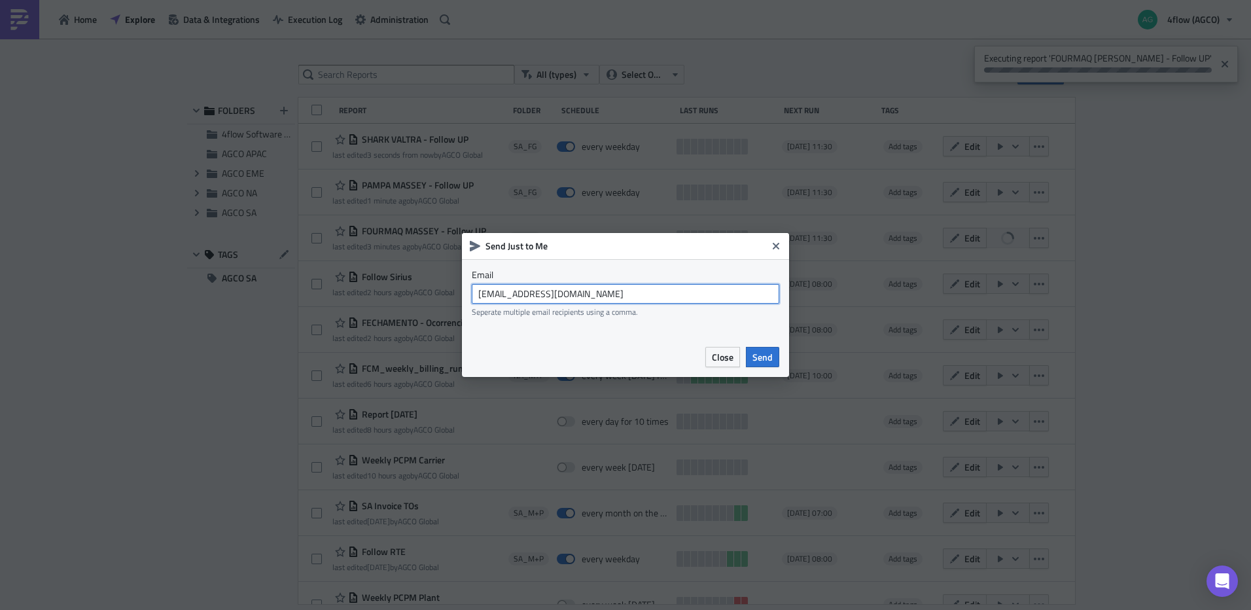
click at [622, 300] on input "[EMAIL_ADDRESS][DOMAIN_NAME]" at bounding box center [626, 294] width 308 height 20
click at [641, 295] on input "[EMAIL_ADDRESS][DOMAIN_NAME]" at bounding box center [626, 294] width 308 height 20
type input "[EMAIL_ADDRESS][DOMAIN_NAME]"
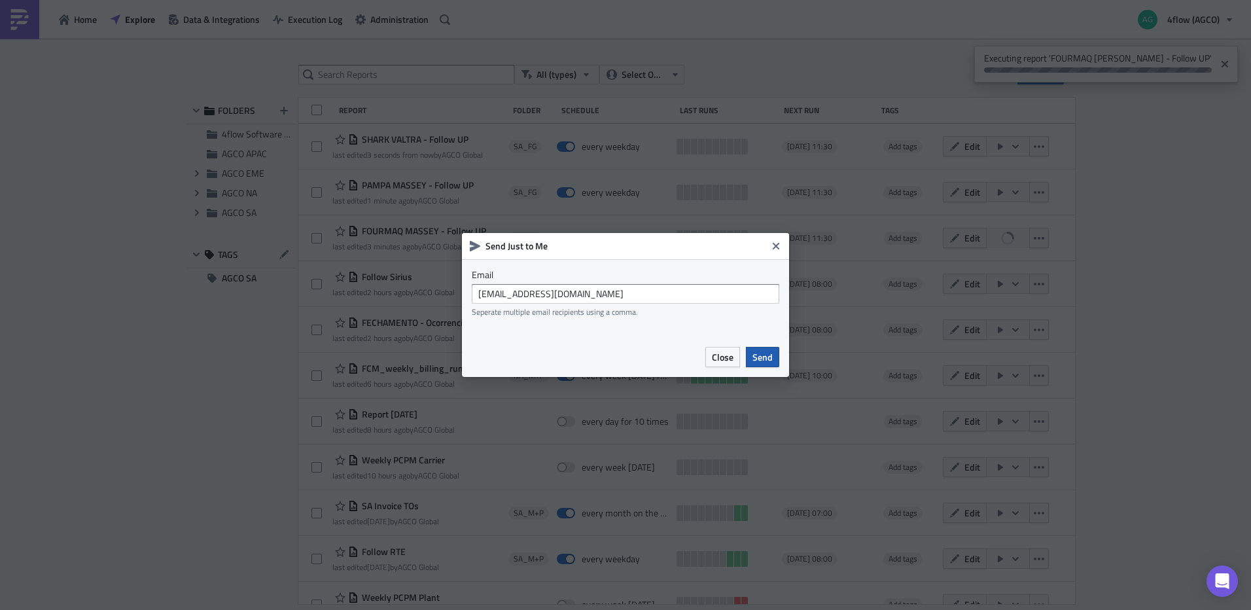
click at [764, 350] on span "Send" at bounding box center [763, 357] width 20 height 14
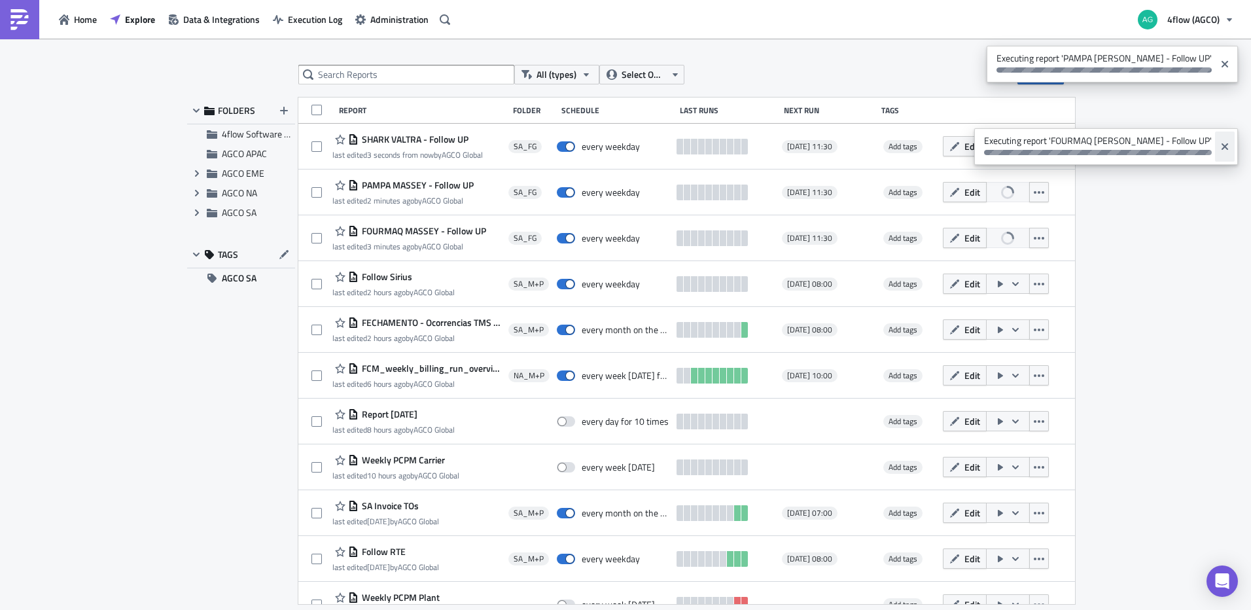
click at [1222, 147] on icon "Close" at bounding box center [1225, 146] width 10 height 10
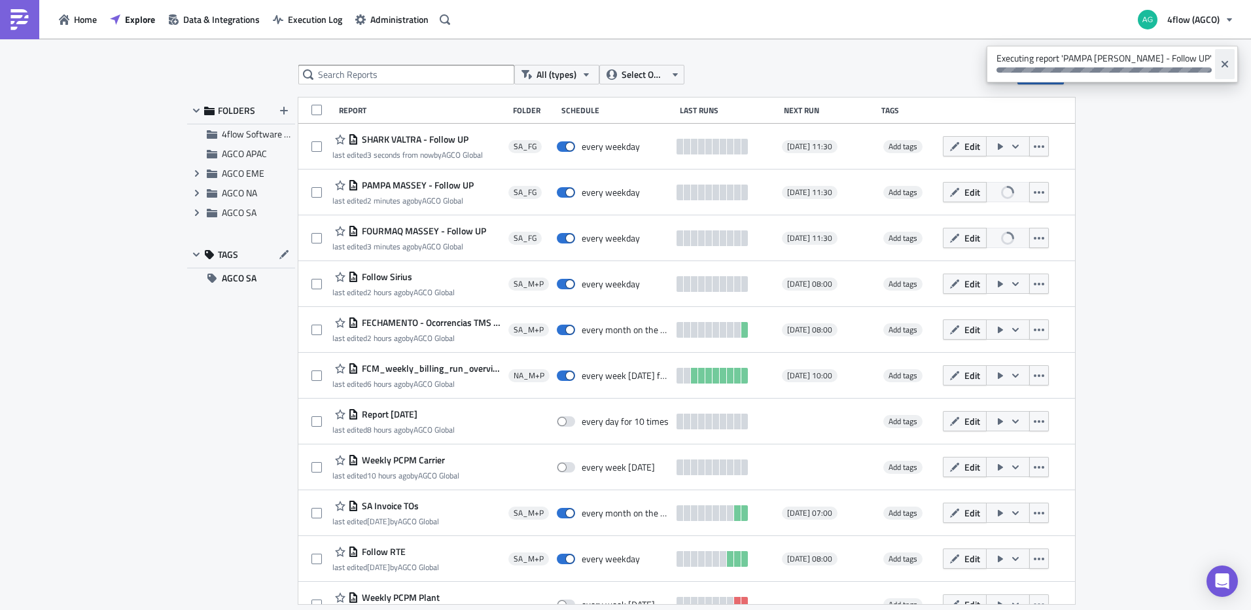
click at [1226, 64] on div "Executing report 'PAMPA [PERSON_NAME] - Follow UP'" at bounding box center [625, 305] width 1251 height 610
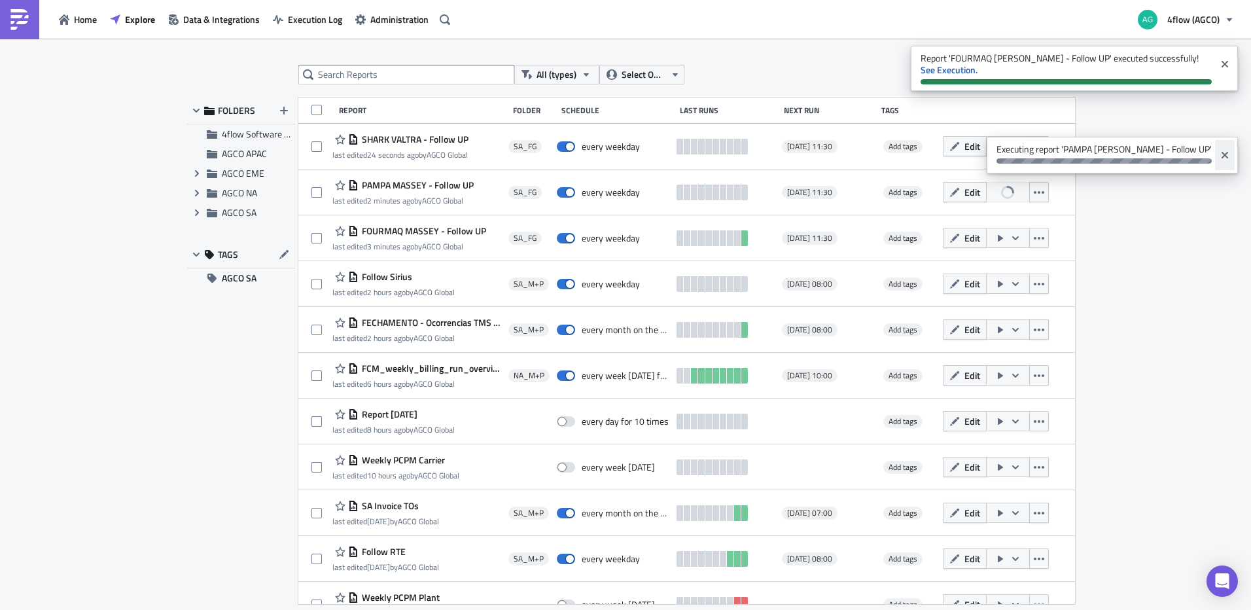
click at [1222, 157] on icon "Close" at bounding box center [1225, 155] width 7 height 7
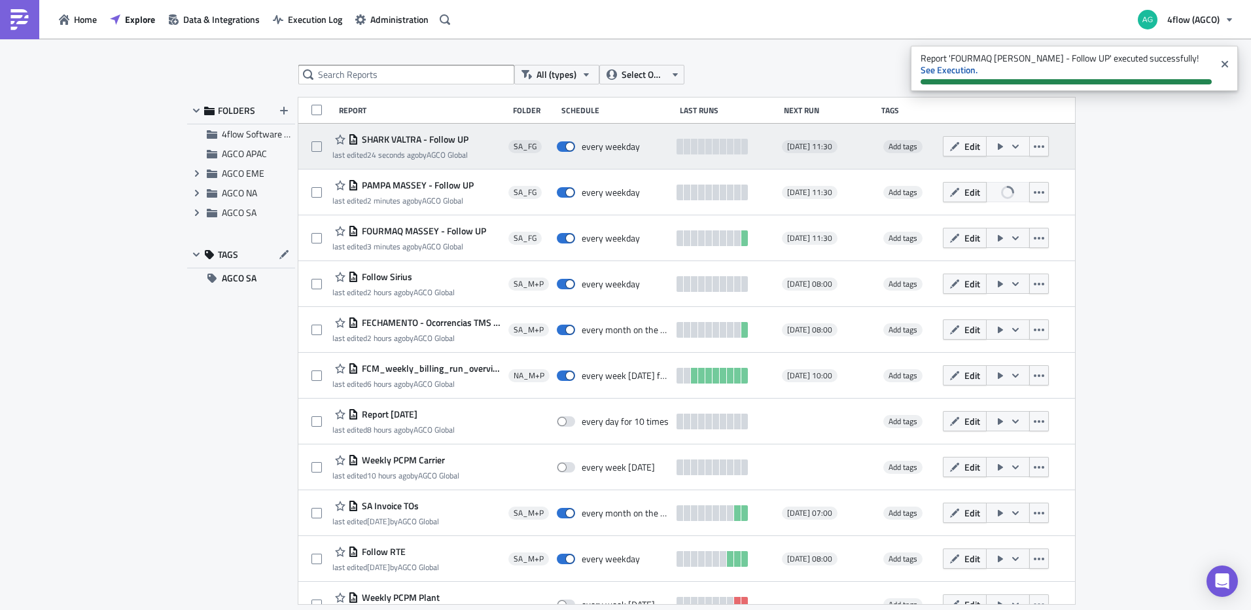
click at [1021, 148] on icon "button" at bounding box center [1015, 146] width 10 height 10
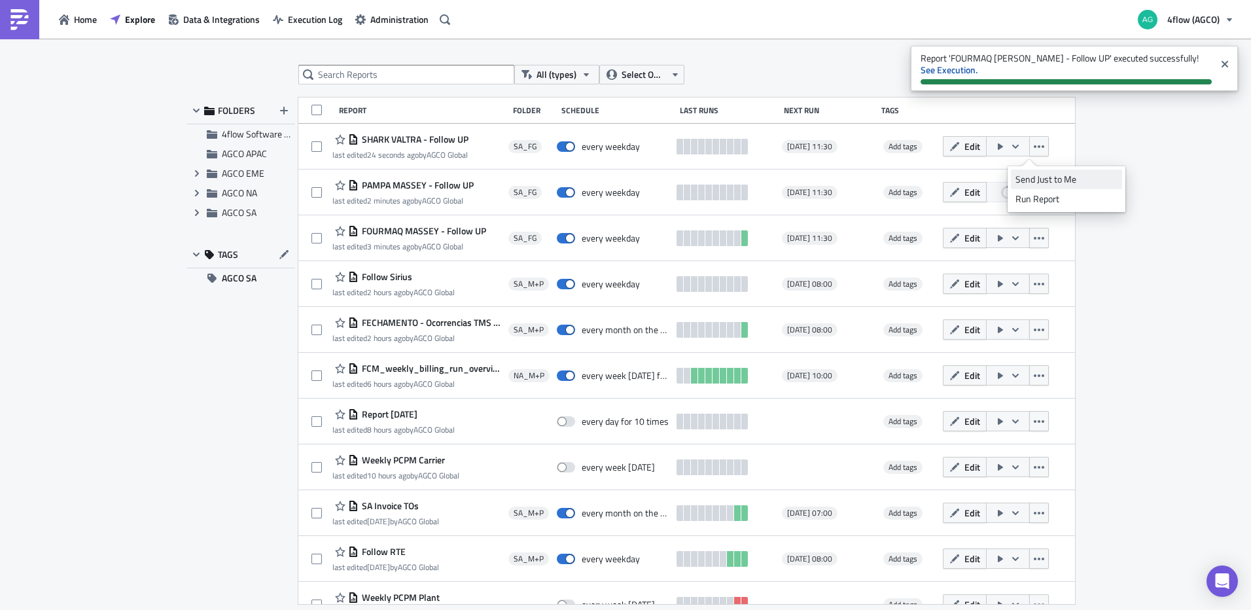
click at [1042, 181] on div "Send Just to Me" at bounding box center [1067, 179] width 102 height 13
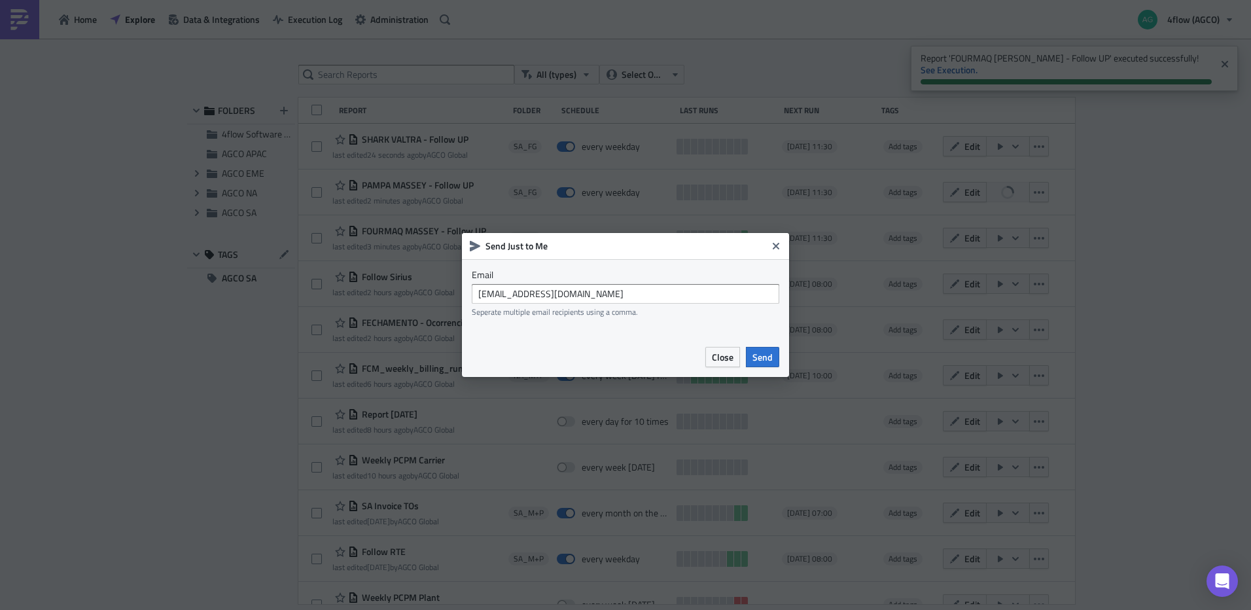
click at [624, 305] on div "[EMAIL_ADDRESS][DOMAIN_NAME] Seperate multiple email recipients using a comma." at bounding box center [626, 300] width 308 height 33
click at [627, 298] on input "[EMAIL_ADDRESS][DOMAIN_NAME]" at bounding box center [626, 294] width 308 height 20
type input "[EMAIL_ADDRESS][DOMAIN_NAME]"
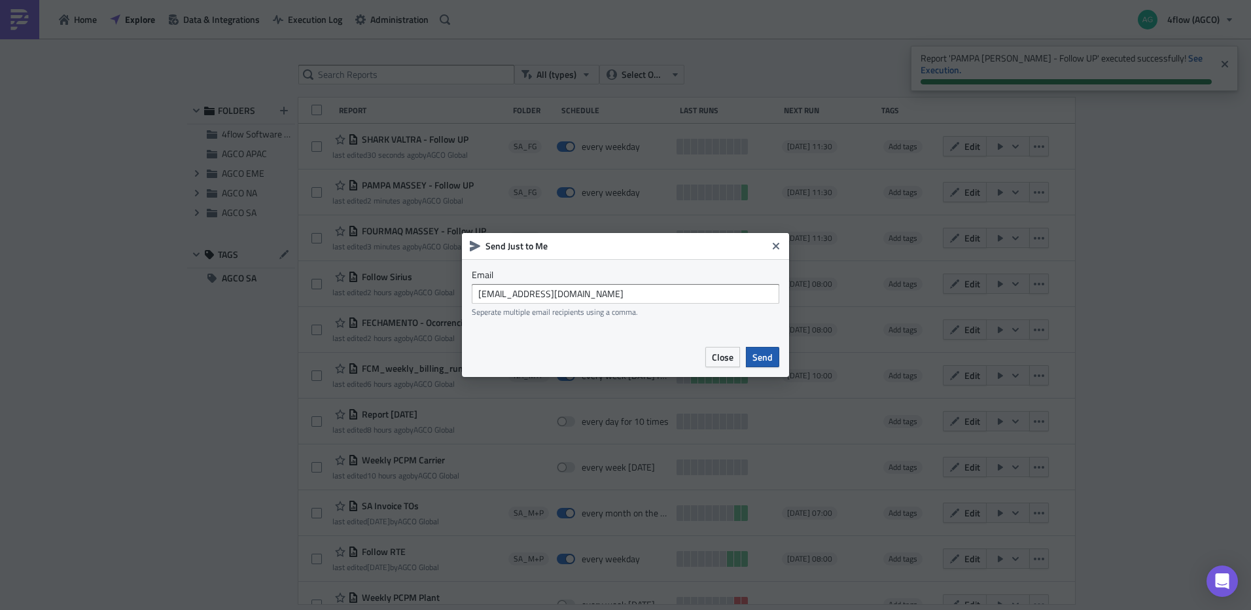
click at [764, 357] on span "Send" at bounding box center [763, 357] width 20 height 14
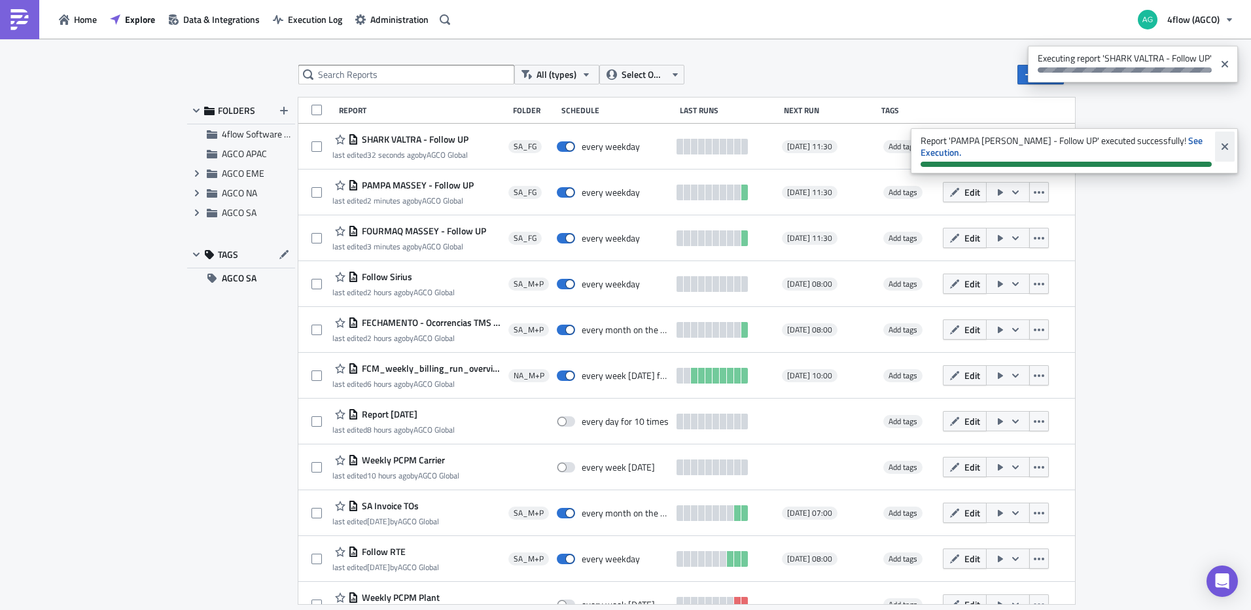
click at [1226, 142] on icon "Close" at bounding box center [1225, 146] width 10 height 10
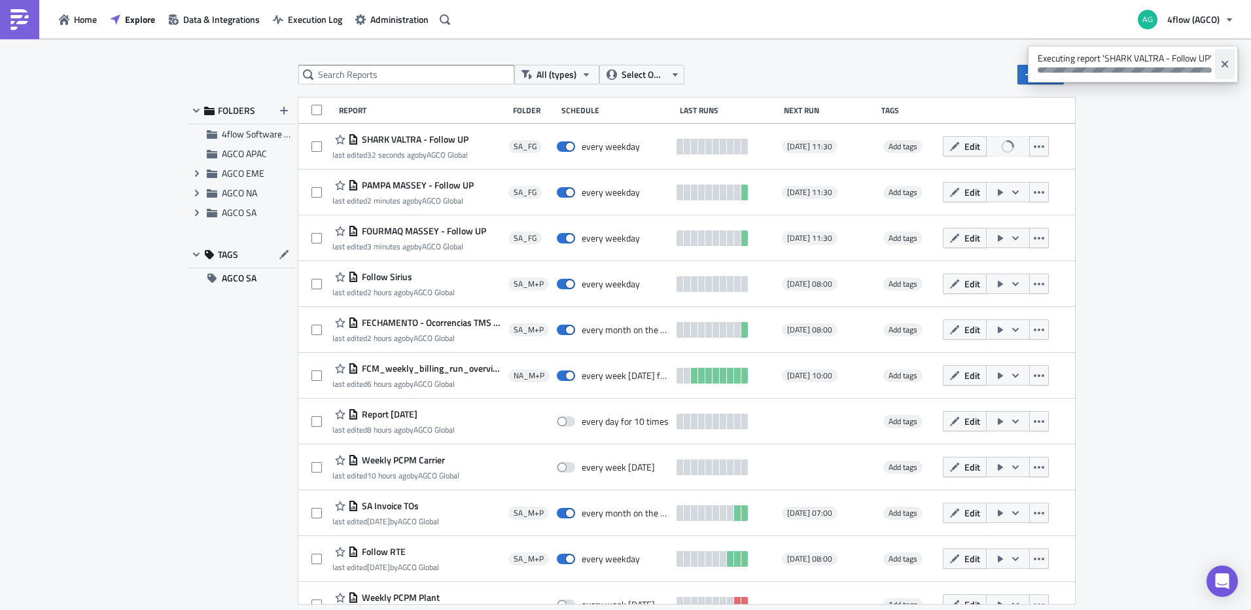
click at [1227, 69] on button "Close" at bounding box center [1225, 64] width 20 height 30
click at [149, 25] on span "Explore" at bounding box center [140, 19] width 30 height 14
